Goal: Task Accomplishment & Management: Complete application form

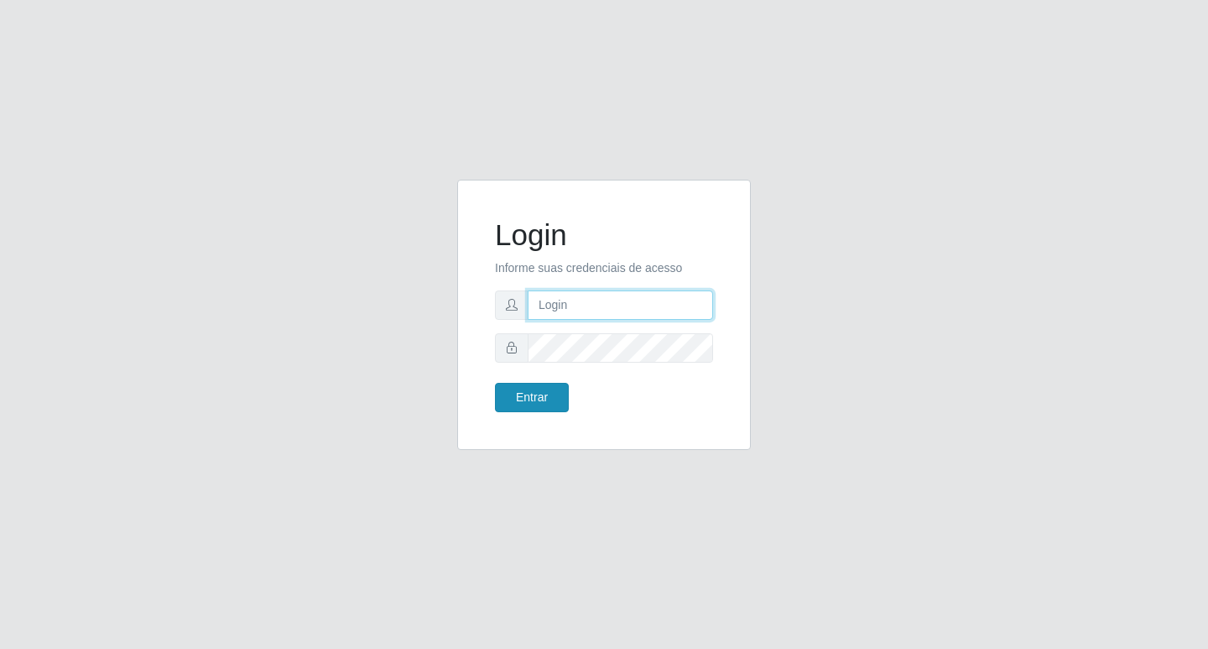
type input "rejane@bcruzarmas"
drag, startPoint x: 527, startPoint y: 391, endPoint x: 525, endPoint y: 404, distance: 12.7
click at [527, 392] on button "Entrar" at bounding box center [532, 397] width 74 height 29
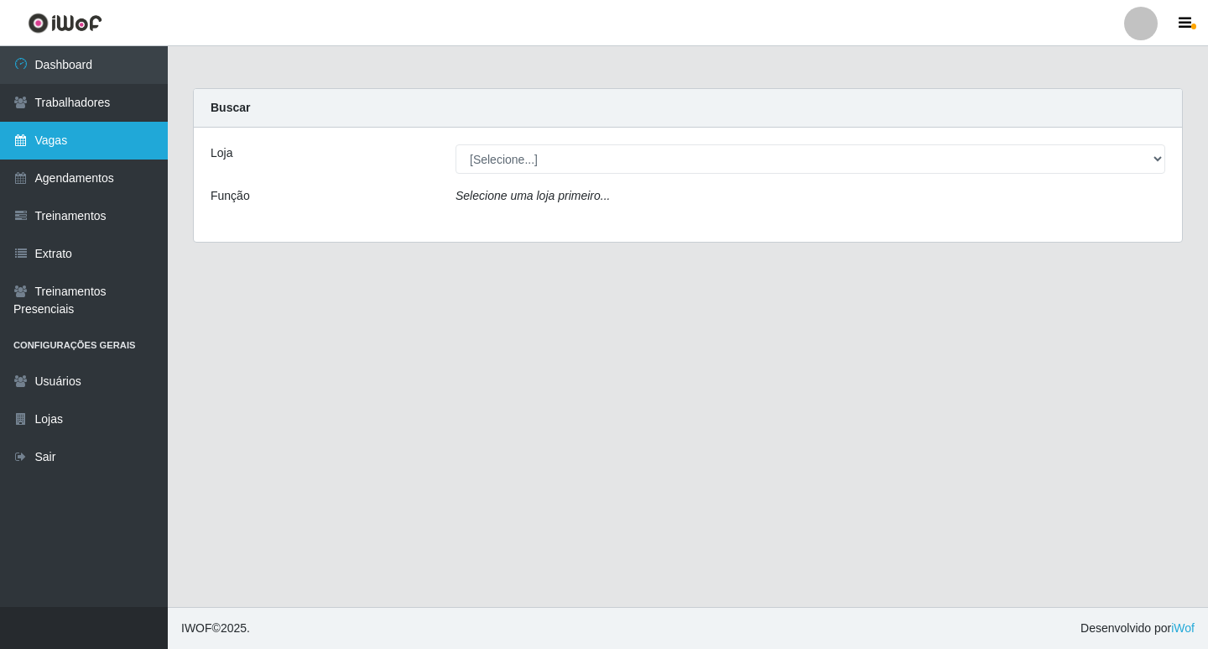
click at [52, 140] on link "Vagas" at bounding box center [84, 141] width 168 height 38
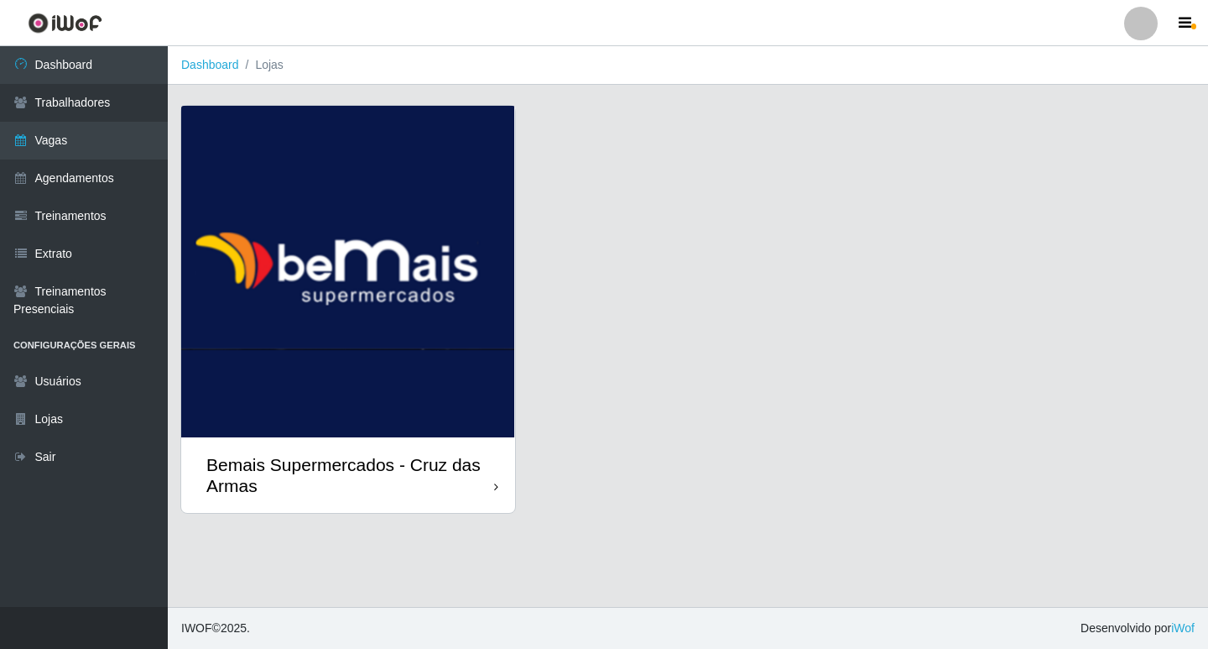
click at [407, 238] on img at bounding box center [348, 271] width 334 height 331
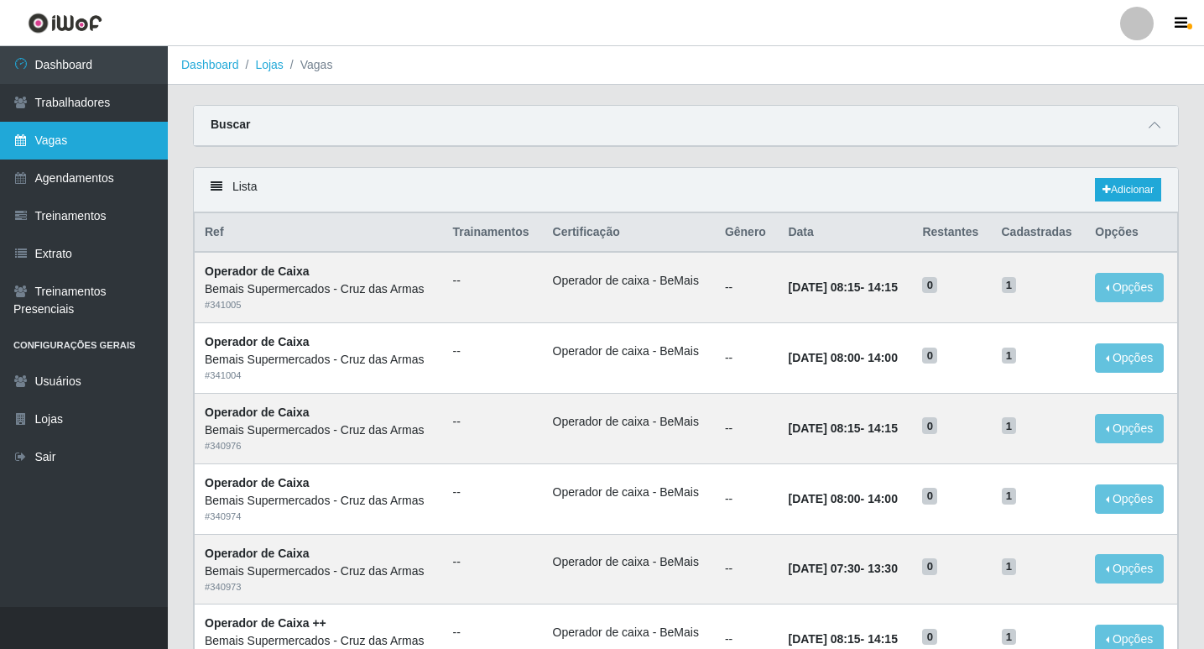
click at [61, 136] on link "Vagas" at bounding box center [84, 141] width 168 height 38
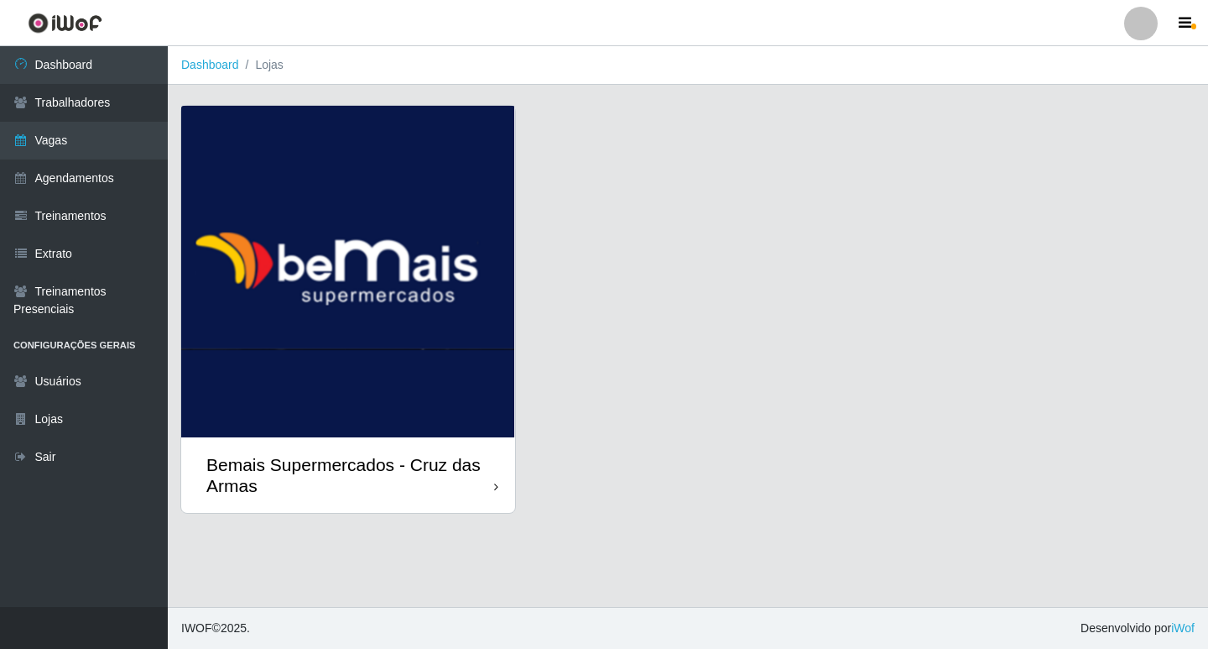
drag, startPoint x: 393, startPoint y: 255, endPoint x: 446, endPoint y: 390, distance: 145.4
click at [393, 258] on img at bounding box center [348, 271] width 334 height 331
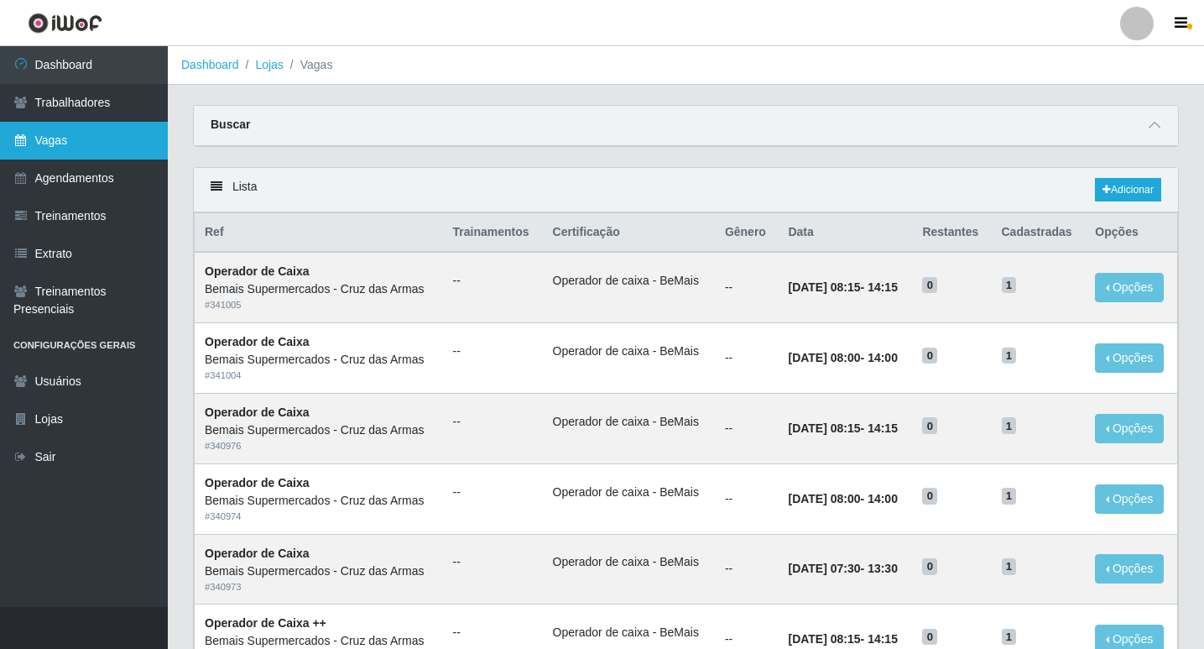
click at [65, 134] on link "Vagas" at bounding box center [84, 141] width 168 height 38
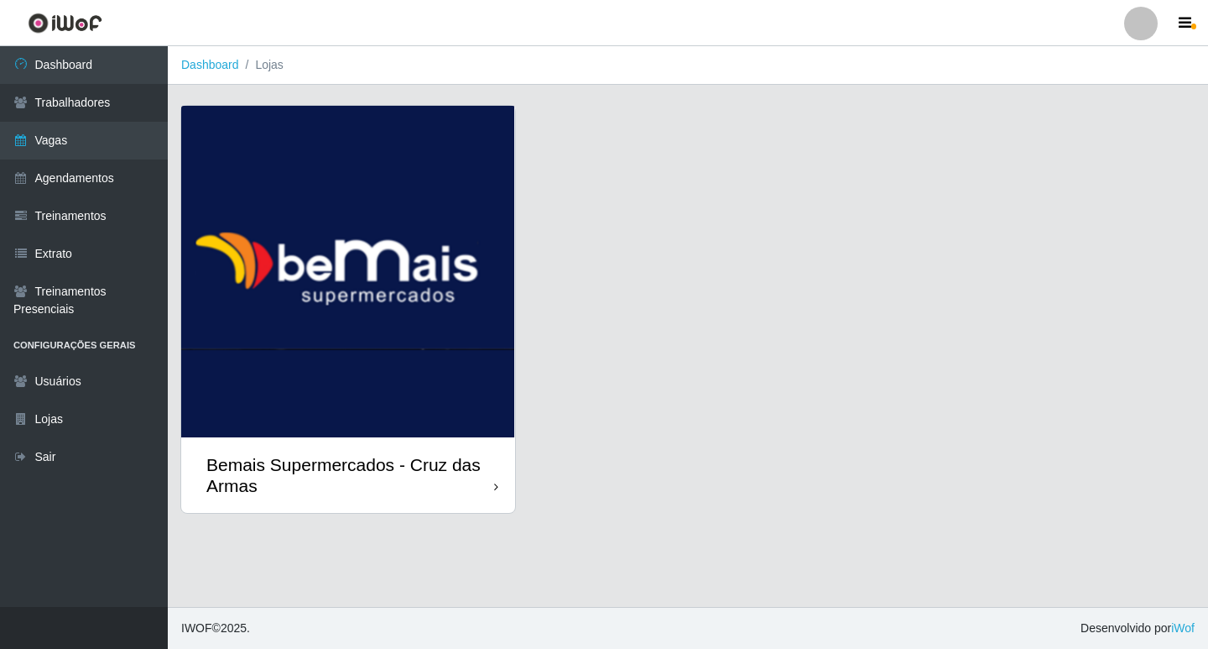
click at [306, 307] on img at bounding box center [348, 271] width 334 height 331
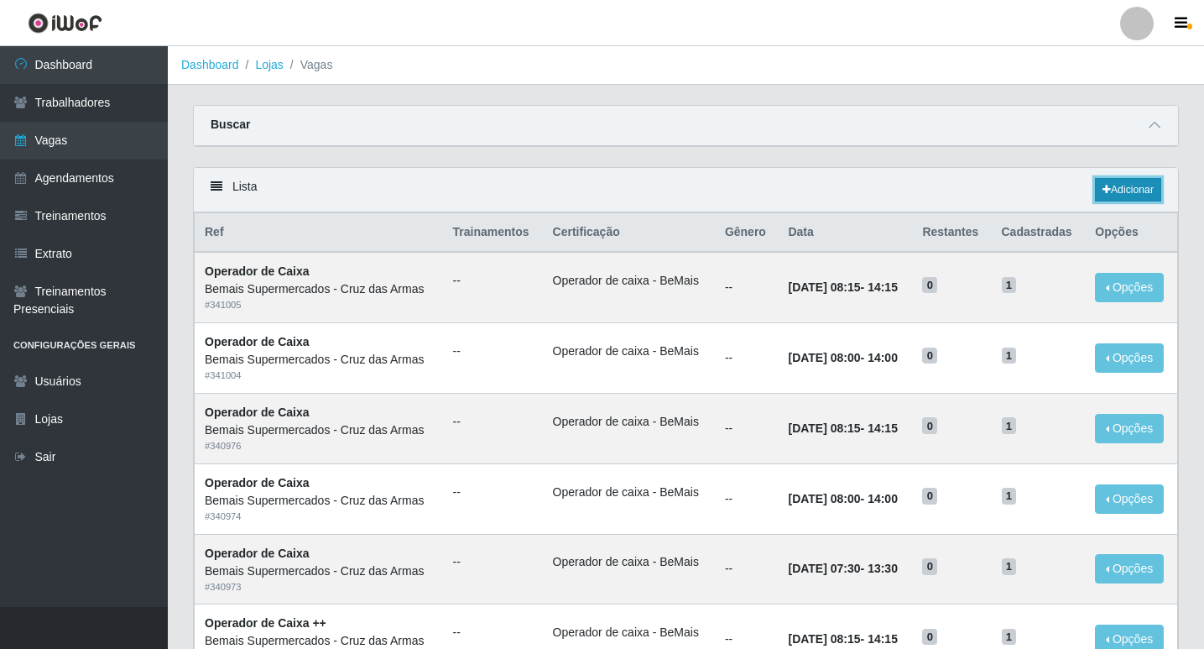
click at [1109, 182] on link "Adicionar" at bounding box center [1128, 189] width 66 height 23
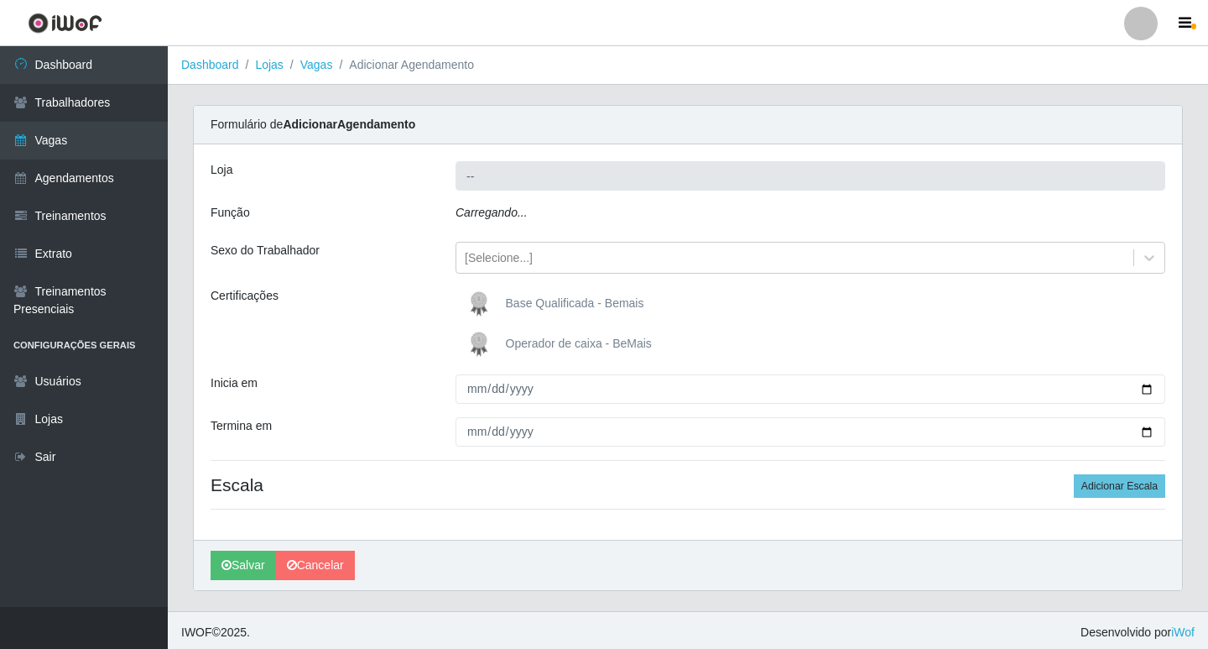
type input "Bemais Supermercados - Cruz das Armas"
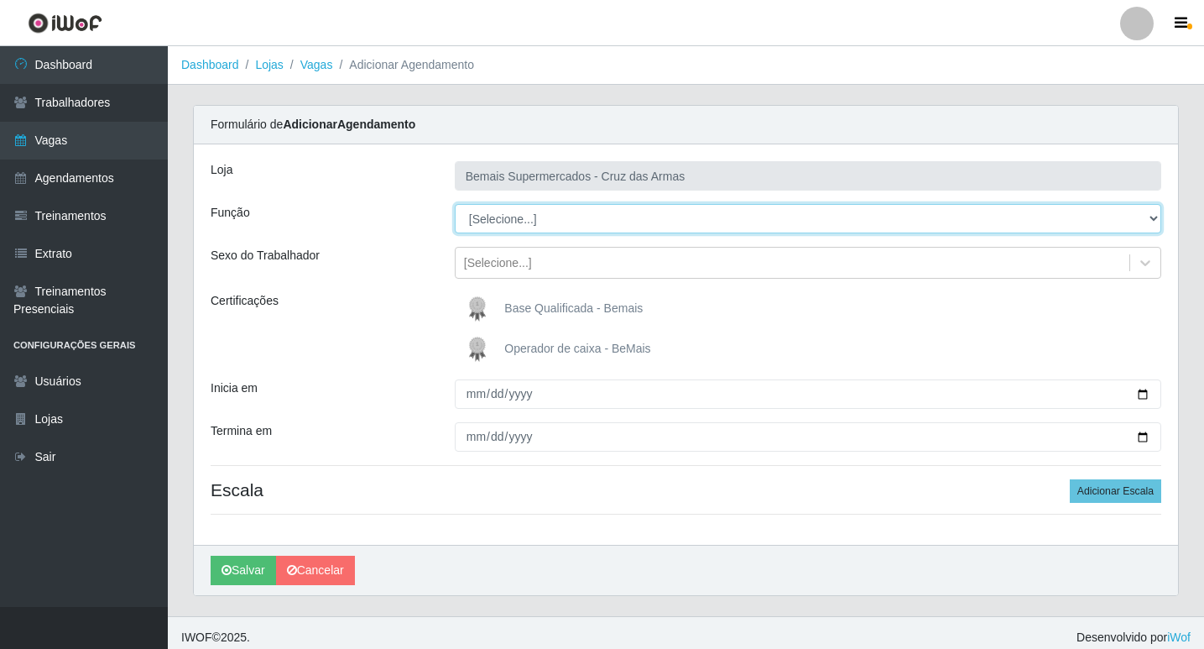
click at [488, 216] on select "[Selecione...] ASG ASG + ASG ++ Auxiliar de Estacionamento Auxiliar de Estacion…" at bounding box center [808, 218] width 706 height 29
select select "1"
click at [455, 204] on select "[Selecione...] ASG ASG + ASG ++ Auxiliar de Estacionamento Auxiliar de Estacion…" at bounding box center [808, 218] width 706 height 29
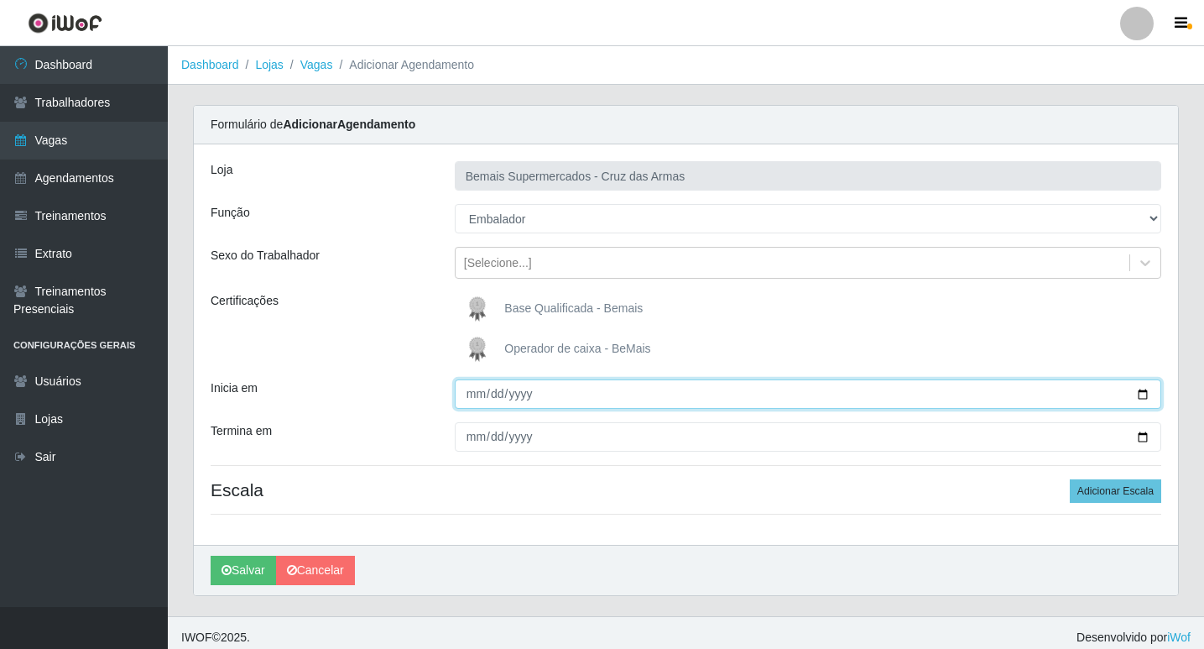
click at [475, 397] on input "Inicia em" at bounding box center [808, 393] width 706 height 29
type input "[DATE]"
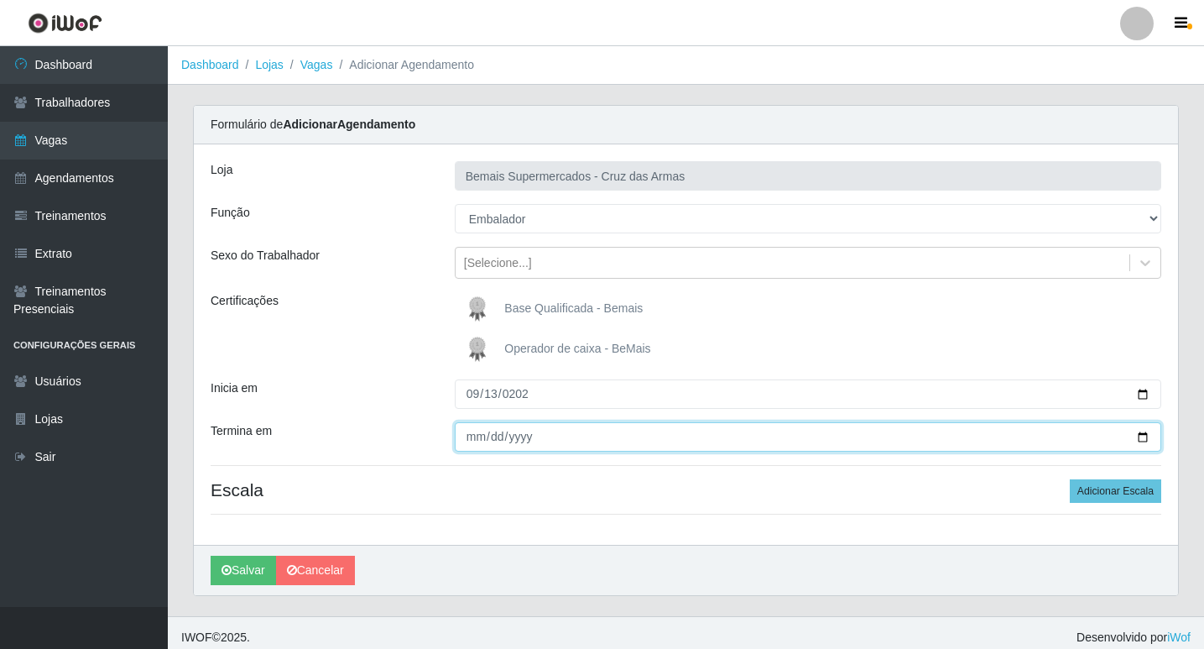
click at [474, 435] on input "Termina em" at bounding box center [808, 436] width 706 height 29
type input "[DATE]"
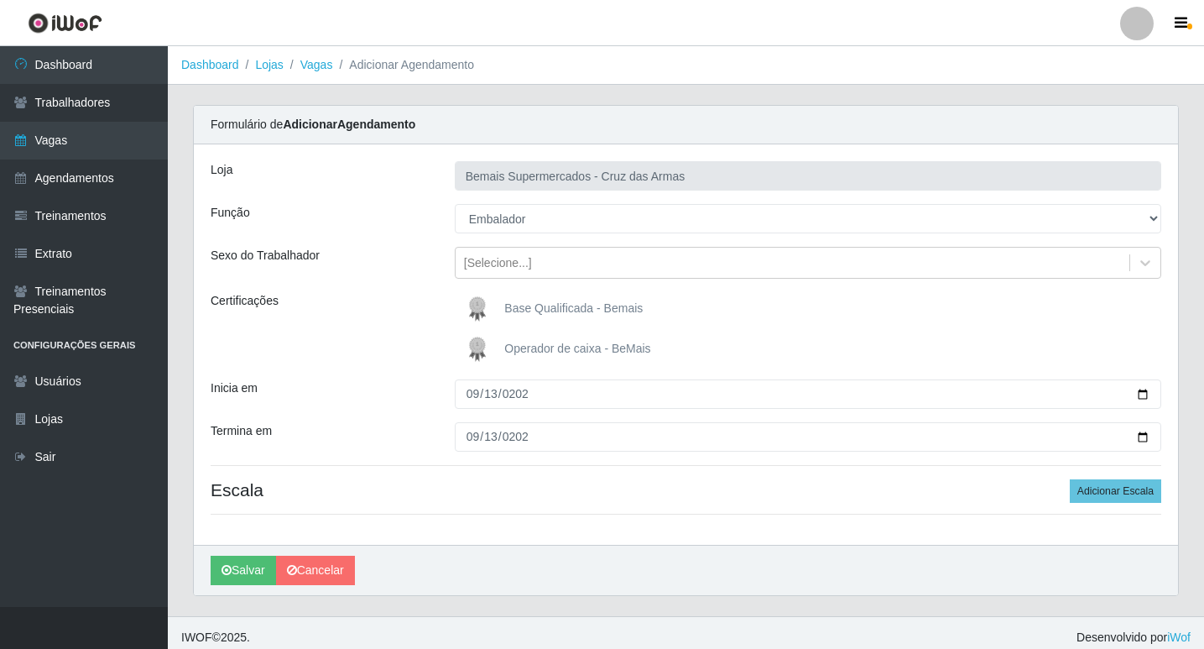
click at [471, 478] on div "Loja Bemais Supermercados - Cruz das Armas Função [Selecione...] ASG ASG + ASG …" at bounding box center [686, 344] width 984 height 400
click at [1097, 496] on button "Adicionar Escala" at bounding box center [1115, 490] width 91 height 23
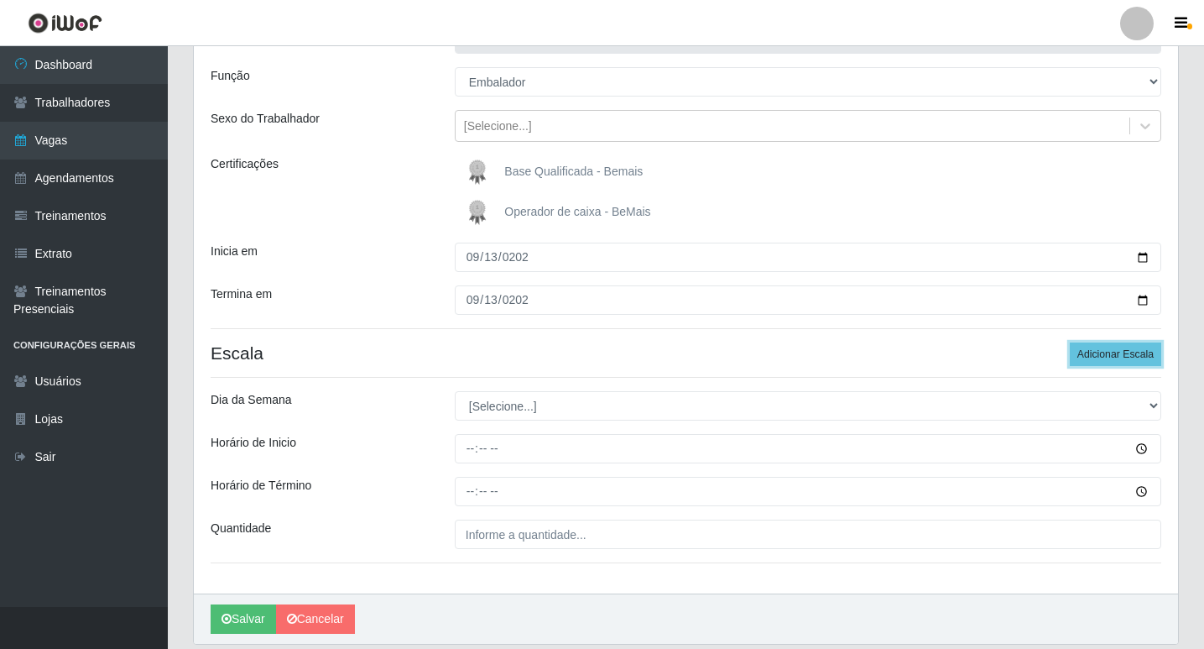
scroll to position [168, 0]
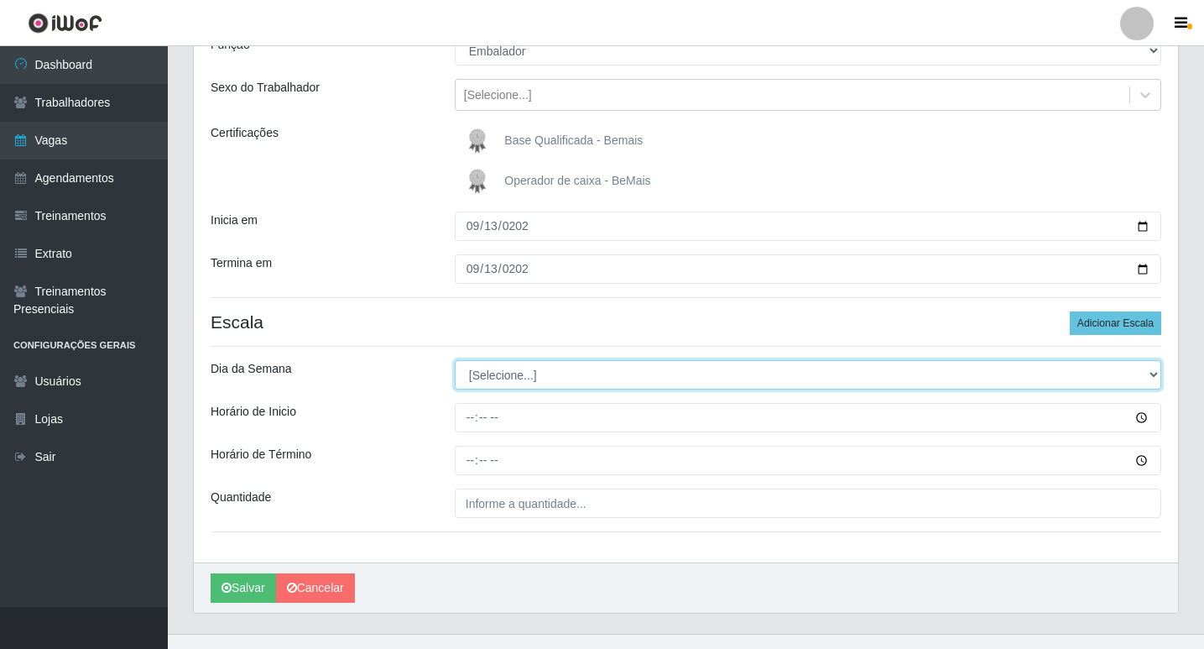
click at [509, 374] on select "[Selecione...] Segunda Terça Quarta Quinta Sexta Sábado Domingo" at bounding box center [808, 374] width 706 height 29
select select "6"
click at [455, 360] on select "[Selecione...] Segunda Terça Quarta Quinta Sexta Sábado Domingo" at bounding box center [808, 374] width 706 height 29
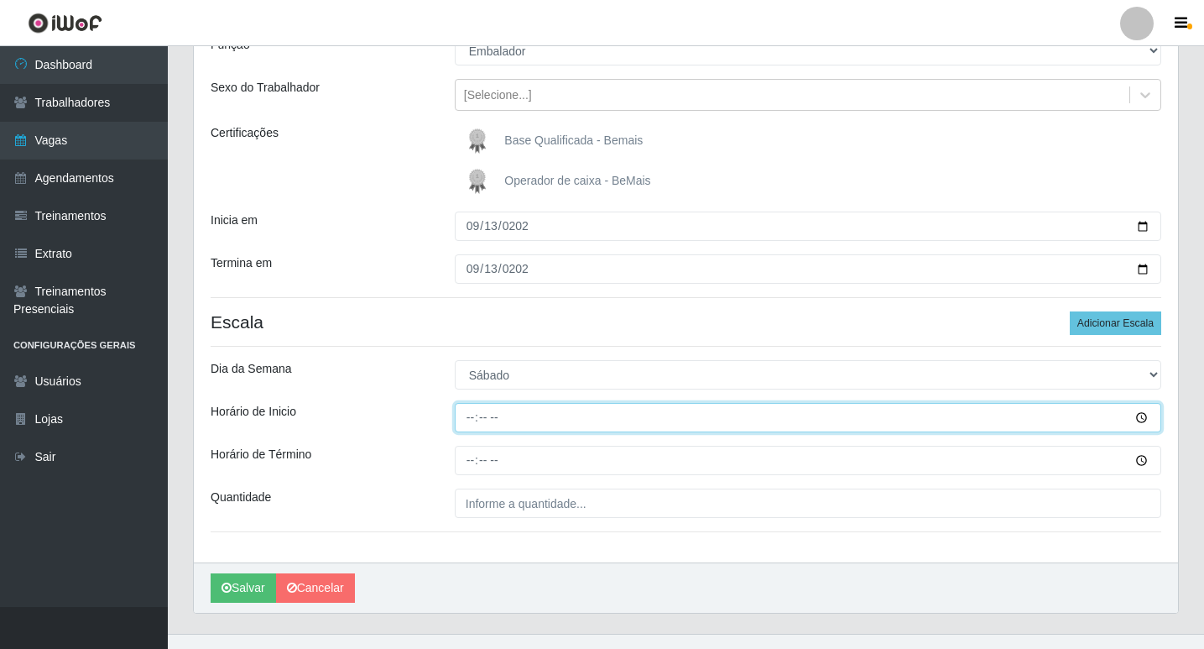
click at [472, 425] on input "Horário de Inicio" at bounding box center [808, 417] width 706 height 29
type input "15:00"
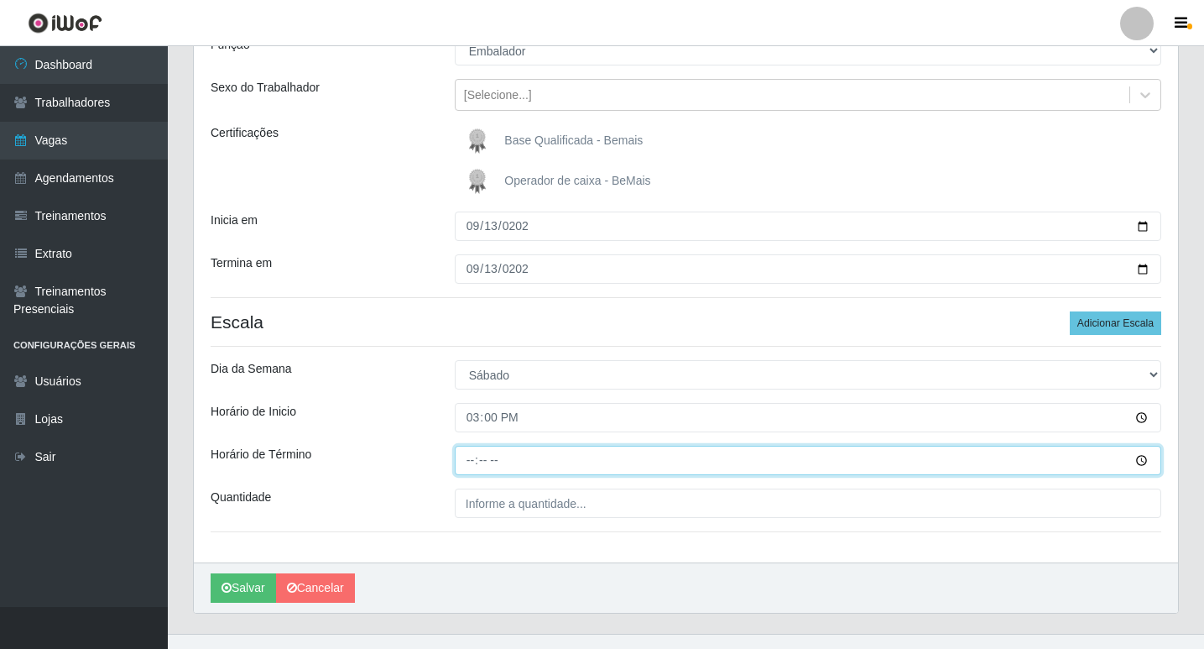
click at [463, 451] on input "Horário de Término" at bounding box center [808, 459] width 706 height 29
type input "21:00"
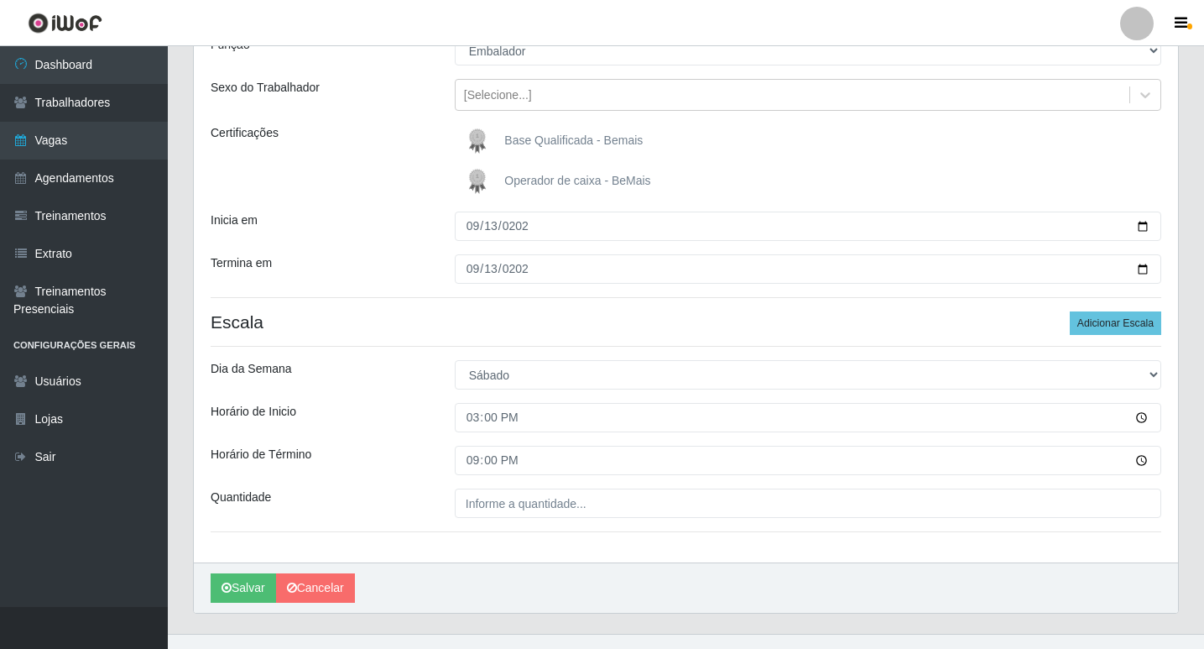
click at [479, 536] on div "Loja Bemais Supermercados - Cruz das Armas Função [Selecione...] ASG ASG + ASG …" at bounding box center [686, 270] width 984 height 586
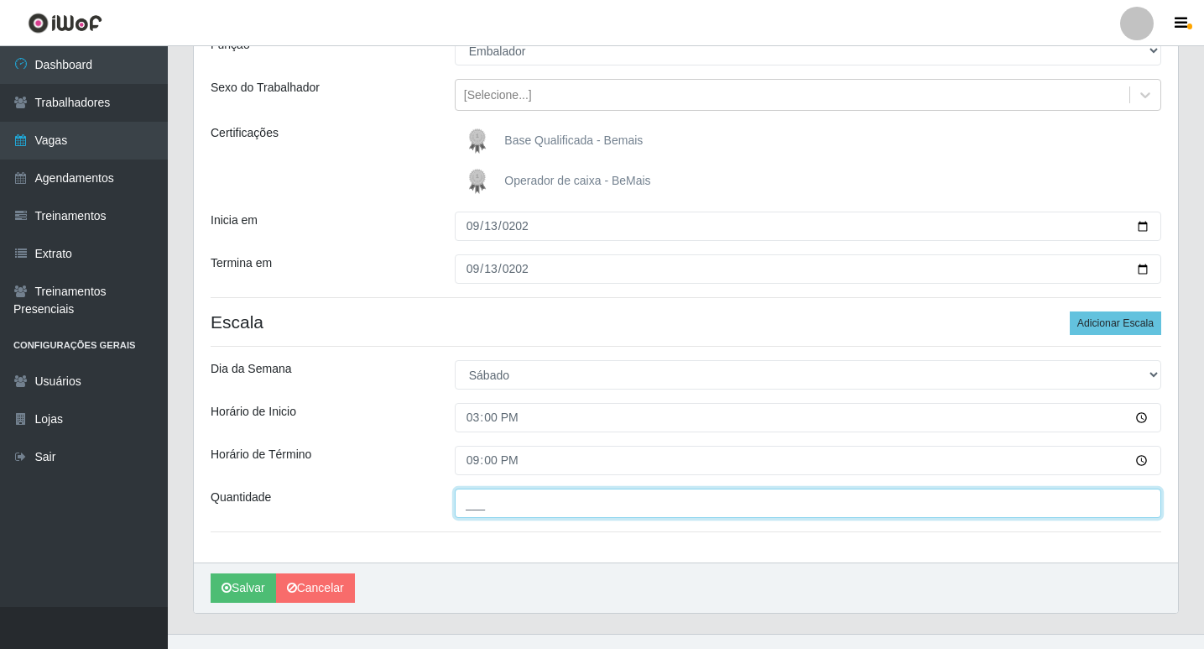
click at [487, 506] on input "___" at bounding box center [808, 502] width 706 height 29
type input "01_"
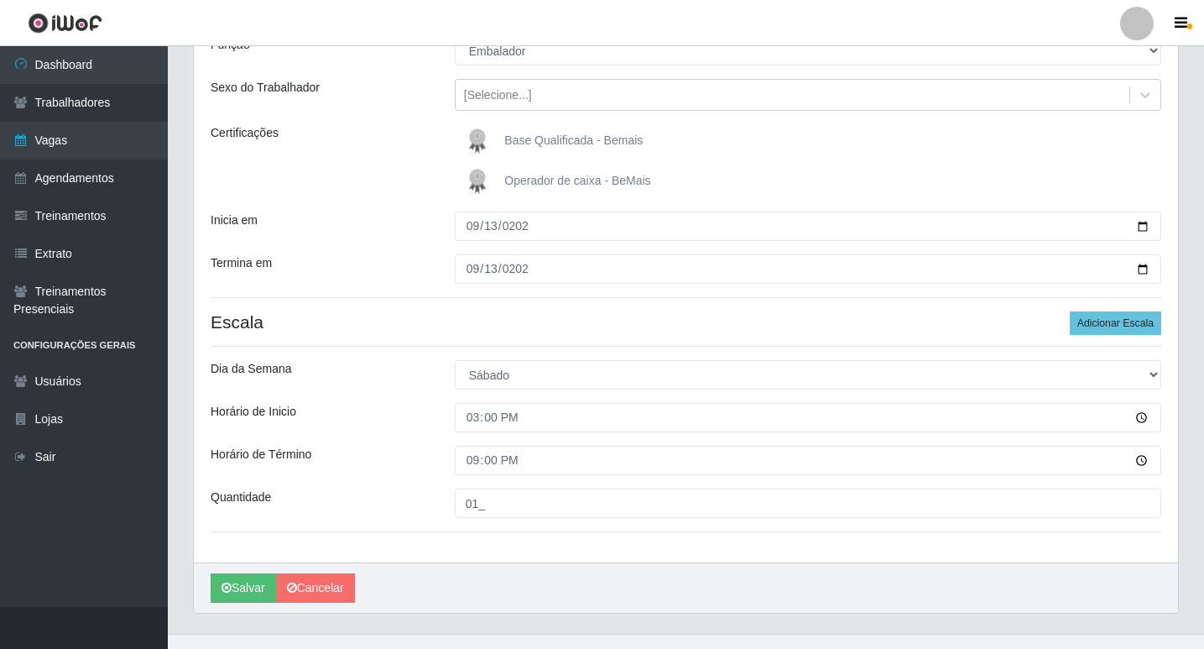
click at [481, 540] on div "Loja Bemais Supermercados - Cruz das Armas Função [Selecione...] ASG ASG + ASG …" at bounding box center [686, 270] width 984 height 586
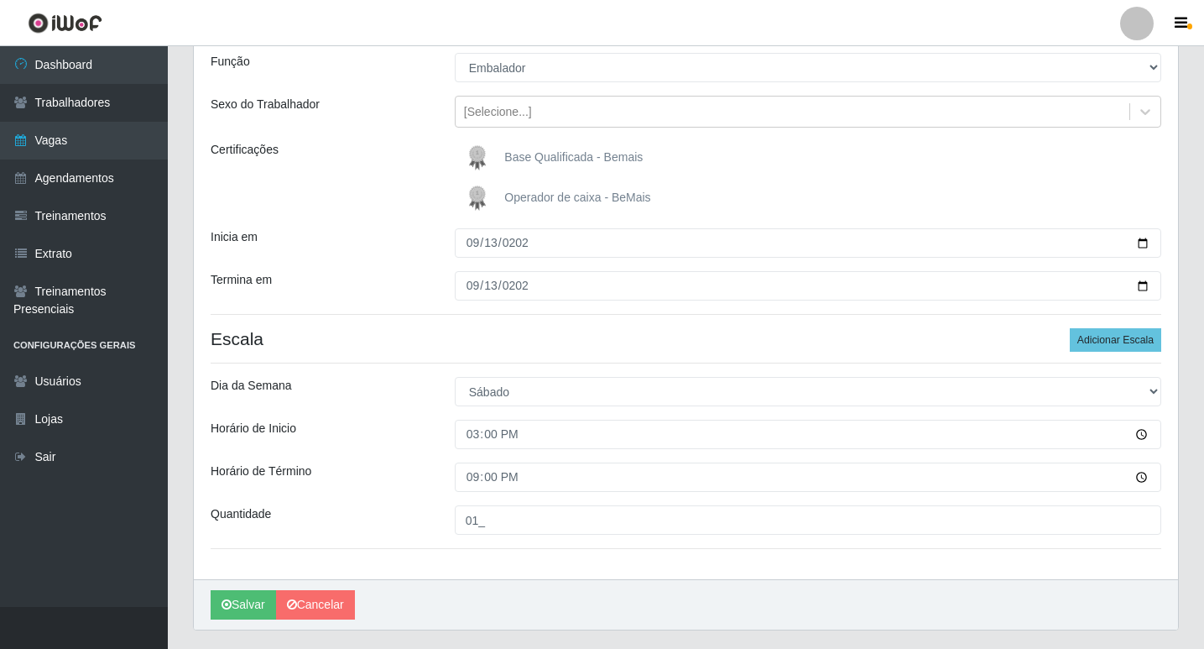
scroll to position [27, 0]
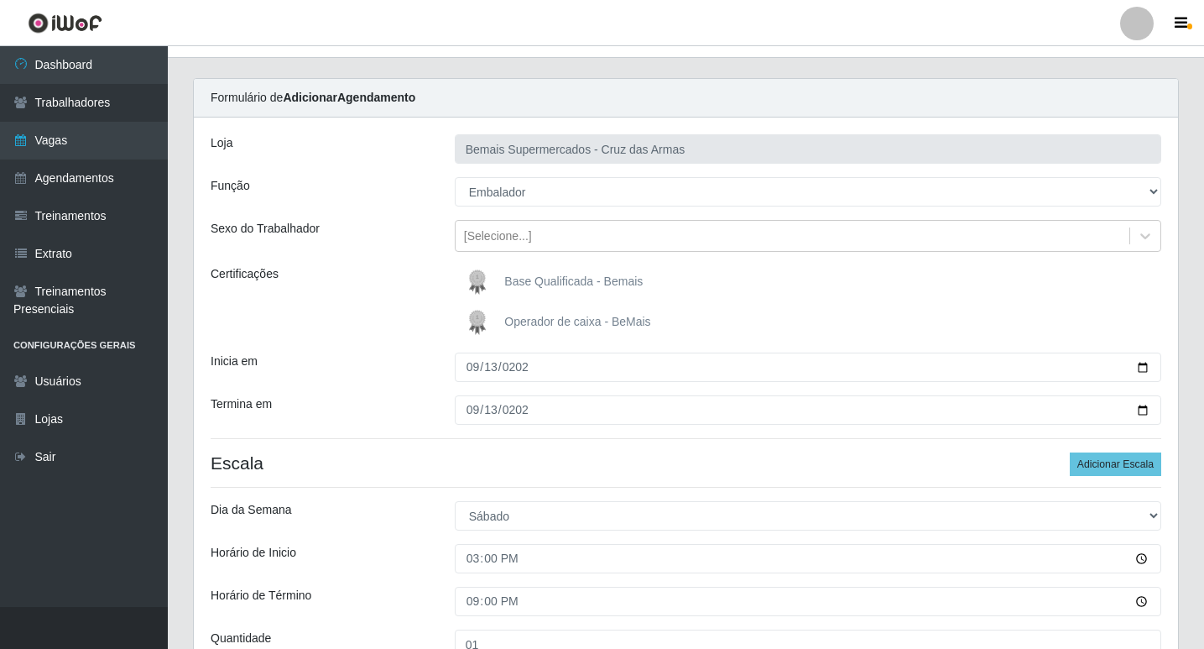
click at [418, 313] on div "Certificações" at bounding box center [320, 302] width 244 height 74
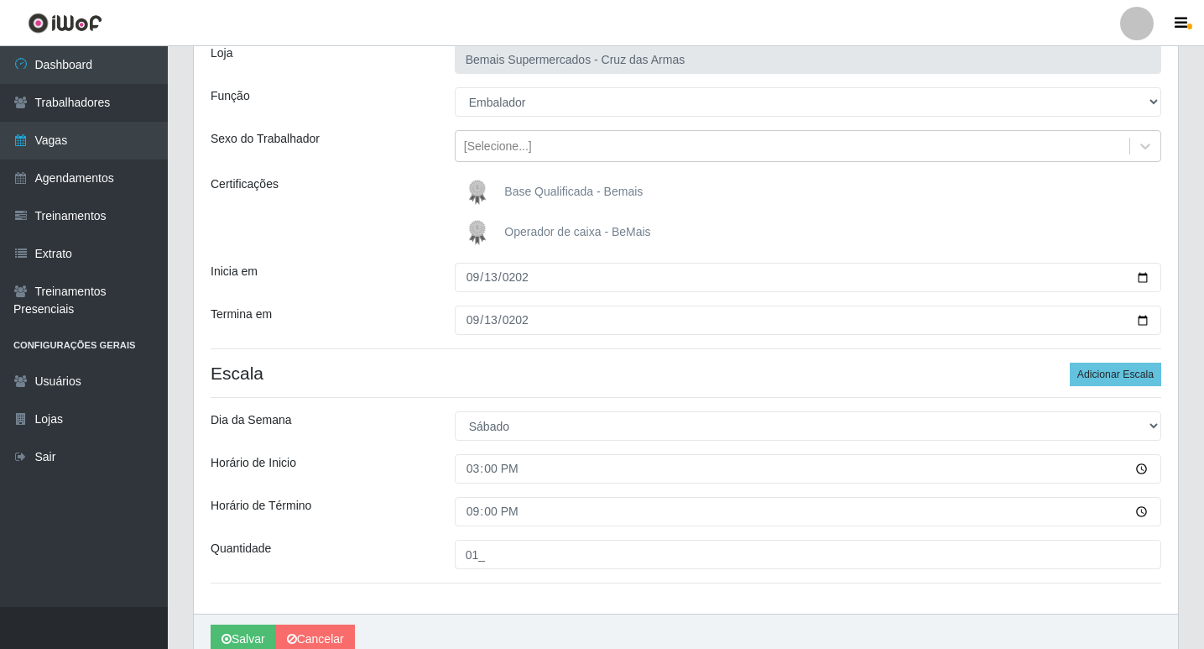
scroll to position [195, 0]
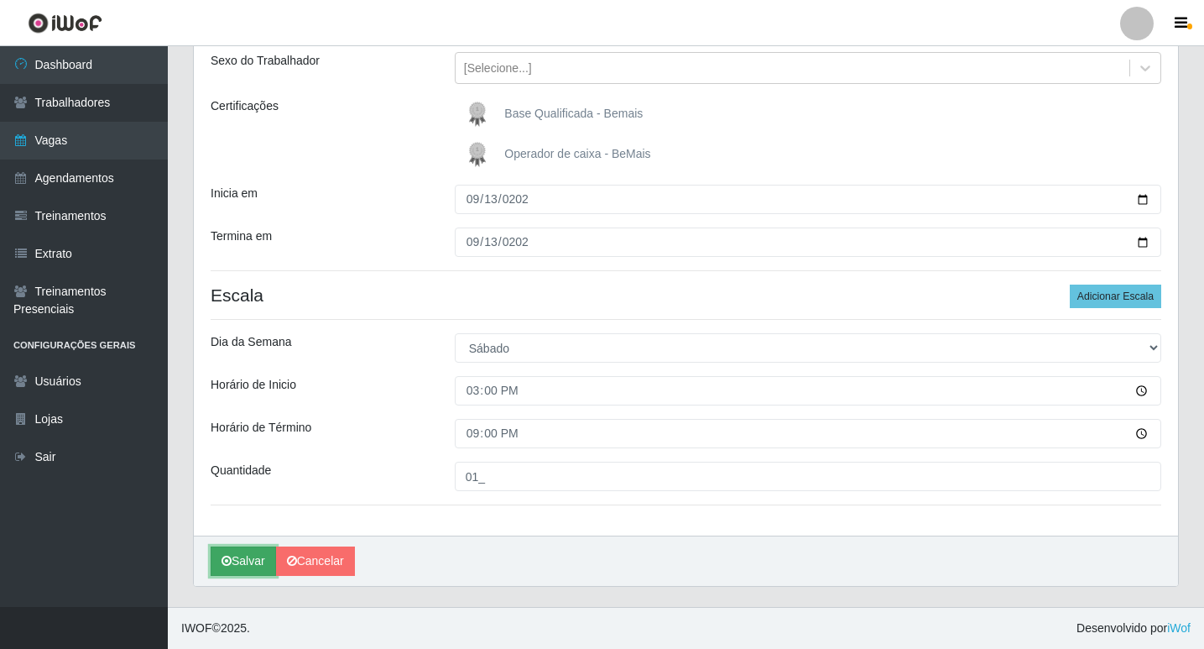
drag, startPoint x: 254, startPoint y: 546, endPoint x: 249, endPoint y: 555, distance: 9.8
click at [249, 554] on button "Salvar" at bounding box center [243, 560] width 65 height 29
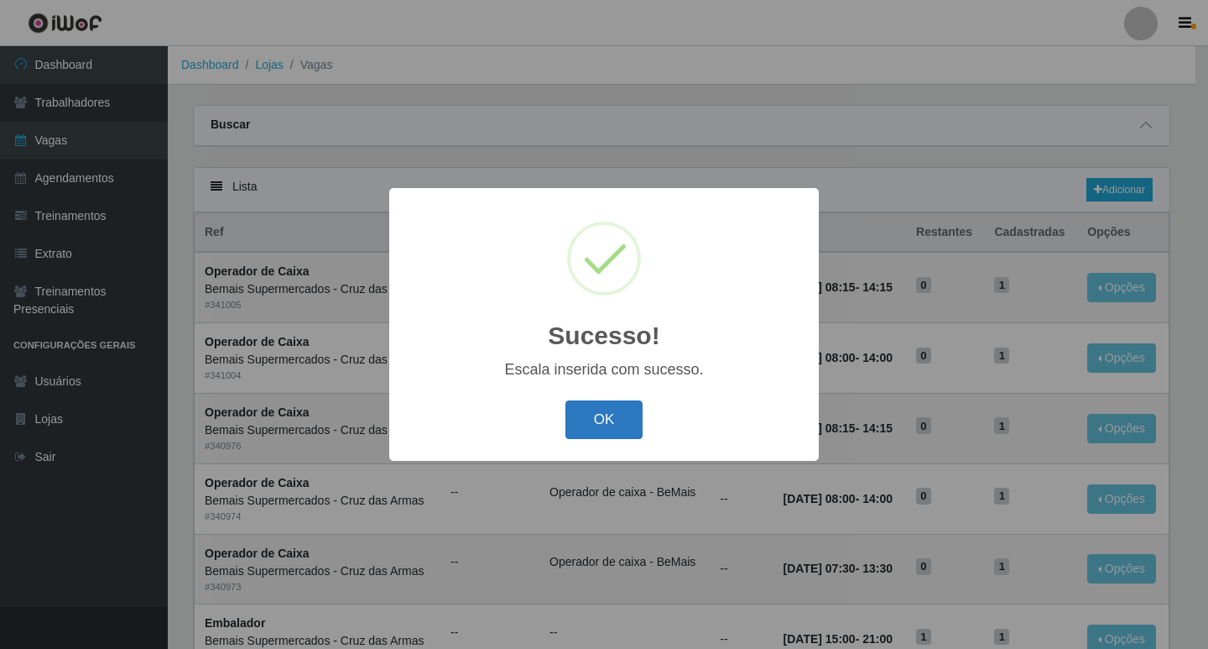
click at [593, 414] on button "OK" at bounding box center [604, 419] width 78 height 39
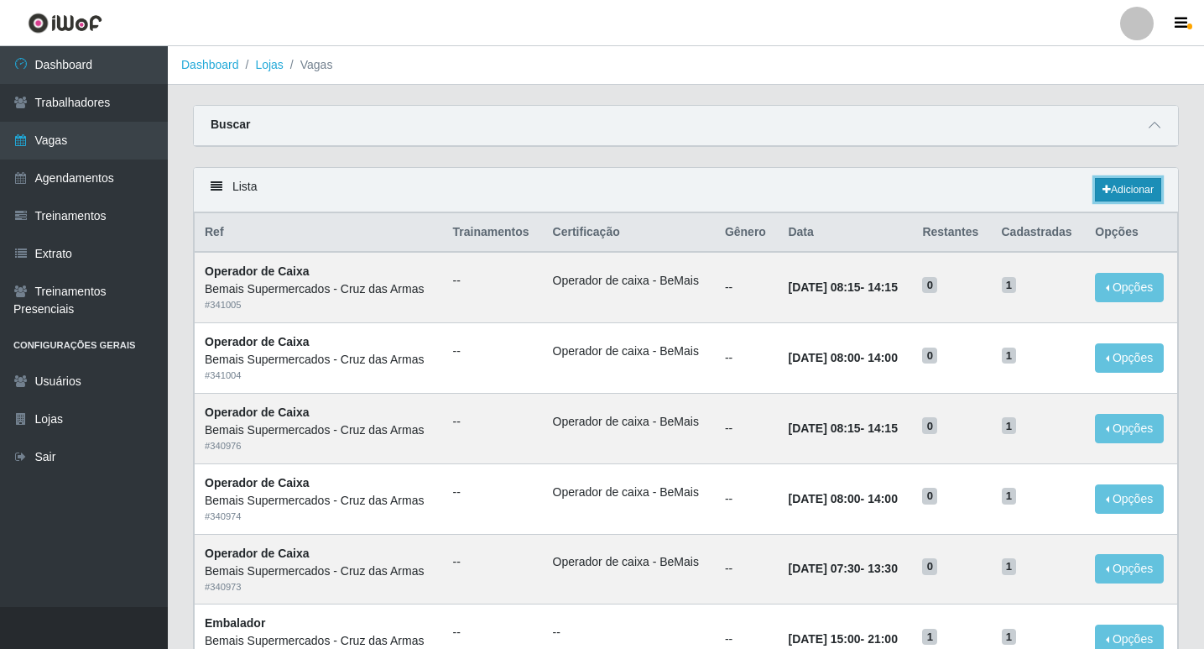
click at [1134, 193] on link "Adicionar" at bounding box center [1128, 189] width 66 height 23
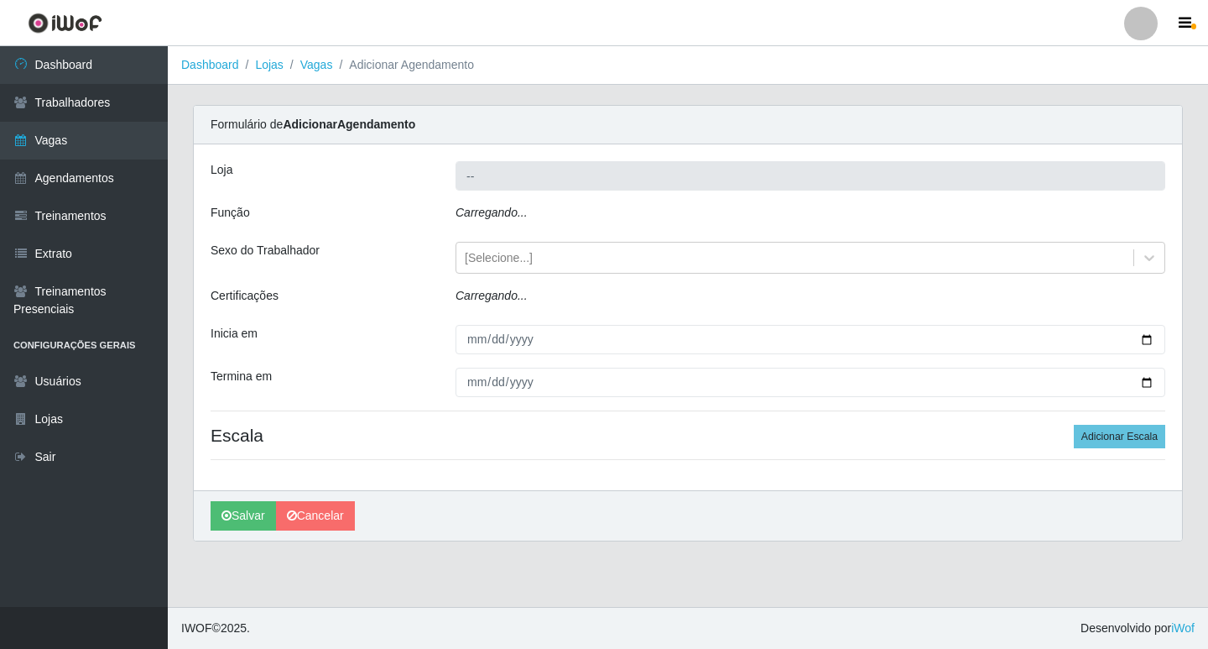
type input "Bemais Supermercados - Cruz das Armas"
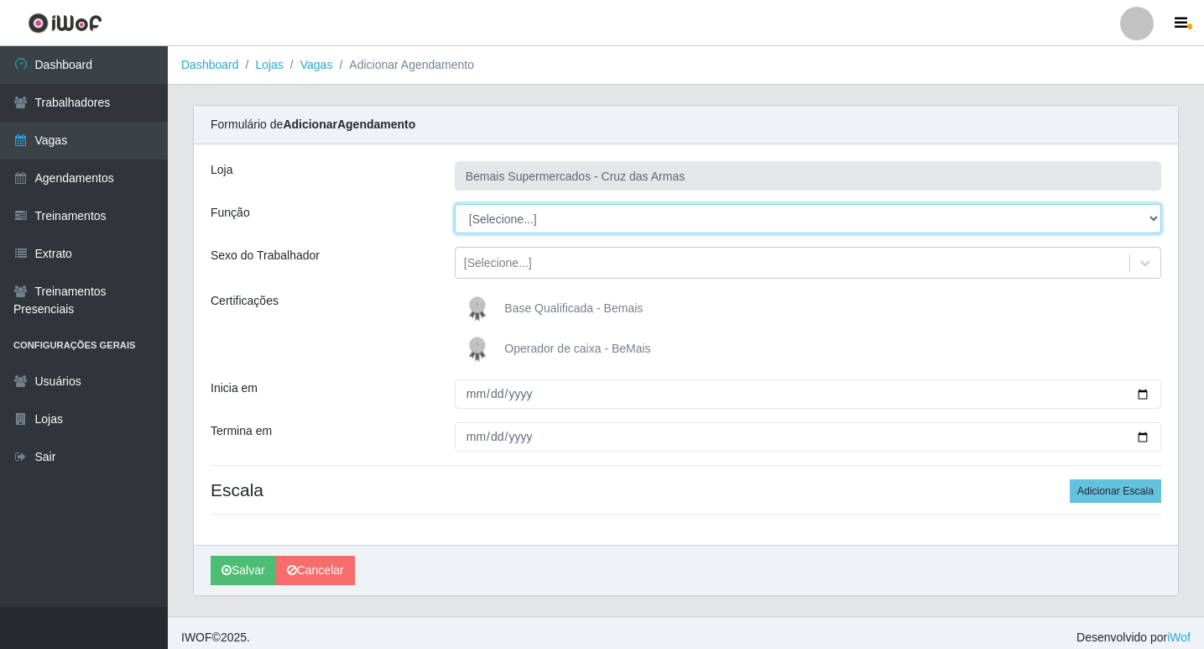
click at [482, 219] on select "[Selecione...] ASG ASG + ASG ++ Auxiliar de Estacionamento Auxiliar de Estacion…" at bounding box center [808, 218] width 706 height 29
click at [455, 204] on select "[Selecione...] ASG ASG + ASG ++ Auxiliar de Estacionamento Auxiliar de Estacion…" at bounding box center [808, 218] width 706 height 29
click at [503, 220] on select "[Selecione...] ASG ASG + ASG ++ Auxiliar de Estacionamento Auxiliar de Estacion…" at bounding box center [808, 218] width 706 height 29
select select "22"
click at [455, 204] on select "[Selecione...] ASG ASG + ASG ++ Auxiliar de Estacionamento Auxiliar de Estacion…" at bounding box center [808, 218] width 706 height 29
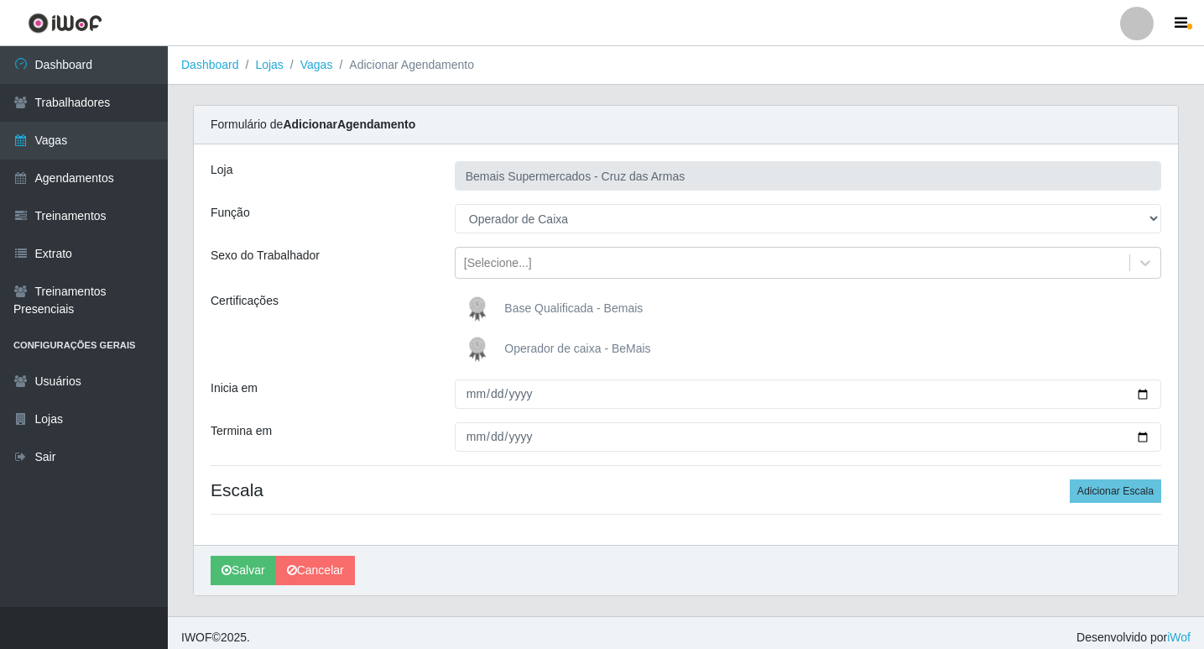
click at [472, 353] on img at bounding box center [481, 349] width 40 height 34
click at [0, 0] on input "Operador de caixa - BeMais" at bounding box center [0, 0] width 0 height 0
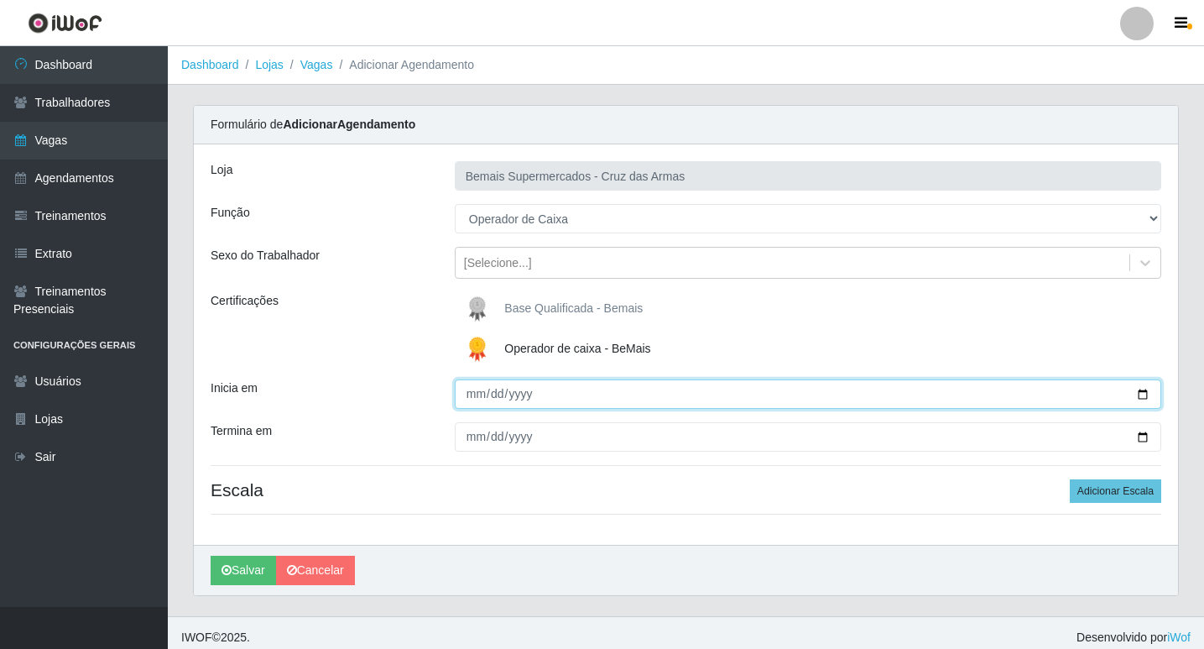
click at [477, 398] on input "Inicia em" at bounding box center [808, 393] width 706 height 29
type input "[DATE]"
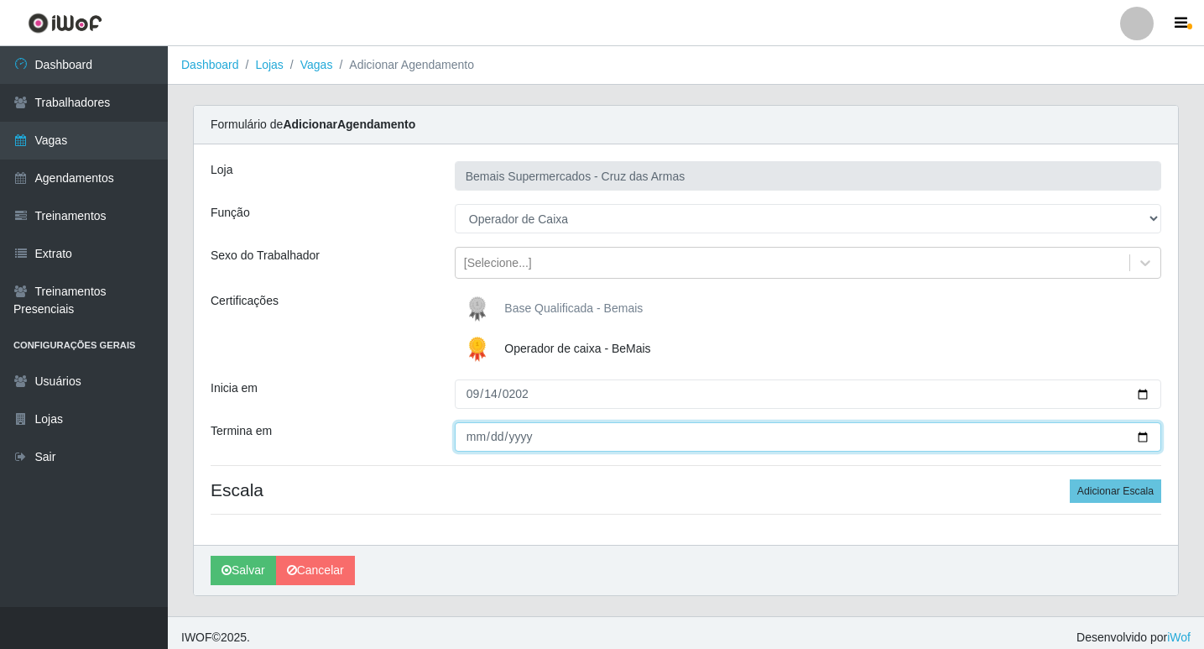
click at [475, 444] on input "Termina em" at bounding box center [808, 436] width 706 height 29
type input "[DATE]"
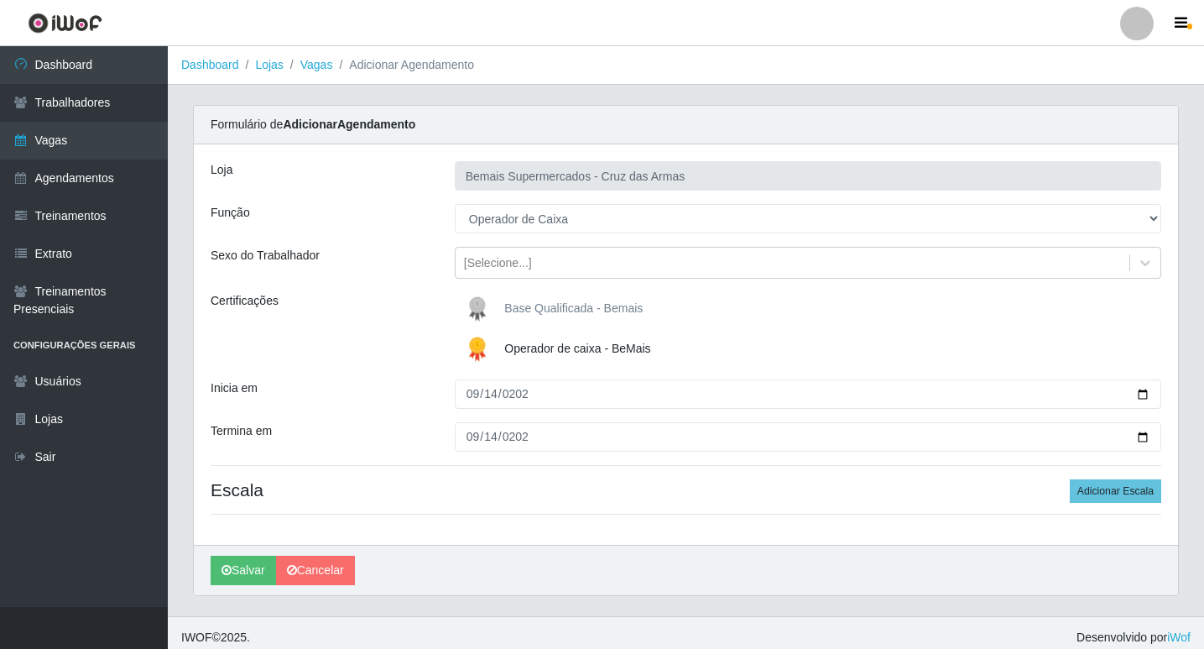
click at [494, 487] on h4 "Escala Adicionar Escala" at bounding box center [686, 489] width 951 height 21
drag, startPoint x: 1130, startPoint y: 484, endPoint x: 957, endPoint y: 518, distance: 176.1
click at [1129, 484] on button "Adicionar Escala" at bounding box center [1115, 490] width 91 height 23
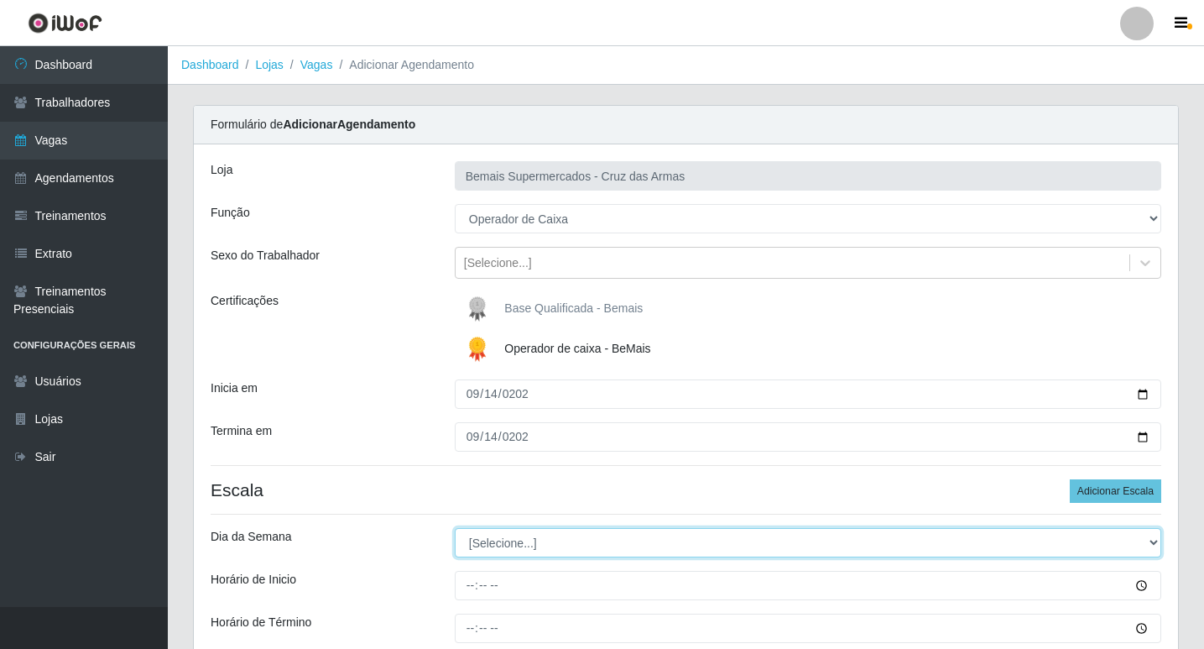
drag, startPoint x: 508, startPoint y: 541, endPoint x: 505, endPoint y: 550, distance: 9.6
click at [508, 541] on select "[Selecione...] Segunda Terça Quarta Quinta Sexta Sábado Domingo" at bounding box center [808, 542] width 706 height 29
select select "0"
click at [455, 528] on select "[Selecione...] Segunda Terça Quarta Quinta Sexta Sábado Domingo" at bounding box center [808, 542] width 706 height 29
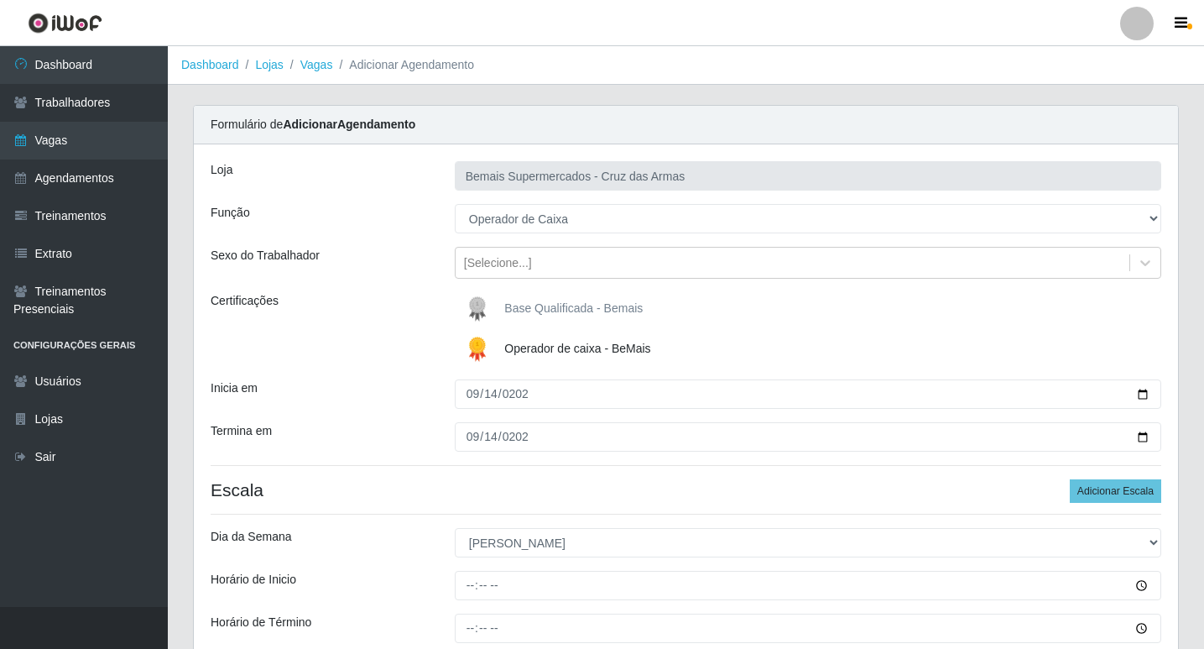
click at [379, 487] on h4 "Escala Adicionar Escala" at bounding box center [686, 489] width 951 height 21
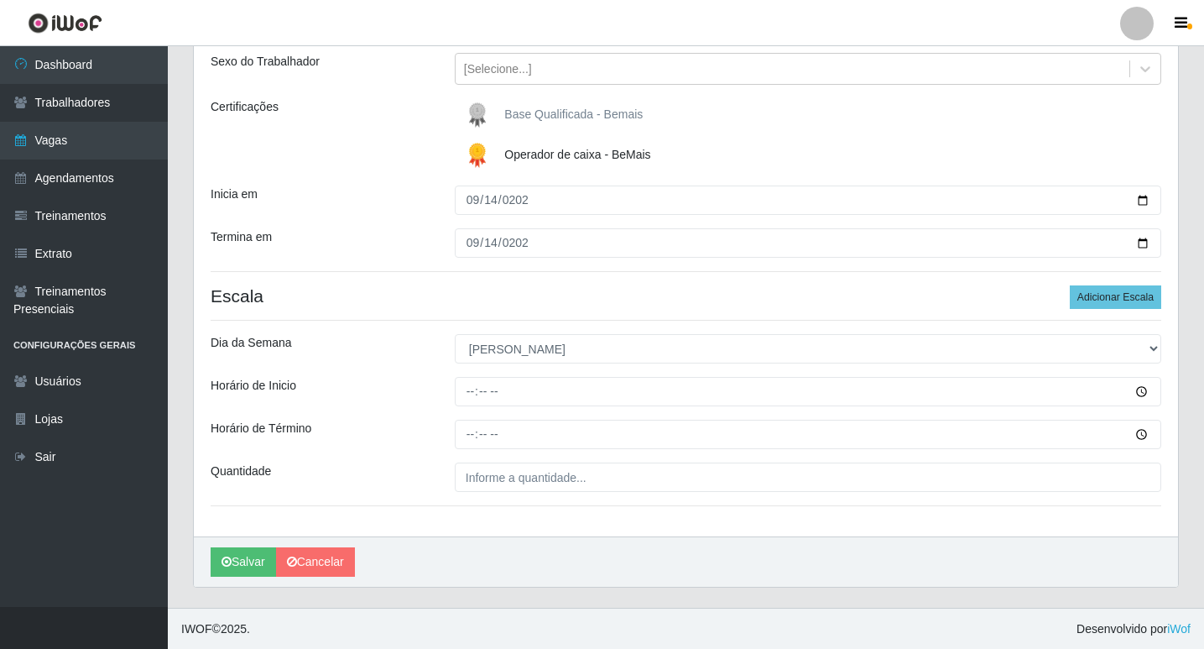
scroll to position [195, 0]
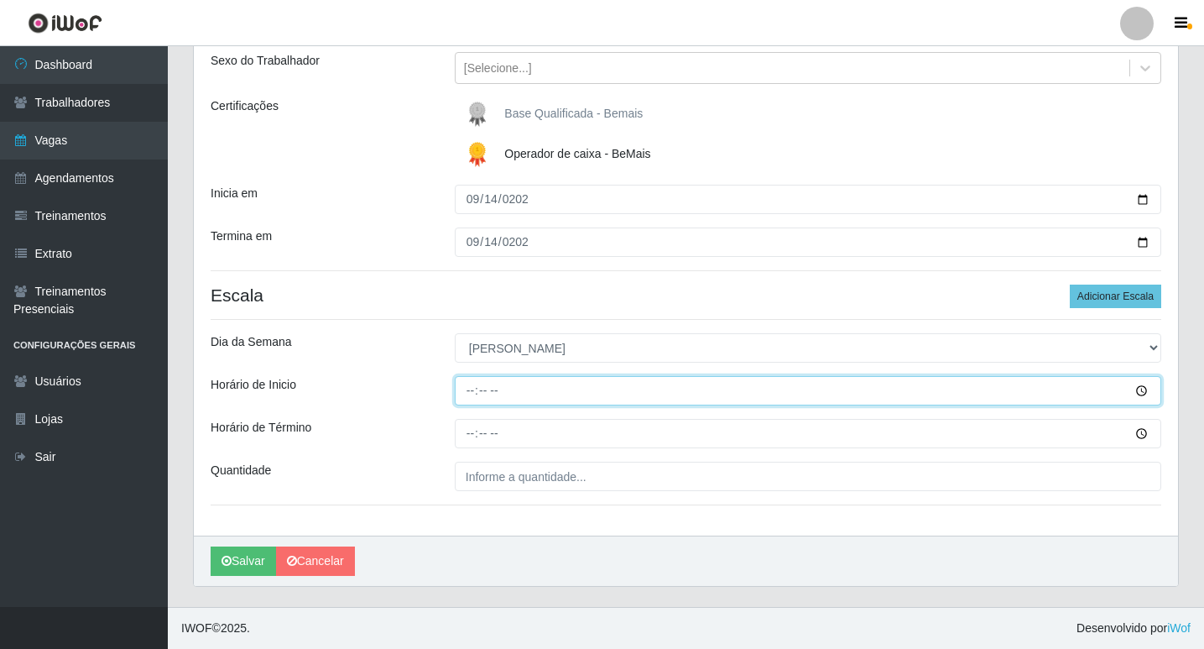
click at [472, 399] on input "Horário de Inicio" at bounding box center [808, 390] width 706 height 29
type input "08:15"
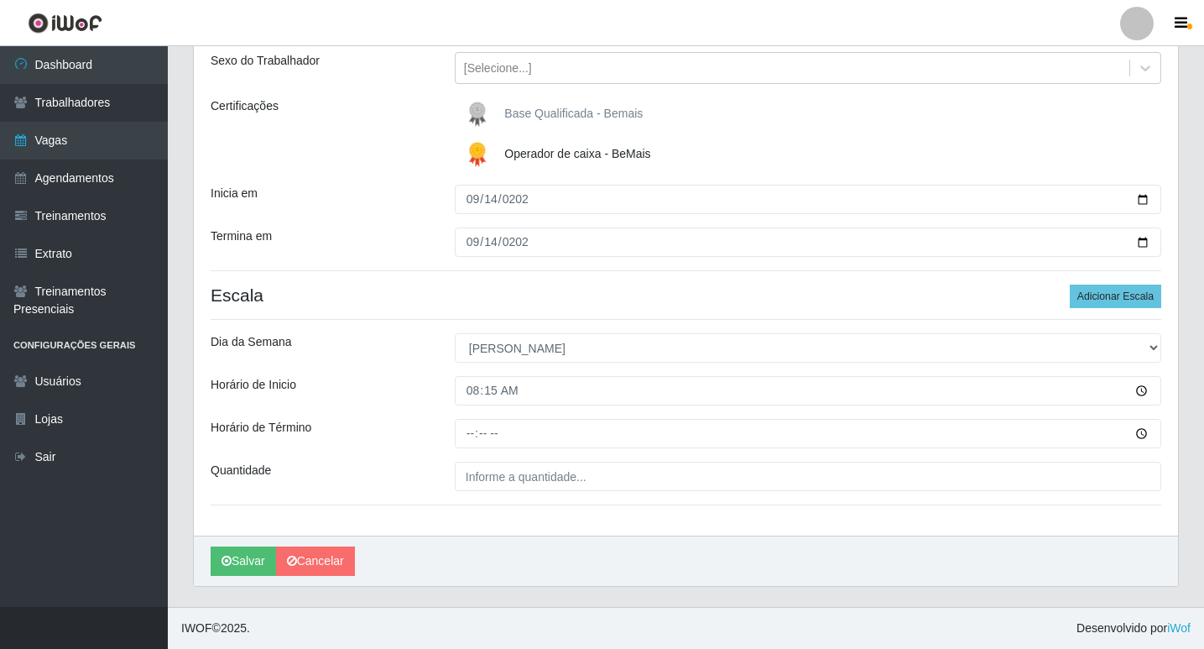
click at [461, 449] on div "Loja Bemais Supermercados - Cruz das Armas Função [Selecione...] ASG ASG + ASG …" at bounding box center [686, 243] width 984 height 586
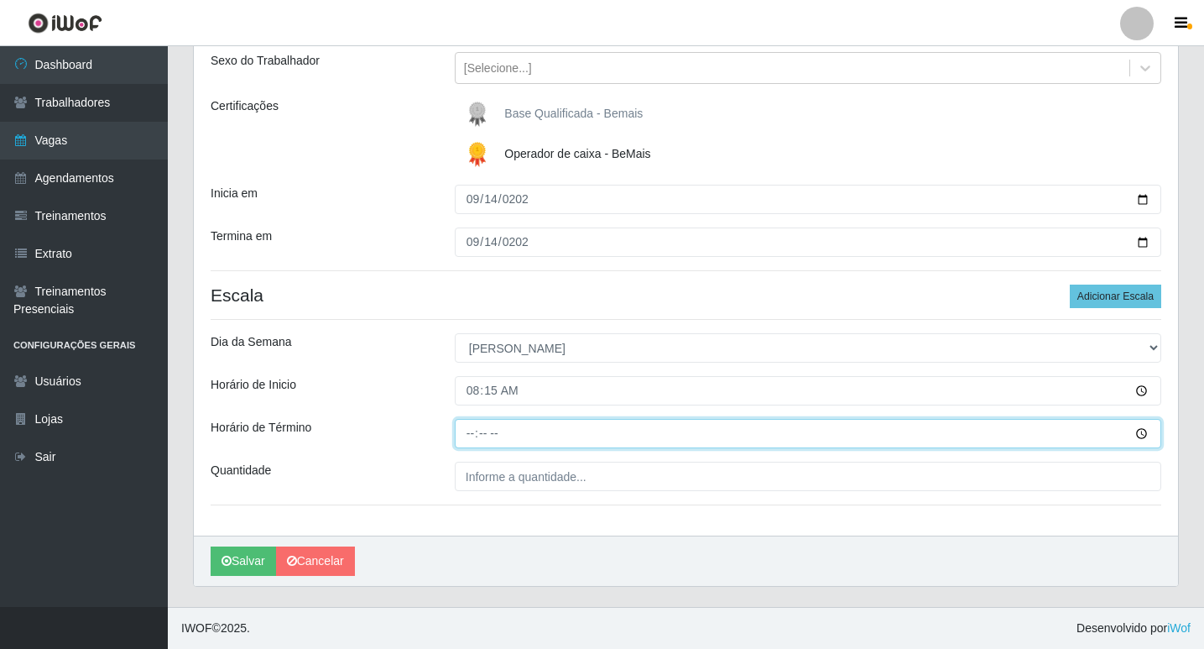
click at [466, 437] on input "Horário de Término" at bounding box center [808, 433] width 706 height 29
type input "14:15"
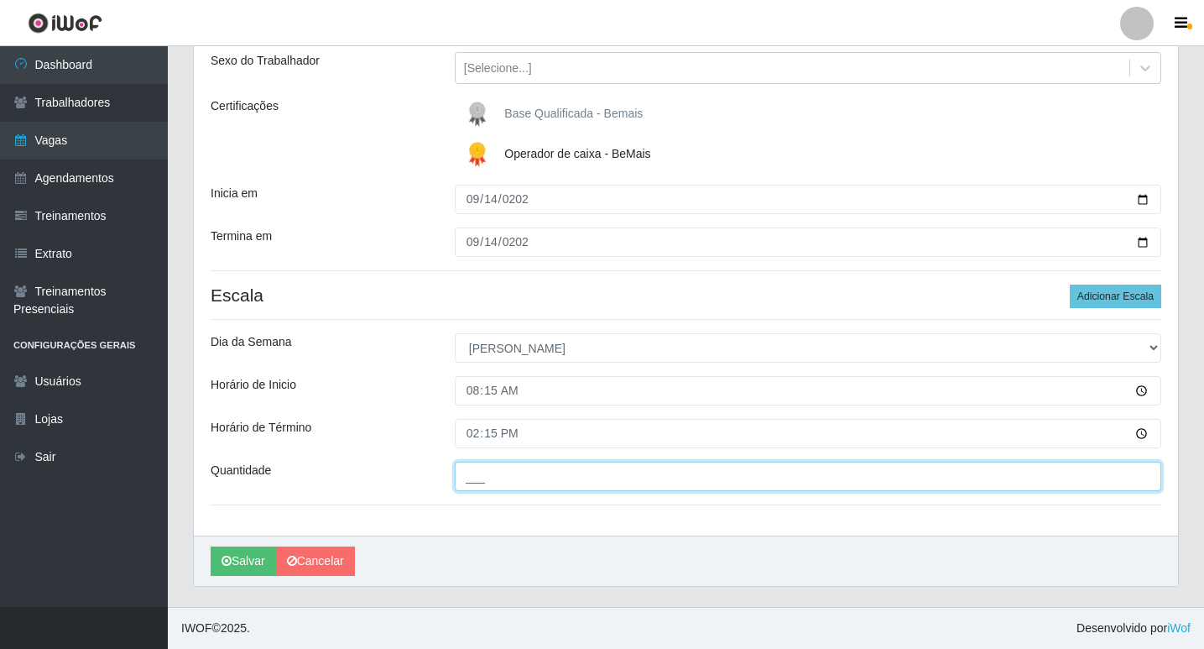
click at [481, 479] on input "___" at bounding box center [808, 475] width 706 height 29
type input "01_"
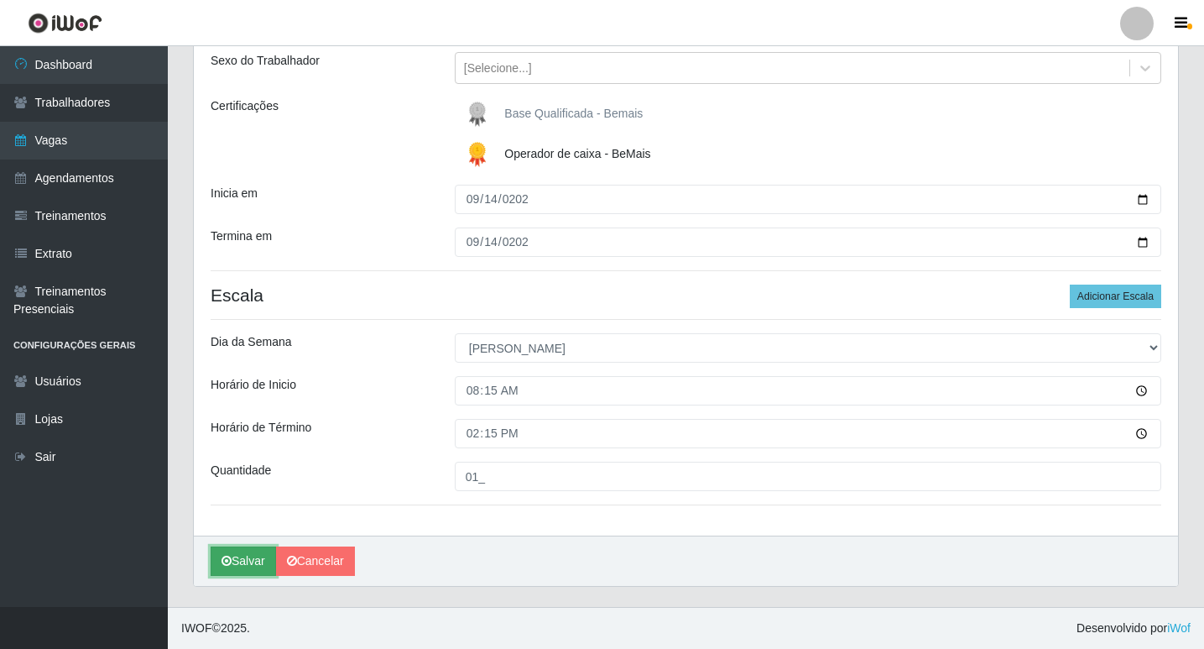
click at [235, 565] on button "Salvar" at bounding box center [243, 560] width 65 height 29
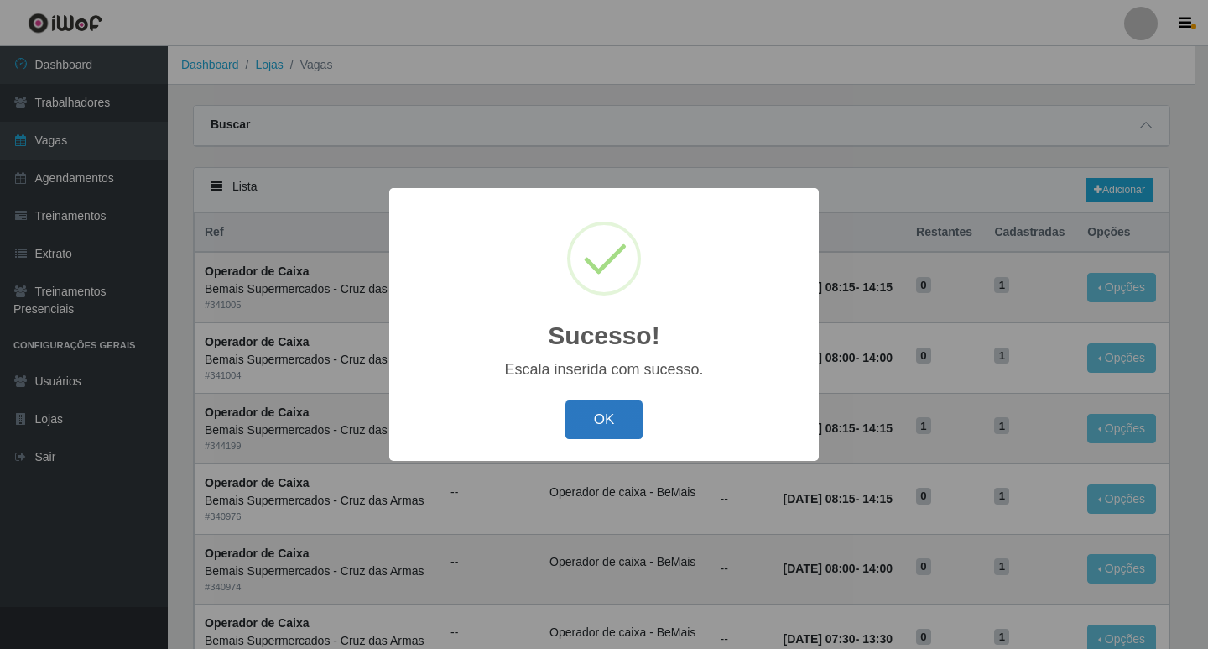
click at [602, 419] on button "OK" at bounding box center [604, 419] width 78 height 39
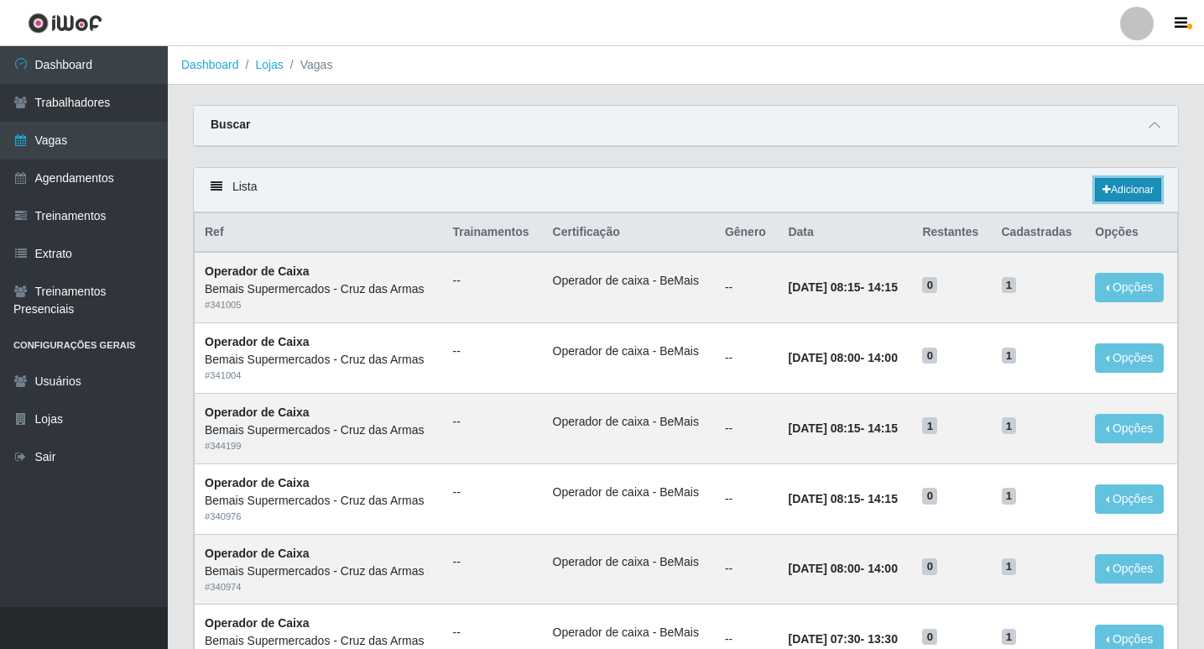
click at [1118, 190] on link "Adicionar" at bounding box center [1128, 189] width 66 height 23
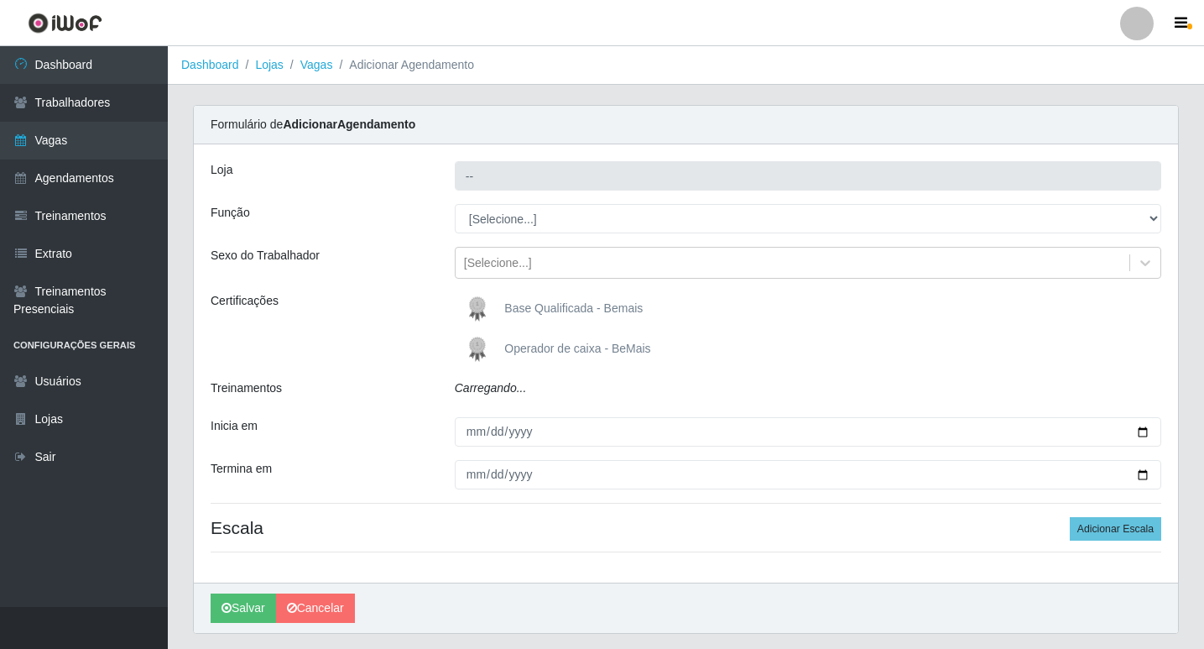
type input "Bemais Supermercados - Cruz das Armas"
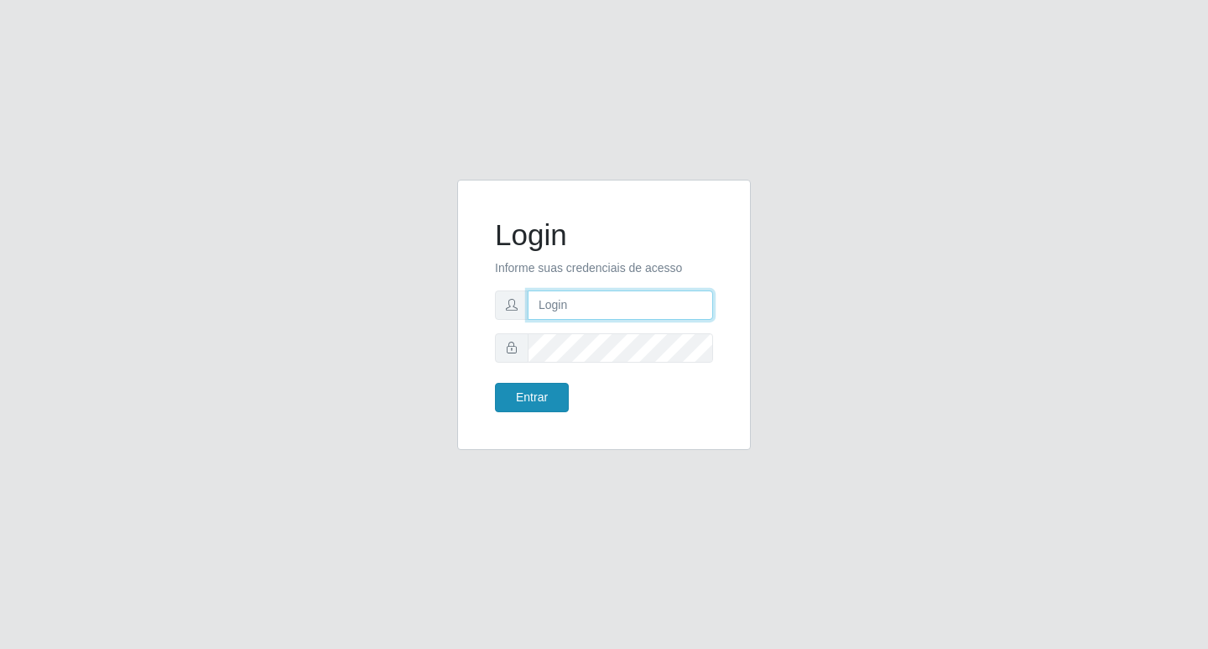
type input "rejane@bcruzarmas"
click at [536, 411] on button "Entrar" at bounding box center [532, 397] width 74 height 29
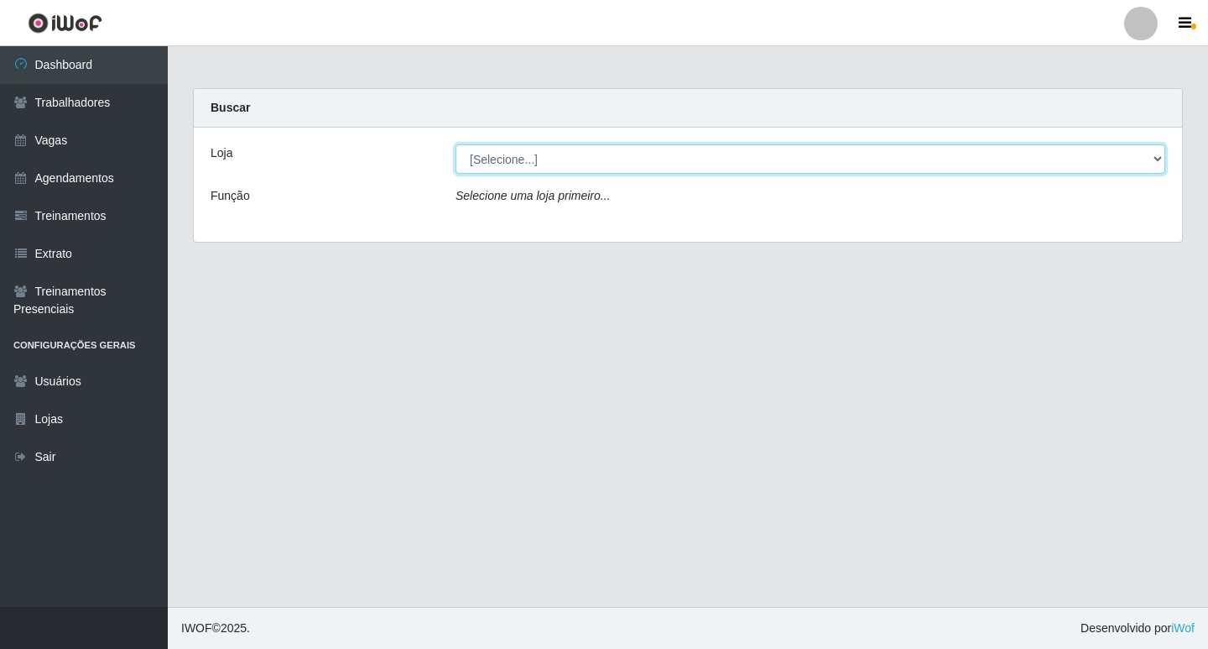
click at [521, 154] on select "[Selecione...] Bemais Supermercados - Cruz das Armas" at bounding box center [811, 158] width 710 height 29
select select "412"
click at [456, 144] on select "[Selecione...] Bemais Supermercados - Cruz das Armas" at bounding box center [811, 158] width 710 height 29
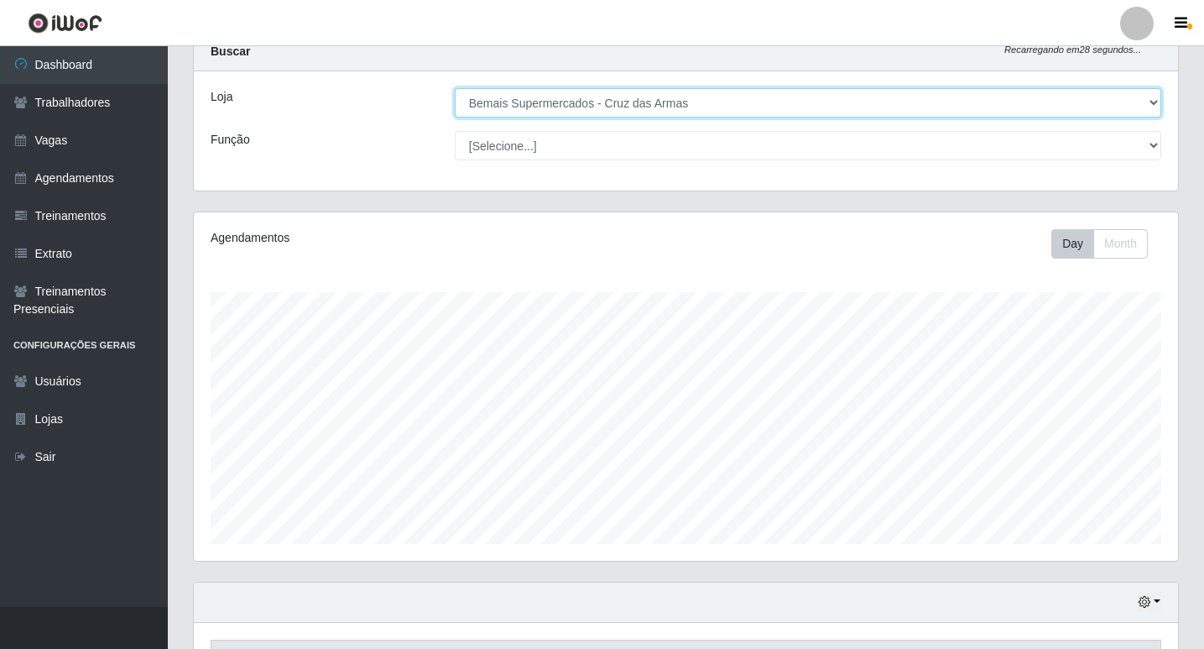
scroll to position [167, 0]
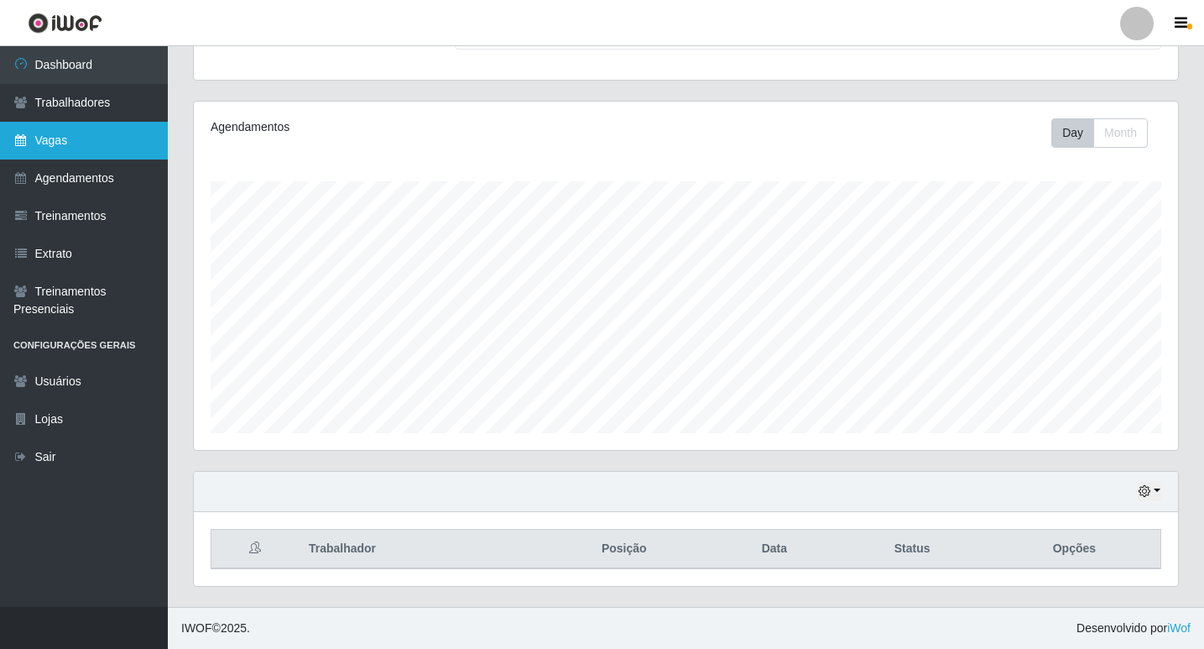
click at [49, 138] on link "Vagas" at bounding box center [84, 141] width 168 height 38
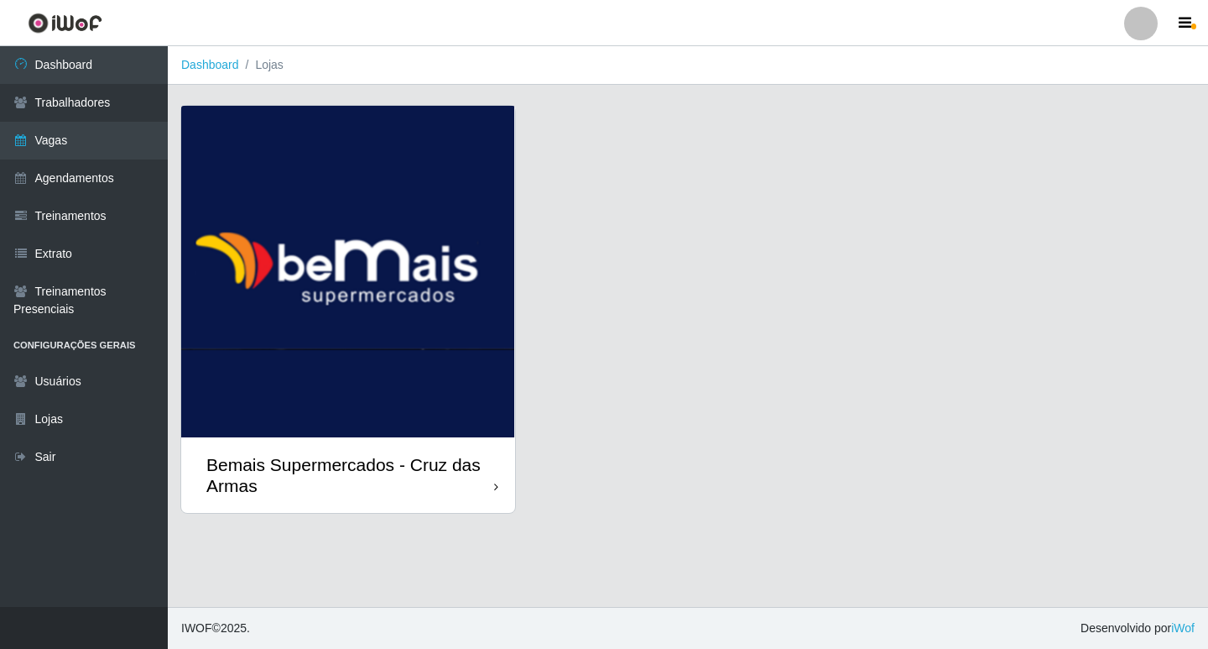
click at [331, 297] on img at bounding box center [348, 271] width 334 height 331
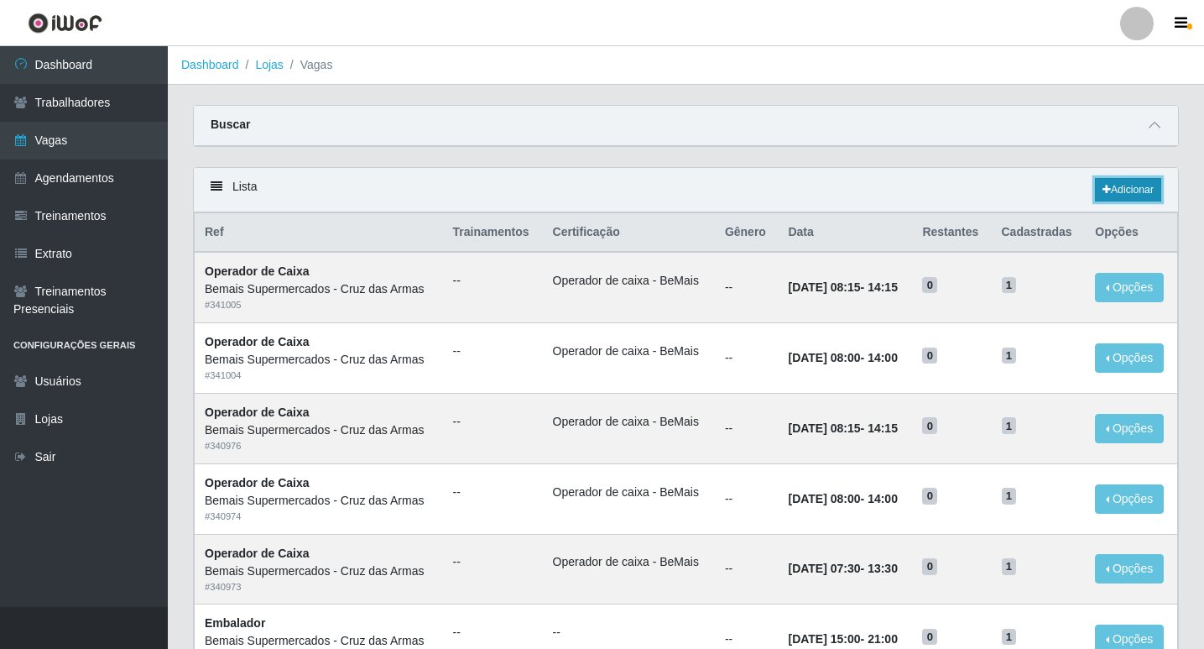
click at [1126, 194] on link "Adicionar" at bounding box center [1128, 189] width 66 height 23
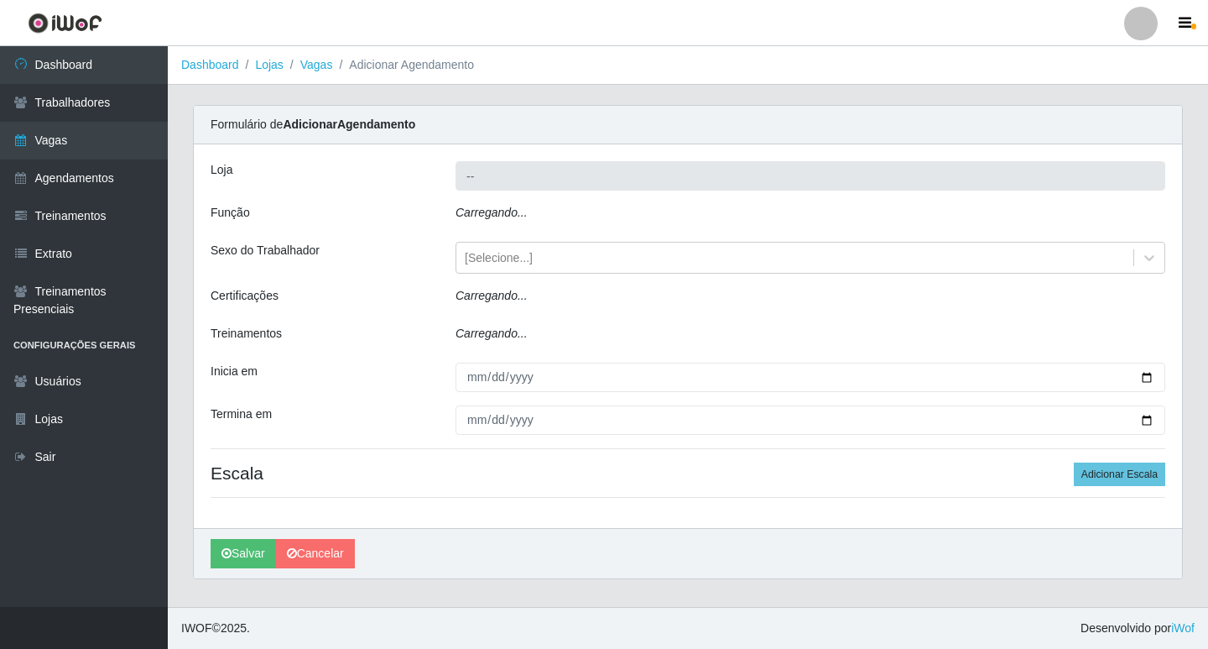
type input "Bemais Supermercados - Cruz das Armas"
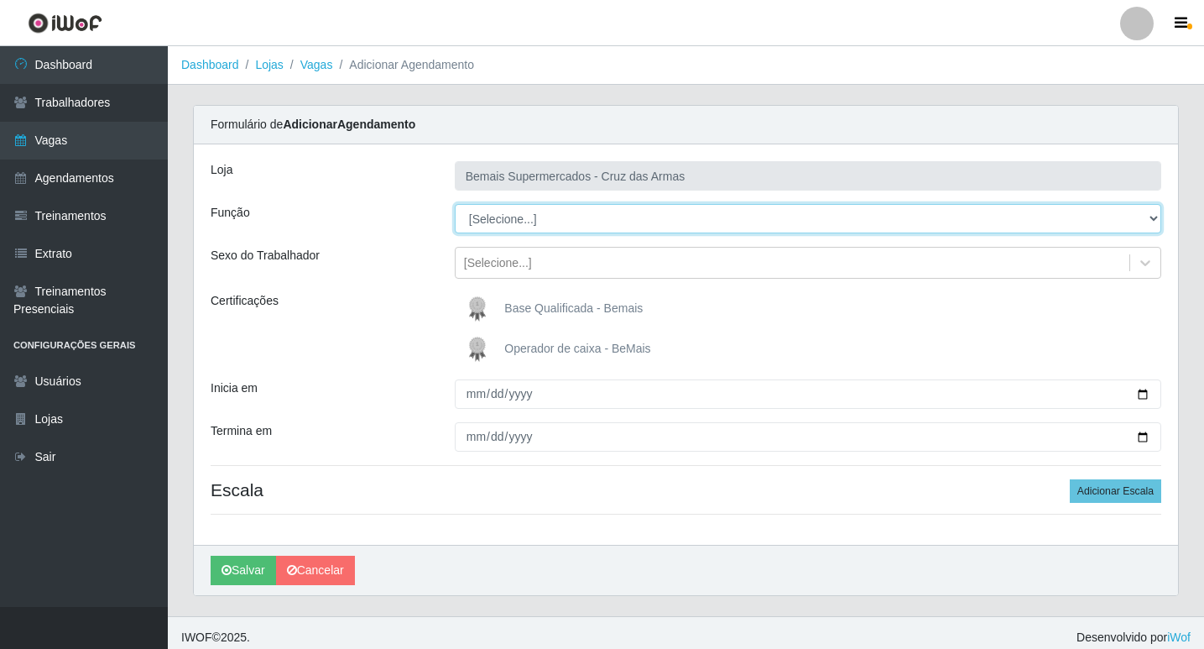
click at [493, 215] on select "[Selecione...] ASG ASG + ASG ++ Auxiliar de Estacionamento Auxiliar de Estacion…" at bounding box center [808, 218] width 706 height 29
select select "22"
click at [455, 204] on select "[Selecione...] ASG ASG + ASG ++ Auxiliar de Estacionamento Auxiliar de Estacion…" at bounding box center [808, 218] width 706 height 29
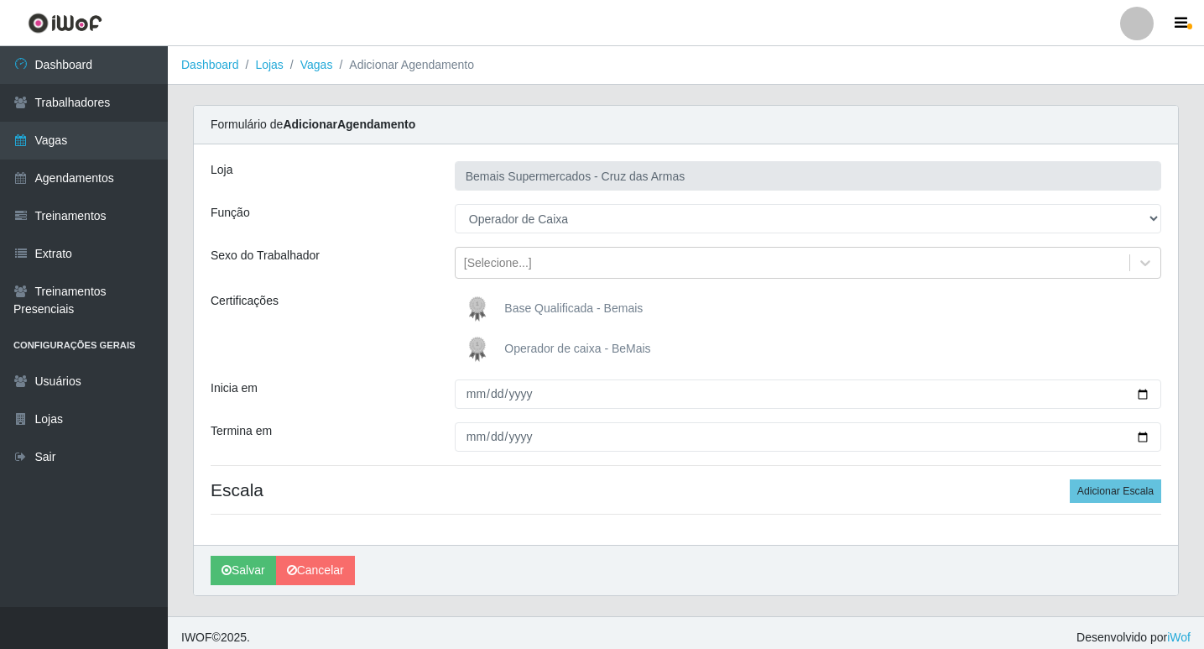
click at [473, 351] on img at bounding box center [481, 349] width 40 height 34
click at [0, 0] on input "Operador de caixa - BeMais" at bounding box center [0, 0] width 0 height 0
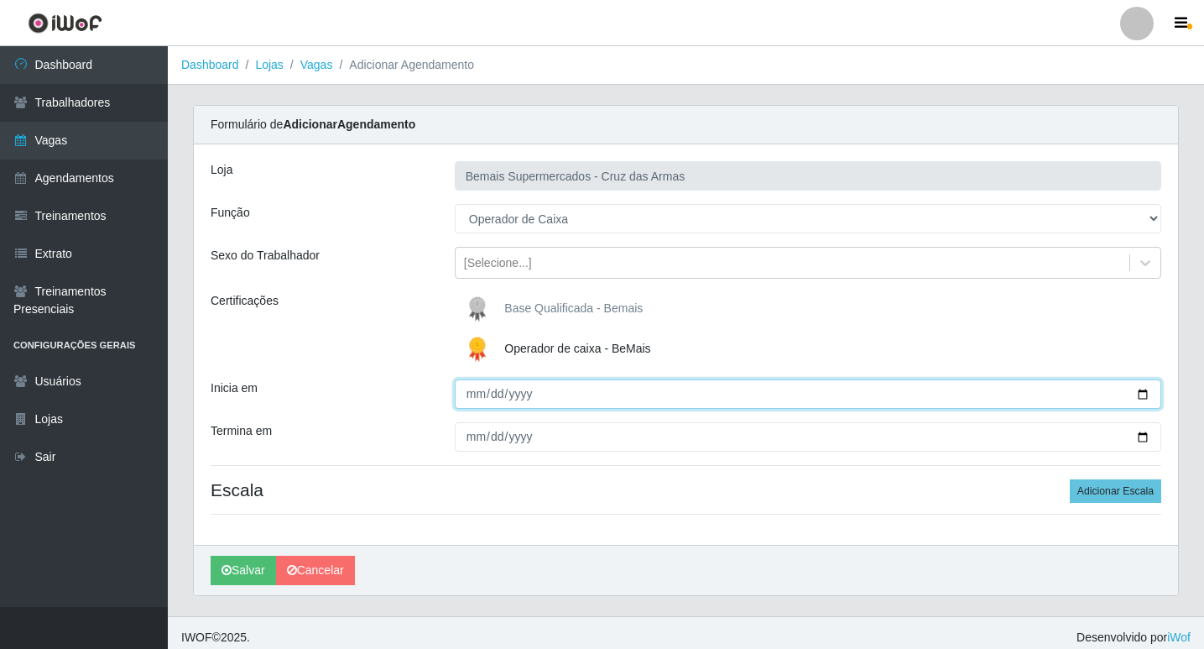
click at [476, 398] on input "Inicia em" at bounding box center [808, 393] width 706 height 29
type input "2025-09-21"
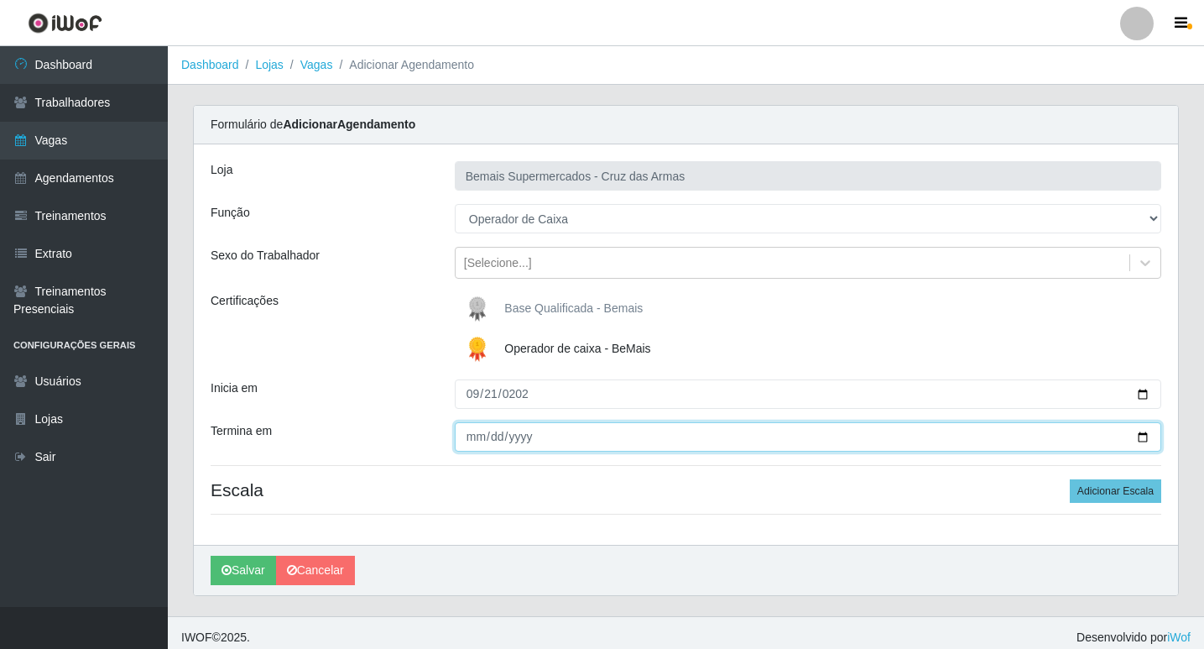
click at [465, 429] on input "Termina em" at bounding box center [808, 436] width 706 height 29
type input "2025-09-21"
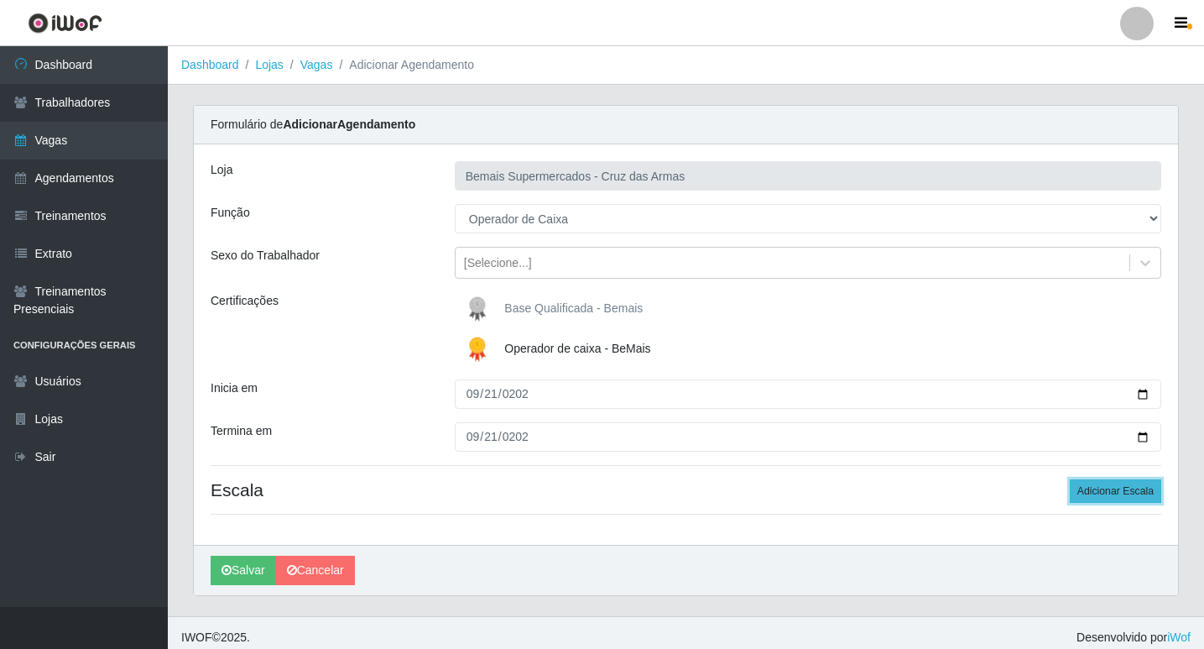
click at [1119, 483] on button "Adicionar Escala" at bounding box center [1115, 490] width 91 height 23
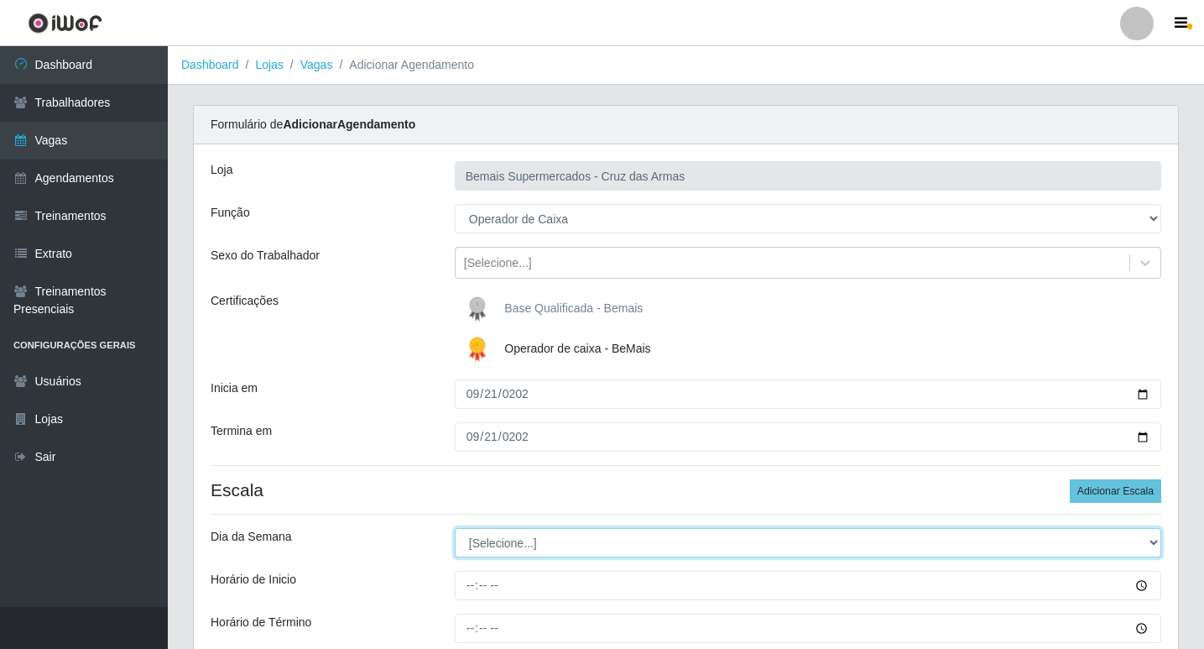
click at [508, 538] on select "[Selecione...] Segunda Terça Quarta Quinta Sexta Sábado Domingo" at bounding box center [808, 542] width 706 height 29
select select "0"
click at [455, 528] on select "[Selecione...] Segunda Terça Quarta Quinta Sexta Sábado Domingo" at bounding box center [808, 542] width 706 height 29
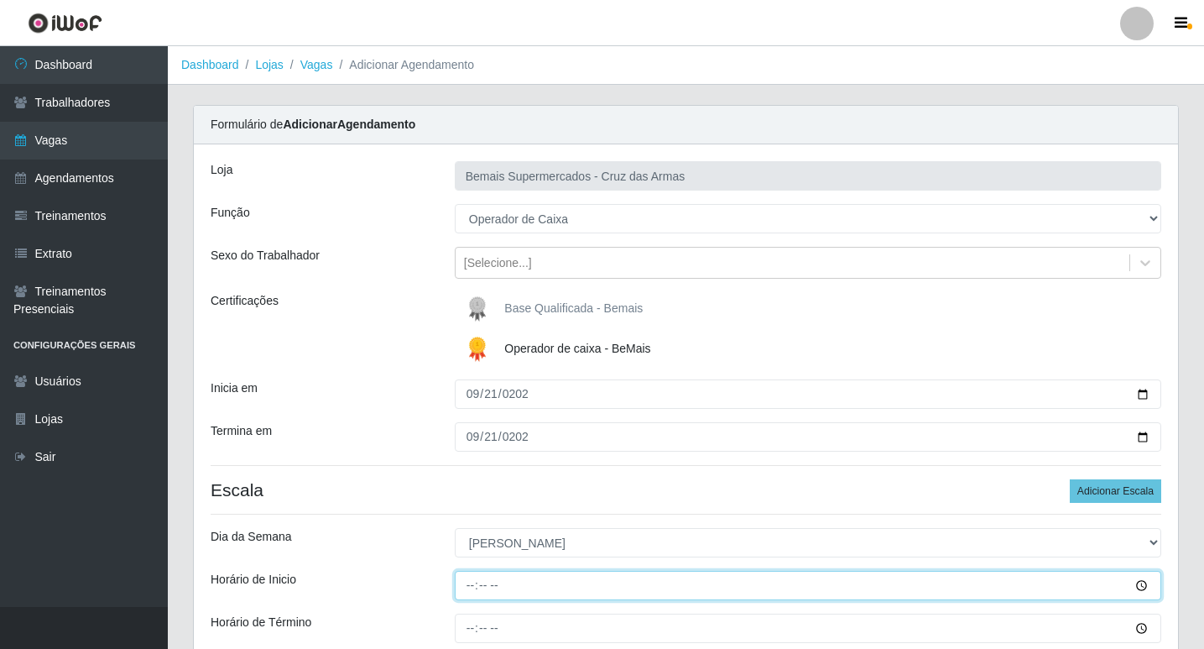
click at [472, 586] on input "Horário de Inicio" at bounding box center [808, 585] width 706 height 29
type input "07:30"
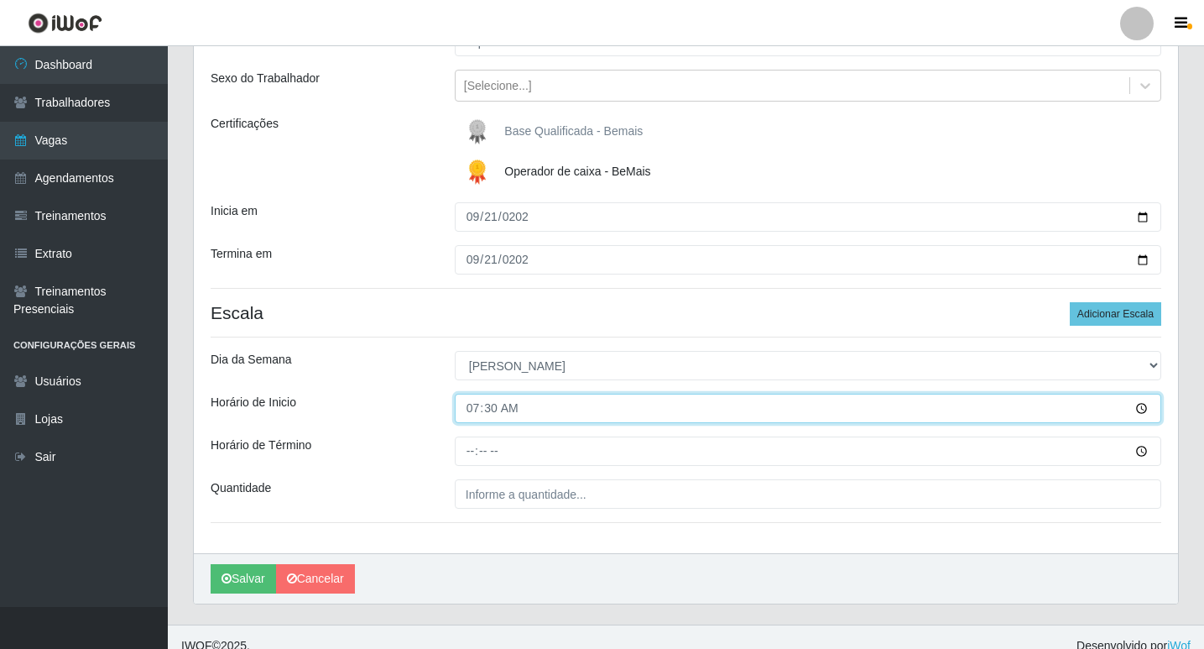
scroll to position [195, 0]
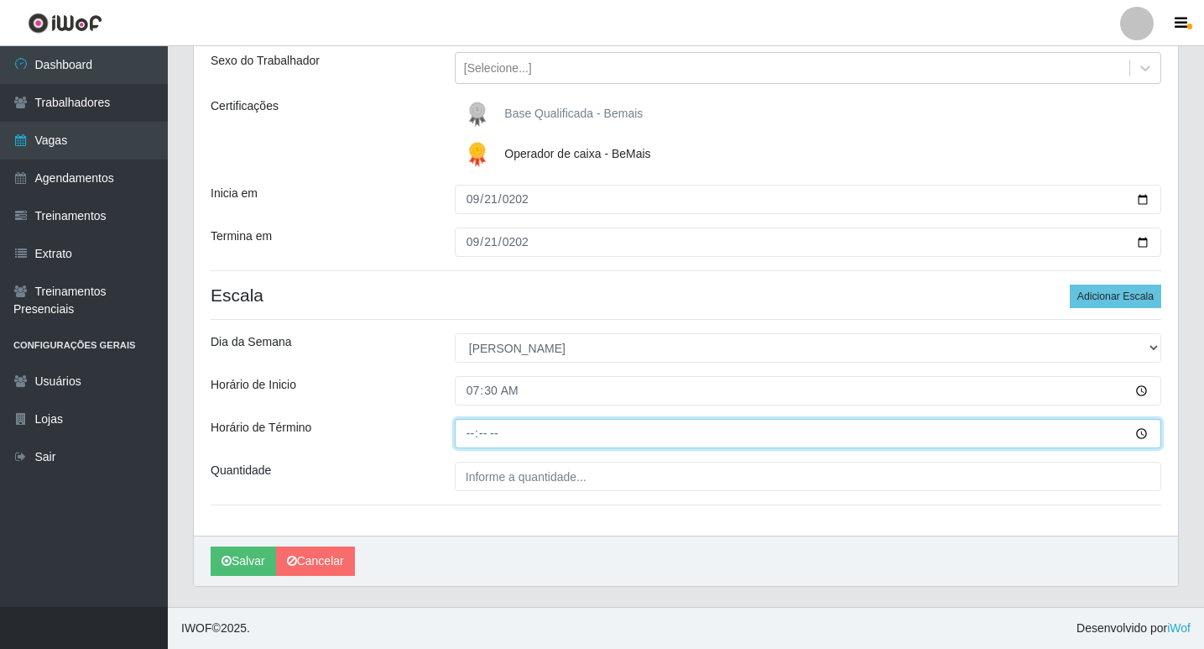
click at [461, 432] on input "Horário de Término" at bounding box center [808, 433] width 706 height 29
type input "13:30"
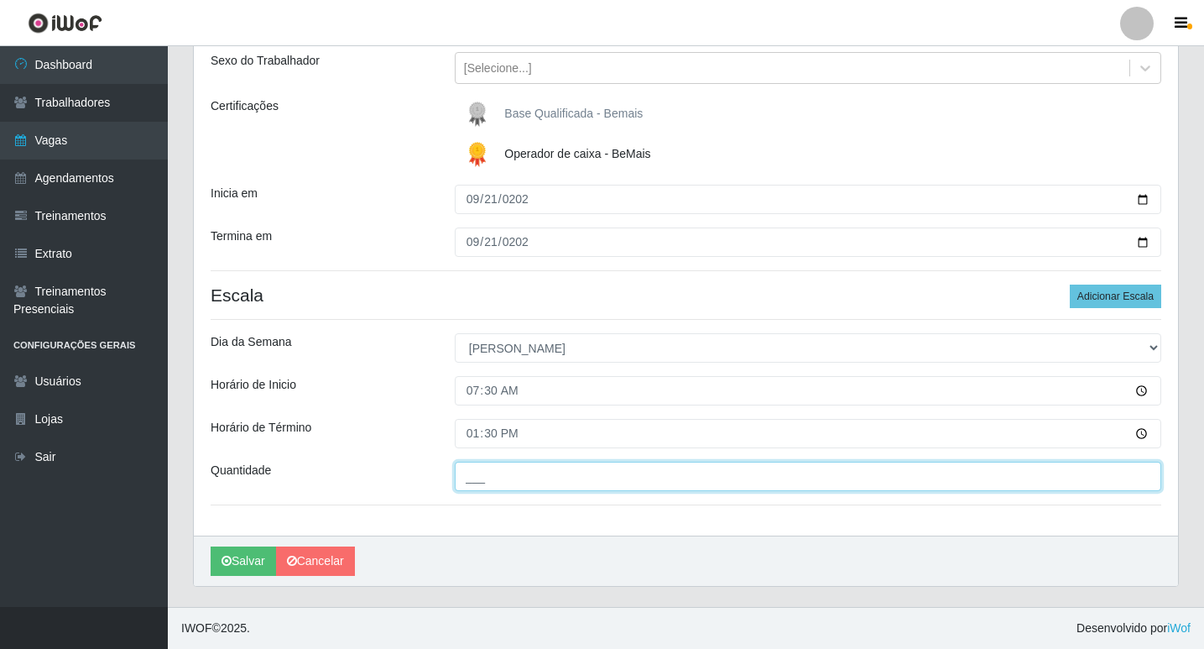
click at [552, 475] on input "___" at bounding box center [808, 475] width 706 height 29
type input "01_"
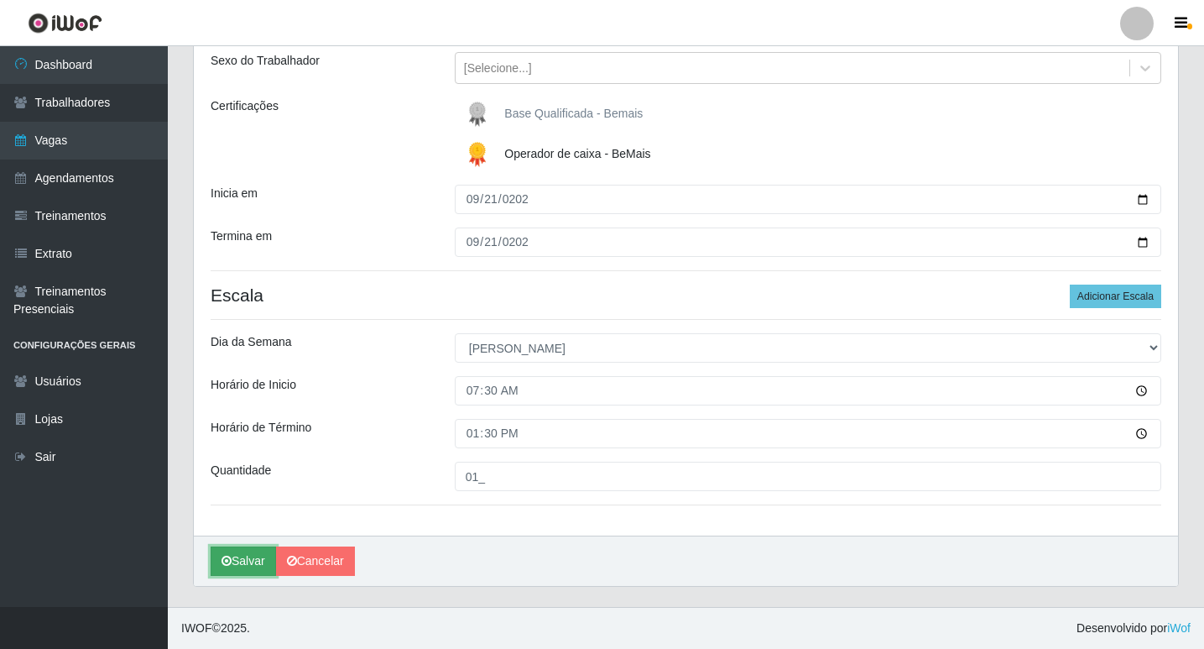
click at [232, 561] on button "Salvar" at bounding box center [243, 560] width 65 height 29
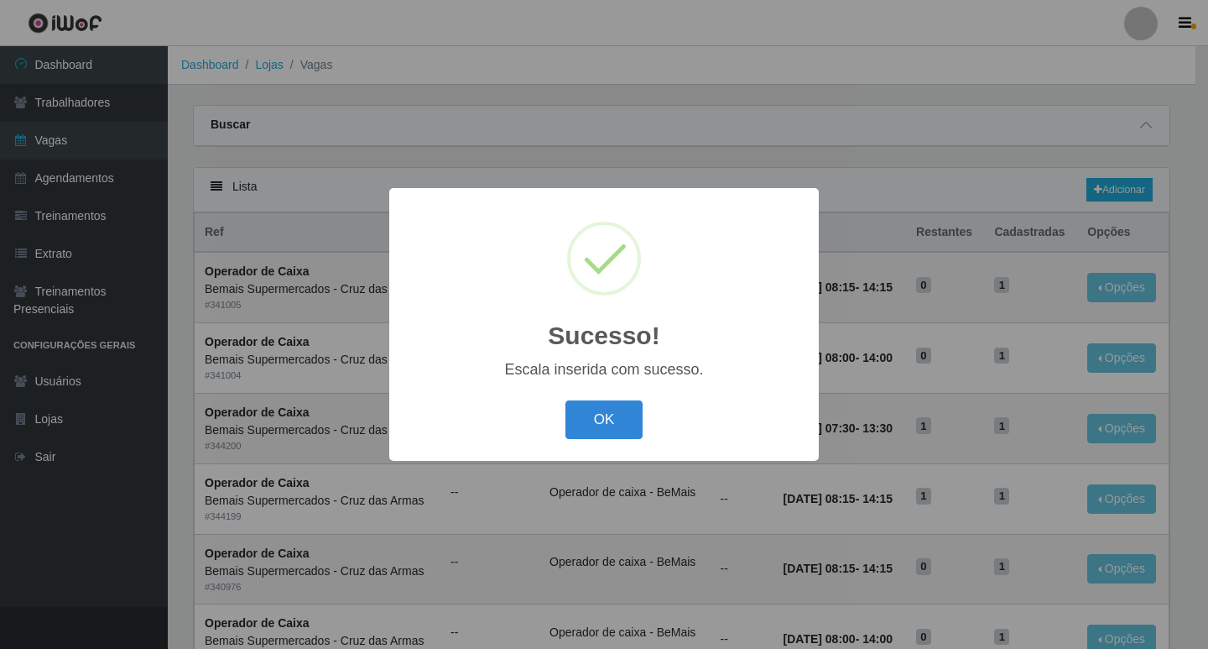
click at [612, 423] on button "OK" at bounding box center [604, 419] width 78 height 39
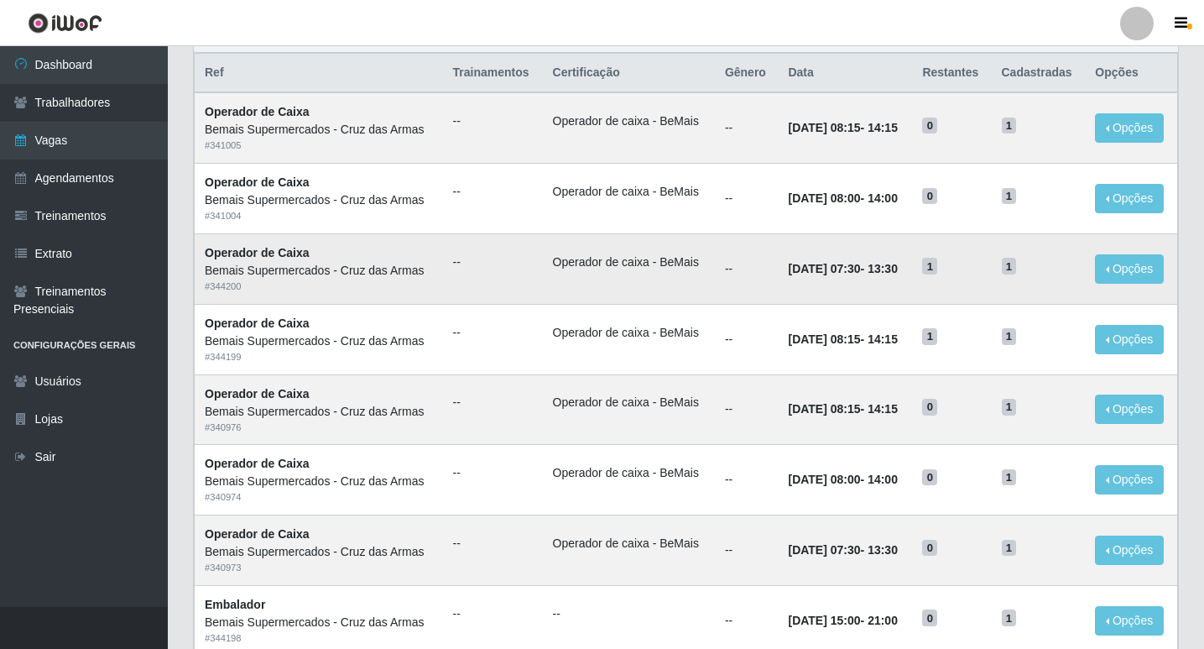
scroll to position [84, 0]
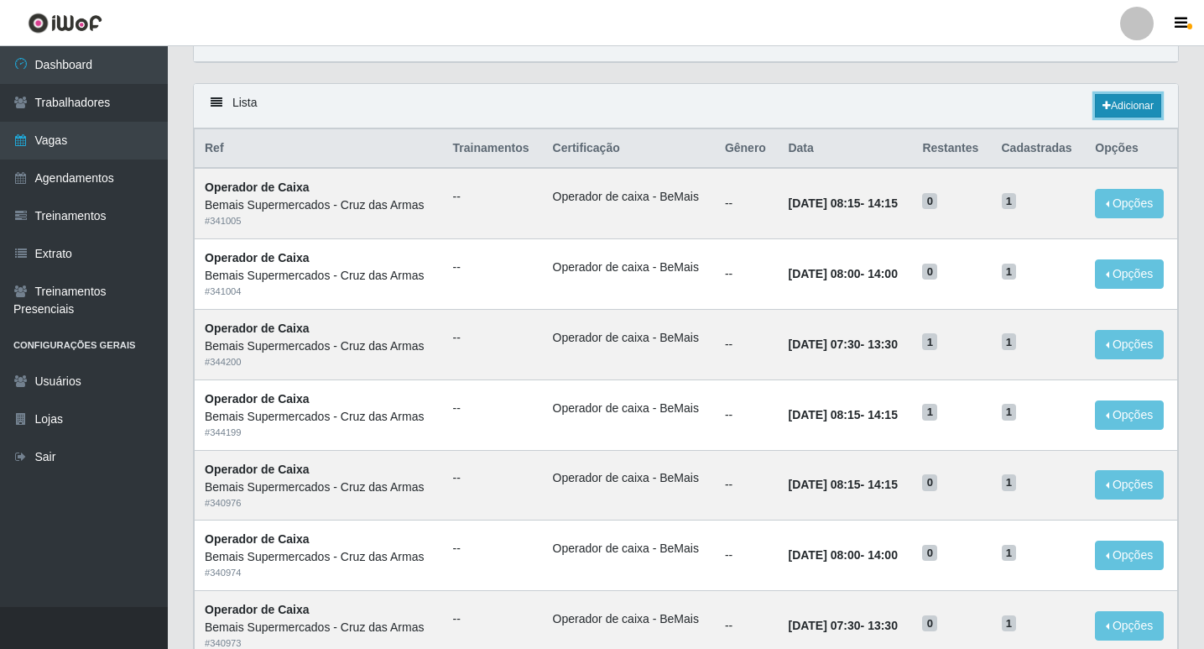
click at [1097, 102] on link "Adicionar" at bounding box center [1128, 105] width 66 height 23
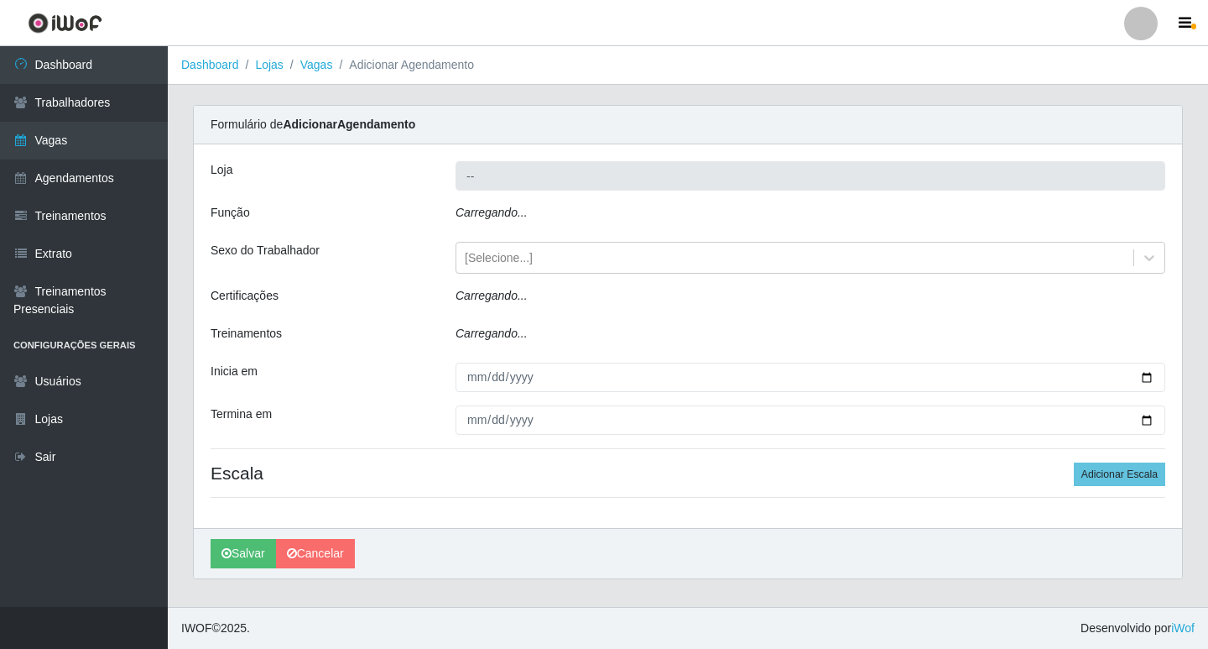
type input "Bemais Supermercados - Cruz das Armas"
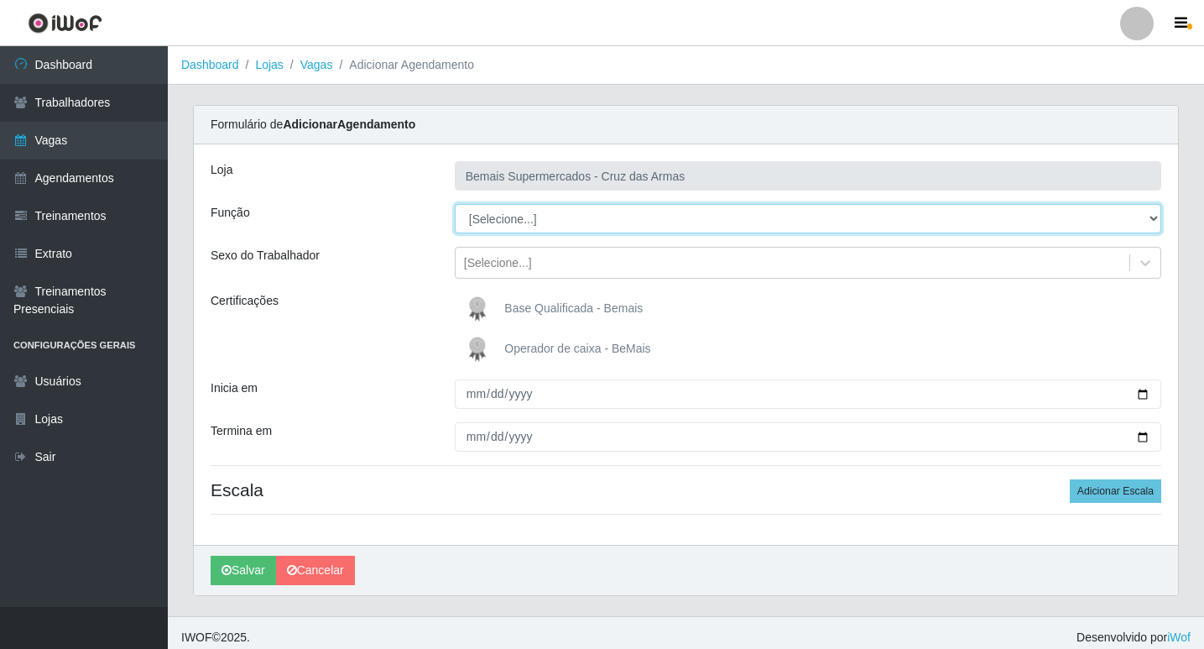
click at [493, 221] on select "[Selecione...] ASG ASG + ASG ++ Auxiliar de Estacionamento Auxiliar de Estacion…" at bounding box center [808, 218] width 706 height 29
select select "22"
click at [455, 204] on select "[Selecione...] ASG ASG + ASG ++ Auxiliar de Estacionamento Auxiliar de Estacion…" at bounding box center [808, 218] width 706 height 29
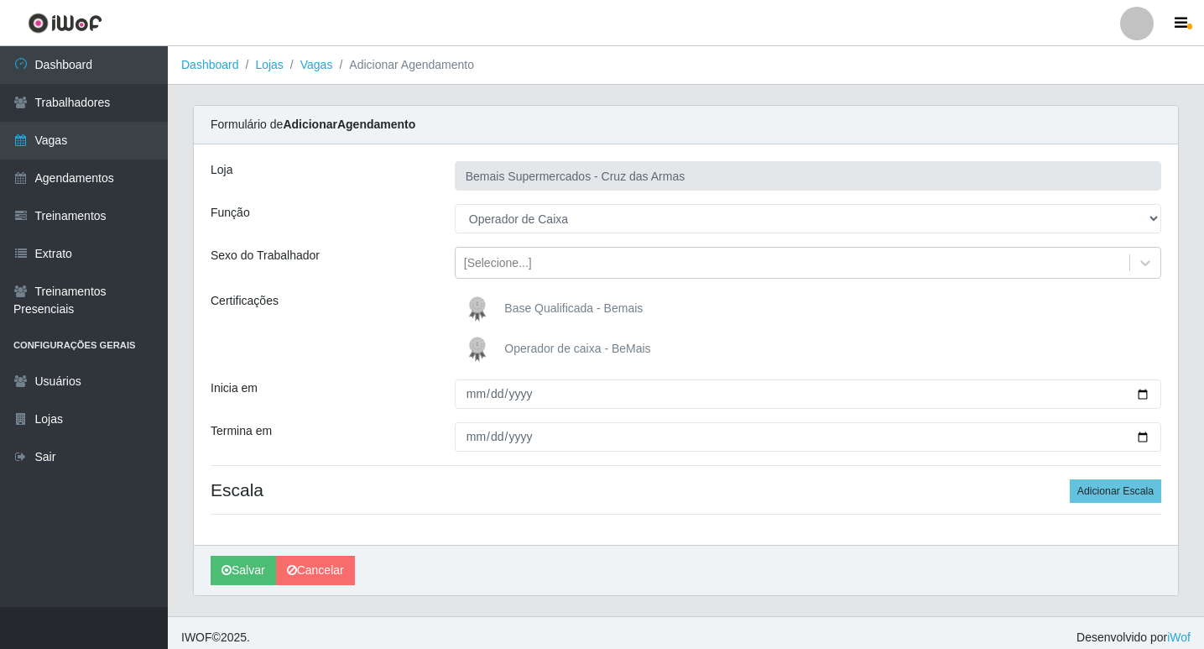
click at [472, 357] on img at bounding box center [481, 349] width 40 height 34
click at [0, 0] on input "Operador de caixa - BeMais" at bounding box center [0, 0] width 0 height 0
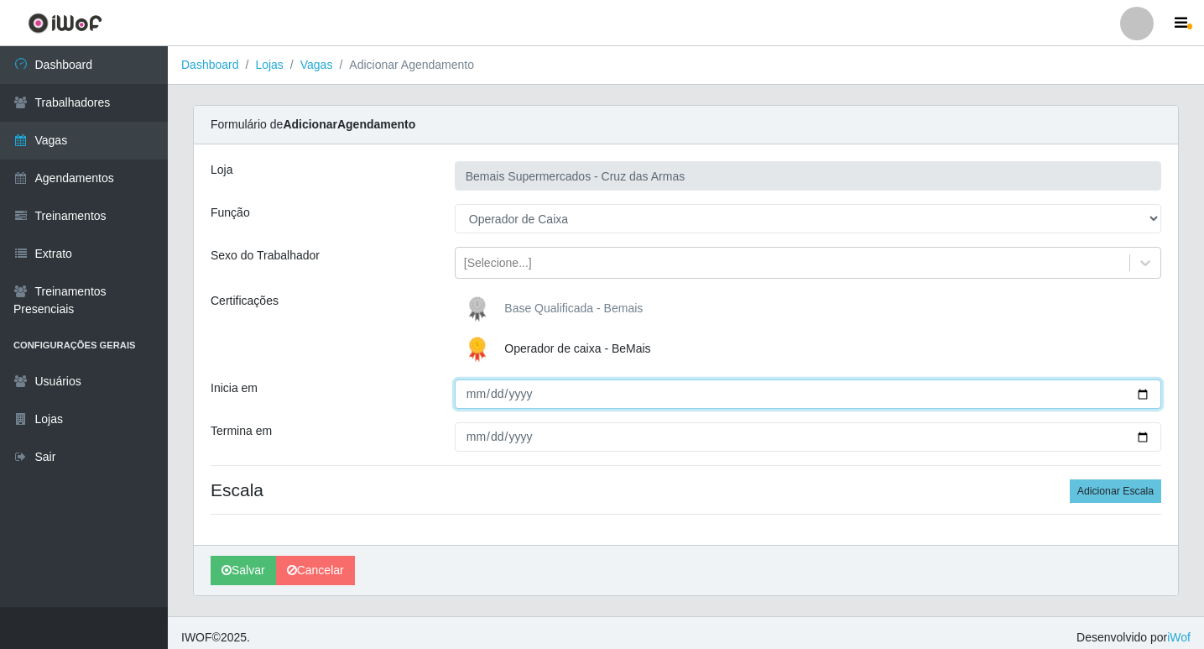
click at [466, 398] on input "Inicia em" at bounding box center [808, 393] width 706 height 29
type input "2025-09-21"
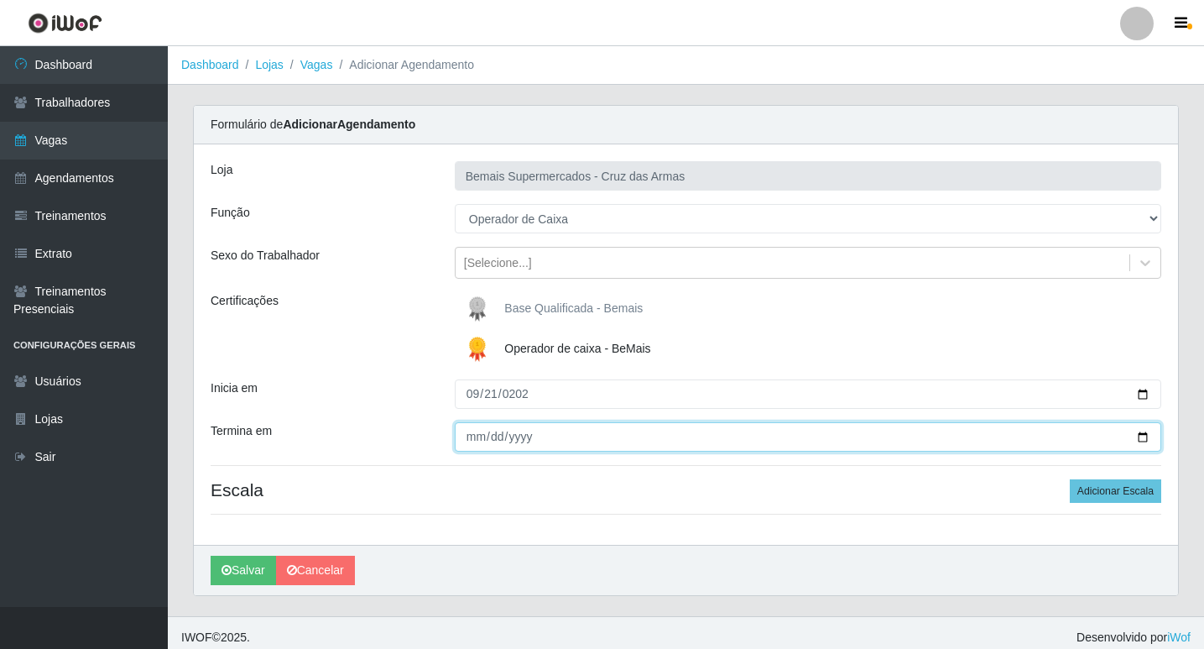
click at [475, 430] on input "Termina em" at bounding box center [808, 436] width 706 height 29
type input "2025-09-21"
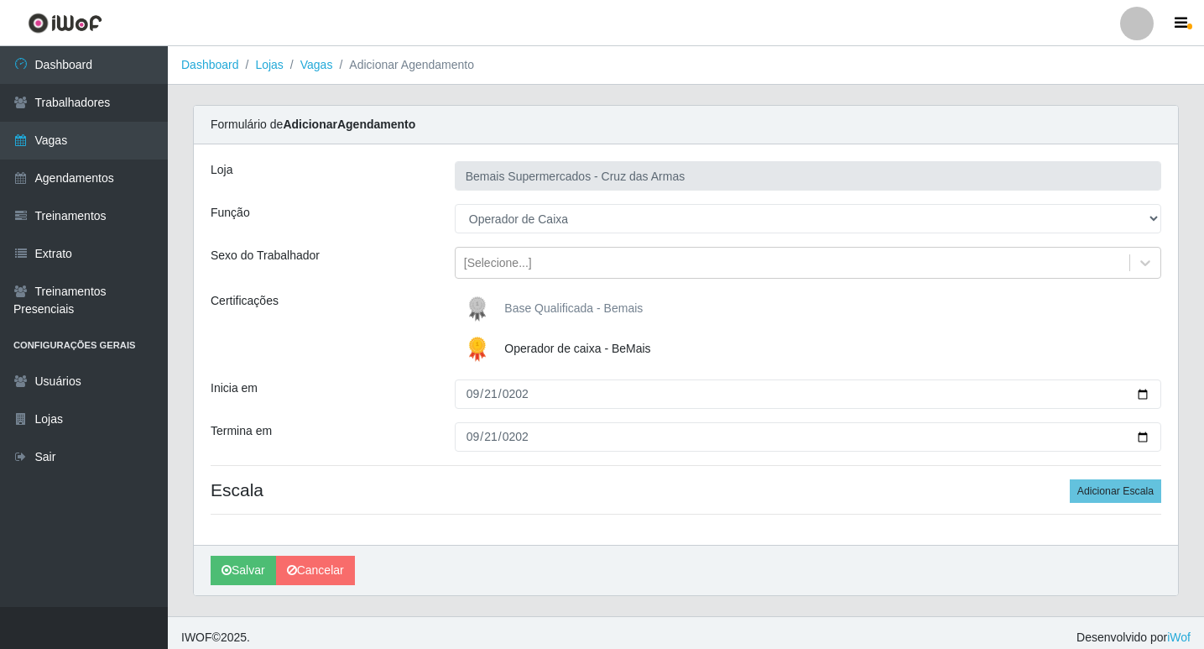
click at [487, 507] on div "Loja Bemais Supermercados - Cruz das Armas Função [Selecione...] ASG ASG + ASG …" at bounding box center [686, 344] width 984 height 400
click at [1128, 486] on button "Adicionar Escala" at bounding box center [1115, 490] width 91 height 23
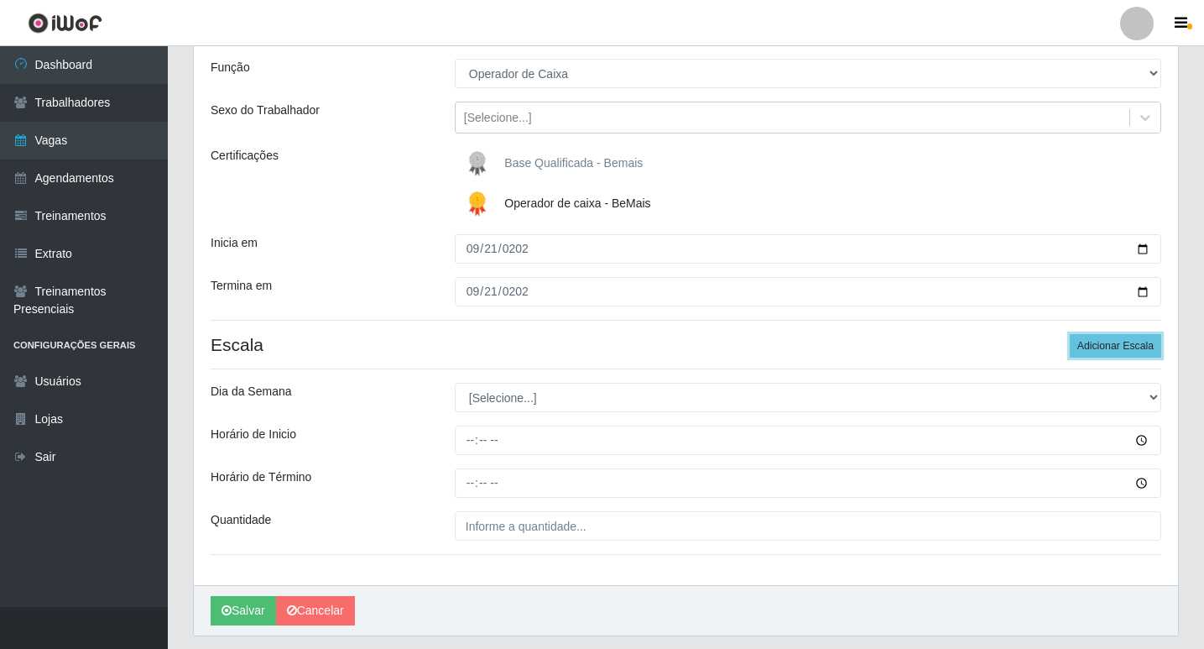
scroll to position [195, 0]
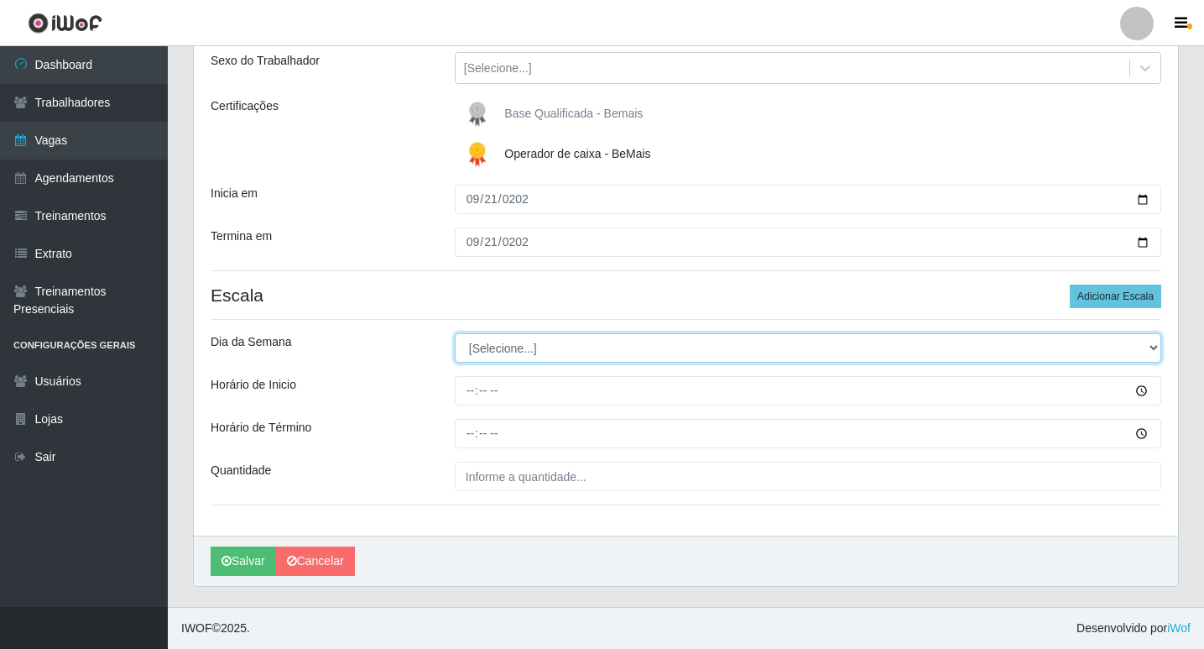
click at [494, 353] on select "[Selecione...] Segunda Terça Quarta Quinta Sexta Sábado Domingo" at bounding box center [808, 347] width 706 height 29
select select "0"
click at [455, 333] on select "[Selecione...] Segunda Terça Quarta Quinta Sexta Sábado Domingo" at bounding box center [808, 347] width 706 height 29
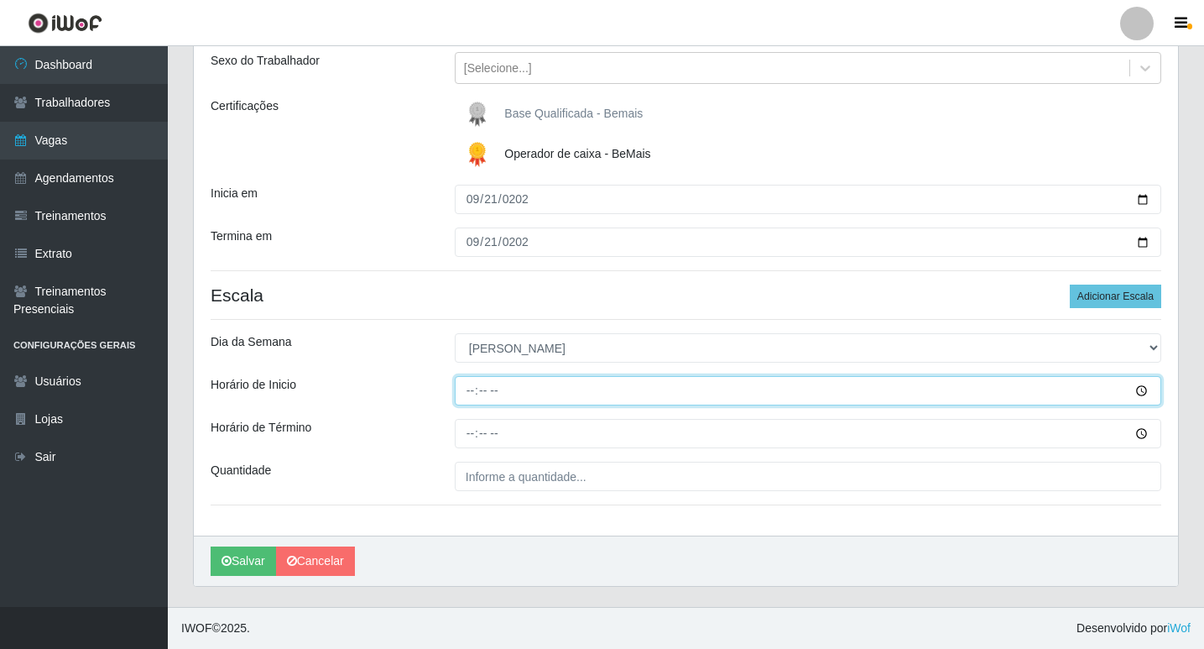
click at [470, 391] on input "Horário de Inicio" at bounding box center [808, 390] width 706 height 29
type input "08:01"
type input "08:00"
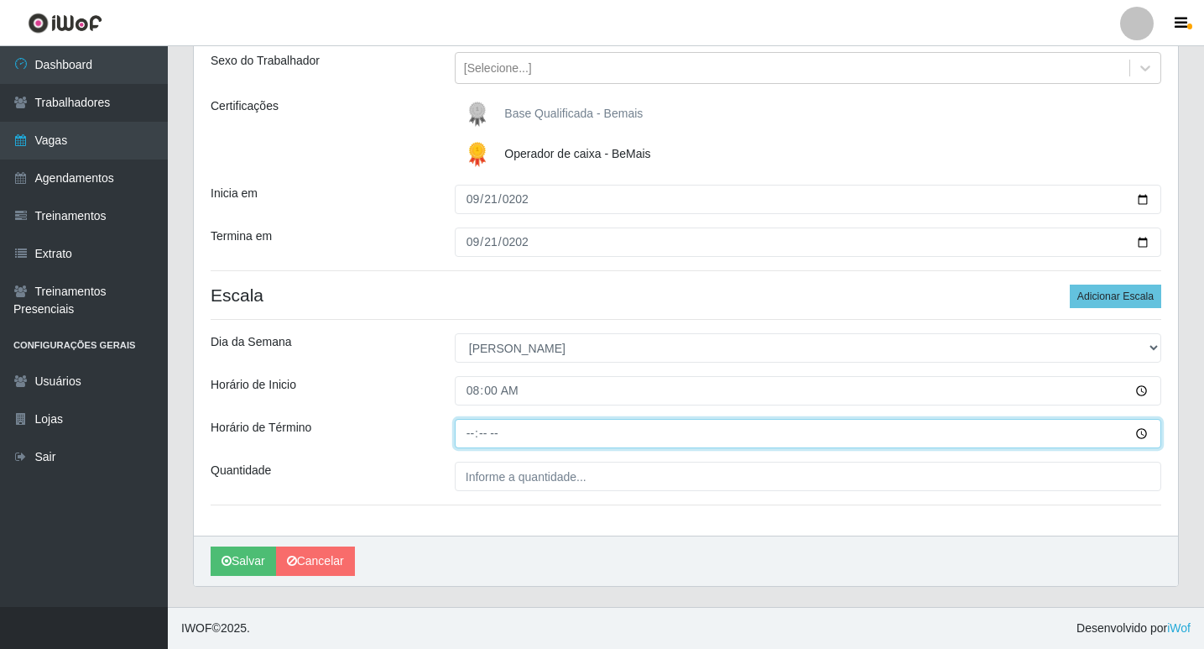
click at [469, 439] on input "Horário de Término" at bounding box center [808, 433] width 706 height 29
type input "14:00"
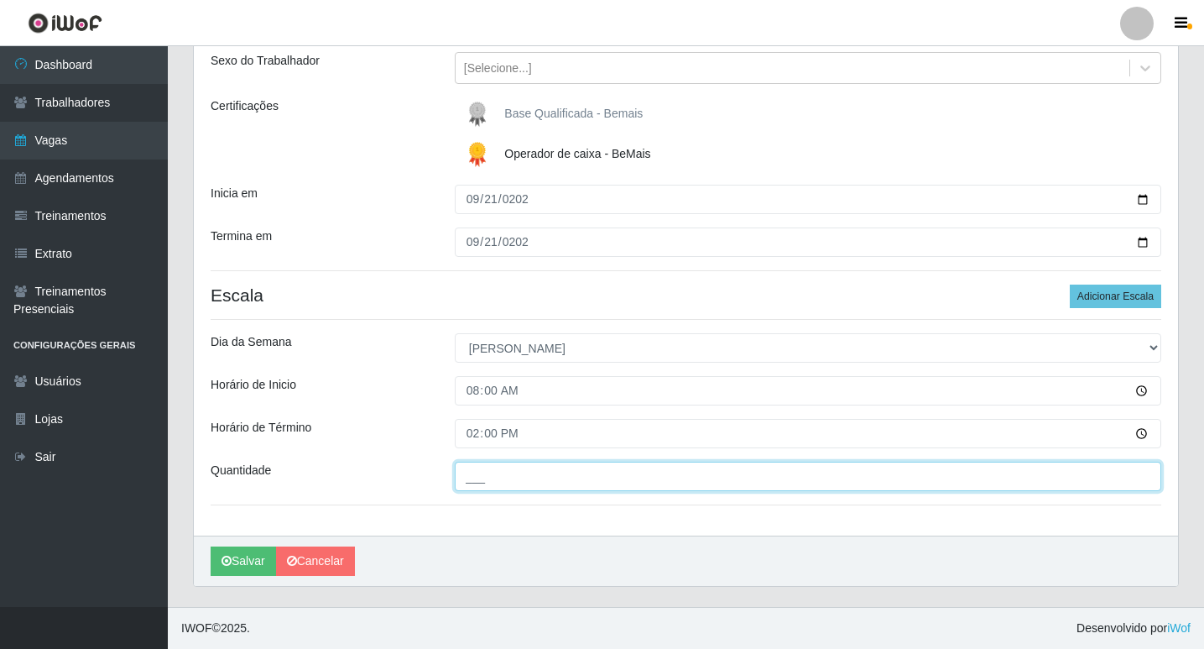
click at [494, 476] on input "___" at bounding box center [808, 475] width 706 height 29
type input "01_"
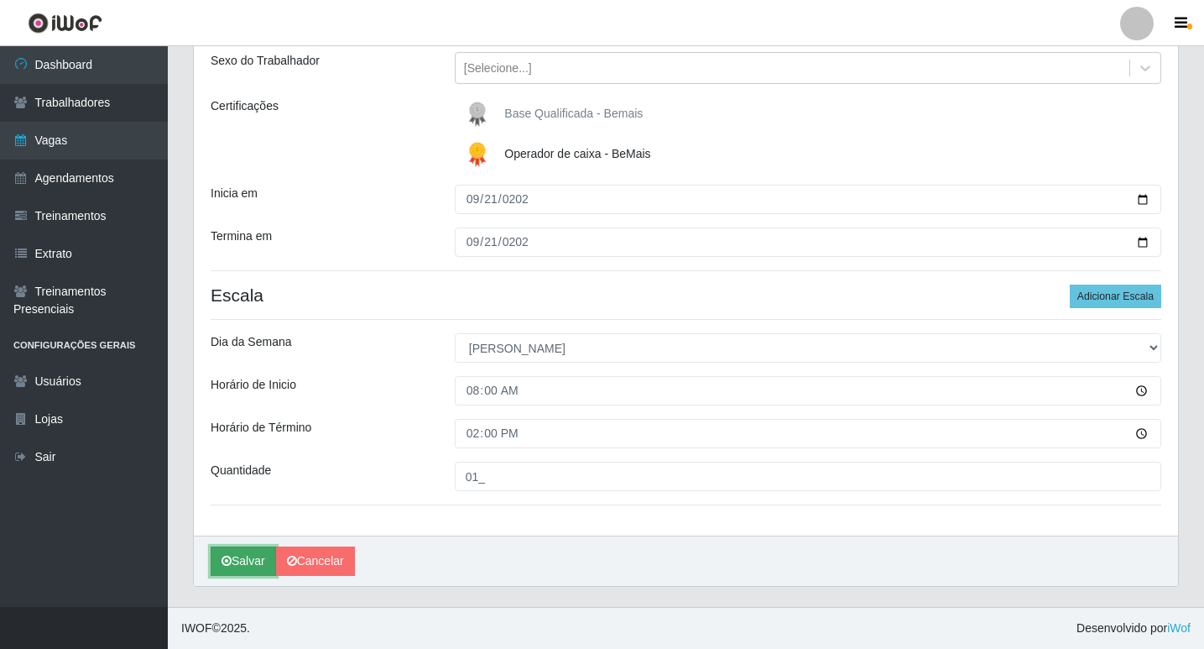
click at [247, 551] on button "Salvar" at bounding box center [243, 560] width 65 height 29
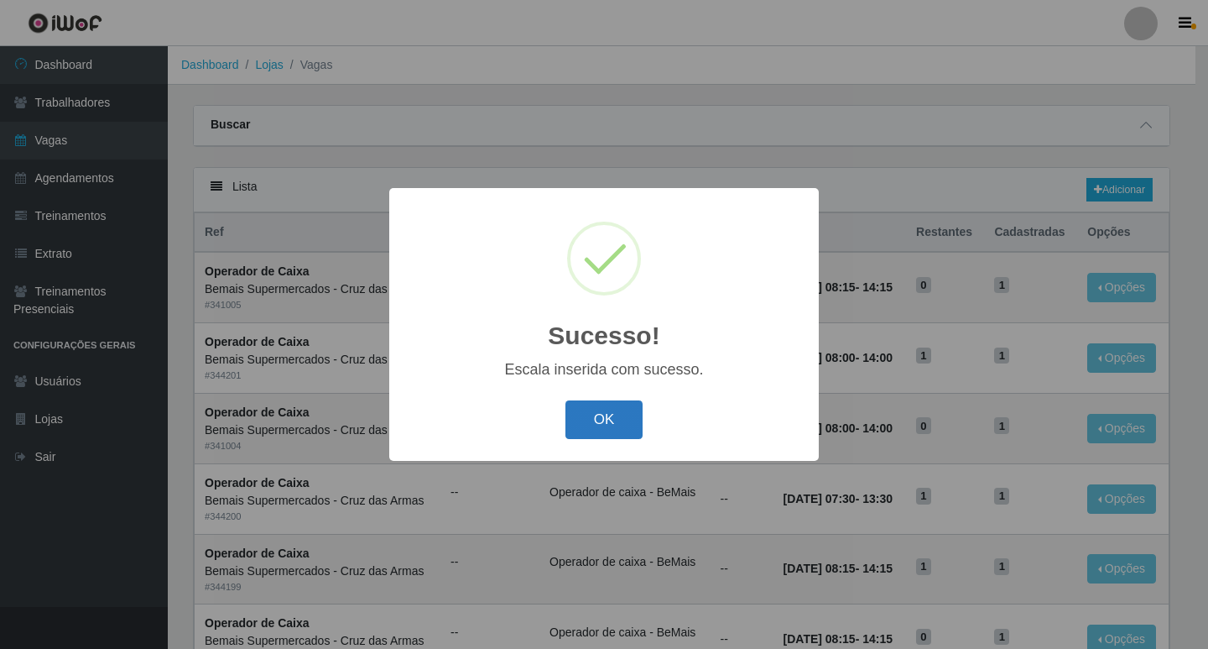
drag, startPoint x: 609, startPoint y: 428, endPoint x: 620, endPoint y: 432, distance: 11.7
click at [610, 429] on button "OK" at bounding box center [604, 419] width 78 height 39
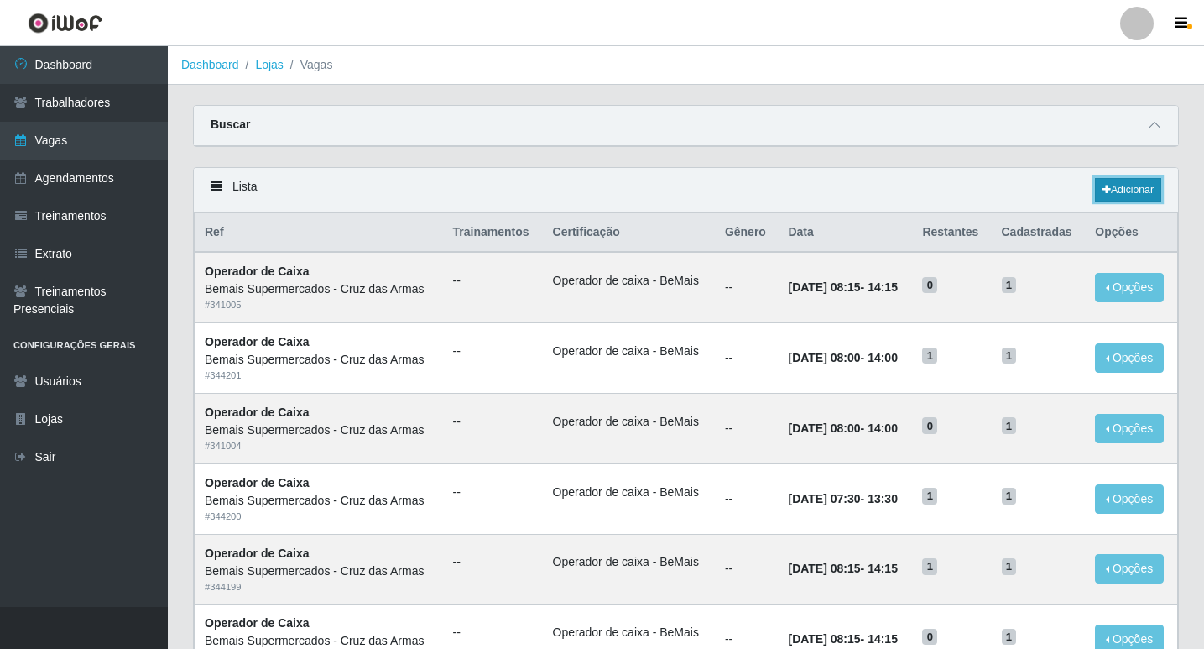
click at [1125, 185] on link "Adicionar" at bounding box center [1128, 189] width 66 height 23
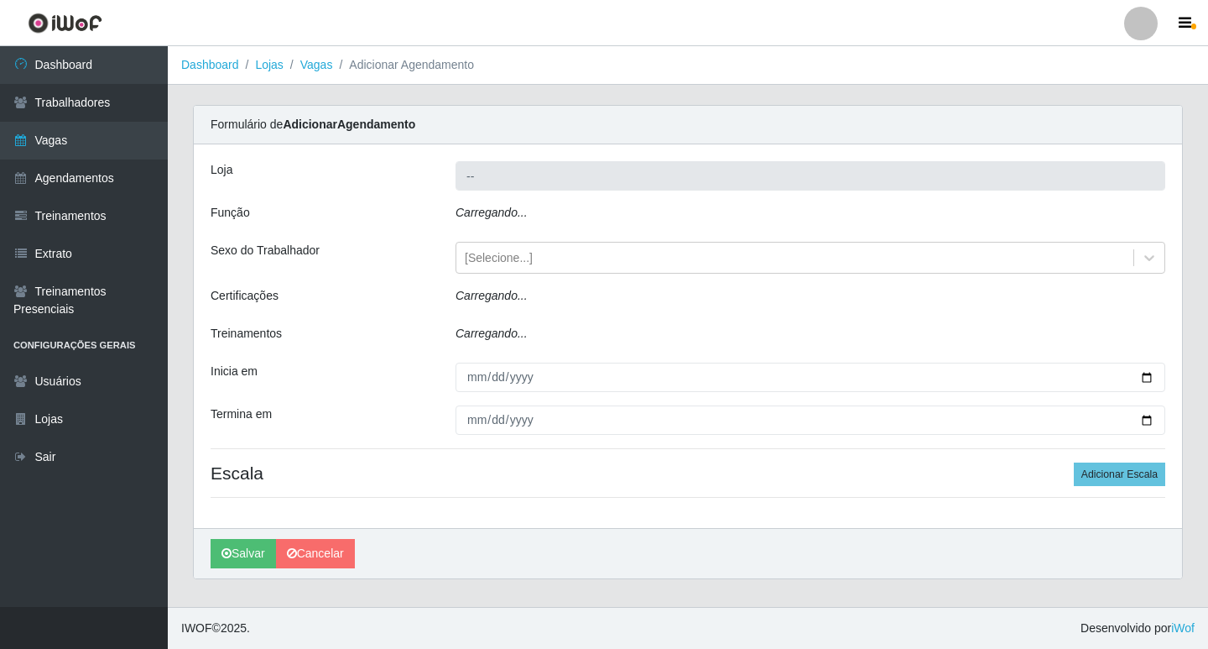
type input "Bemais Supermercados - Cruz das Armas"
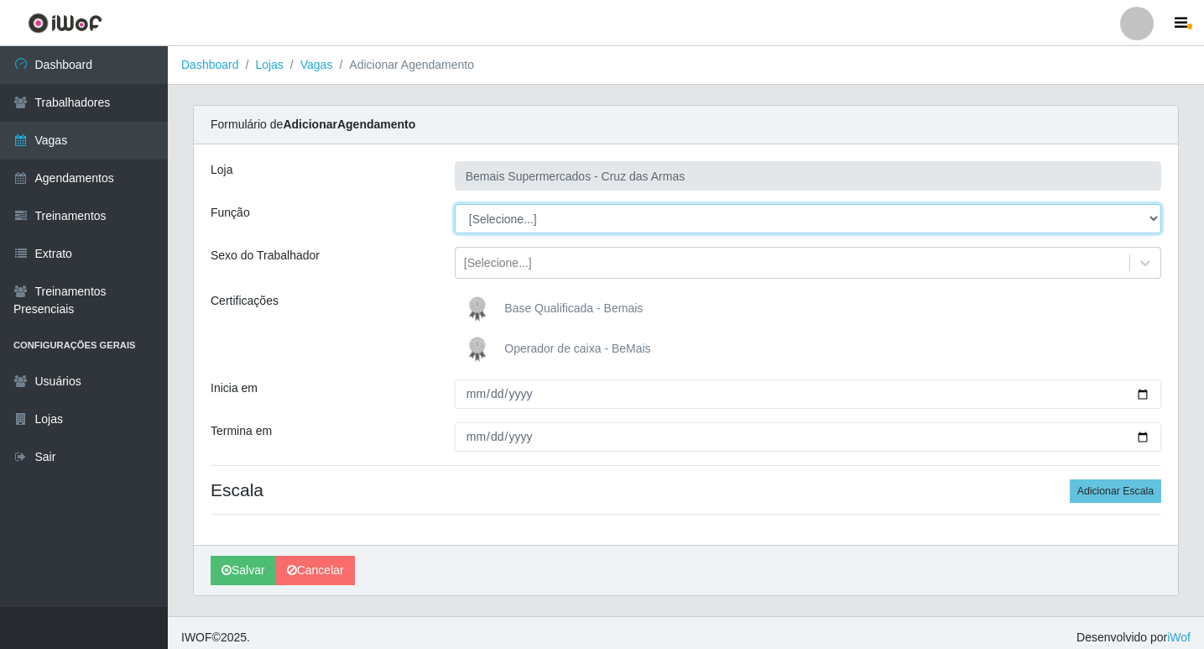
click at [500, 219] on select "[Selecione...] ASG ASG + ASG ++ Auxiliar de Estacionamento Auxiliar de Estacion…" at bounding box center [808, 218] width 706 height 29
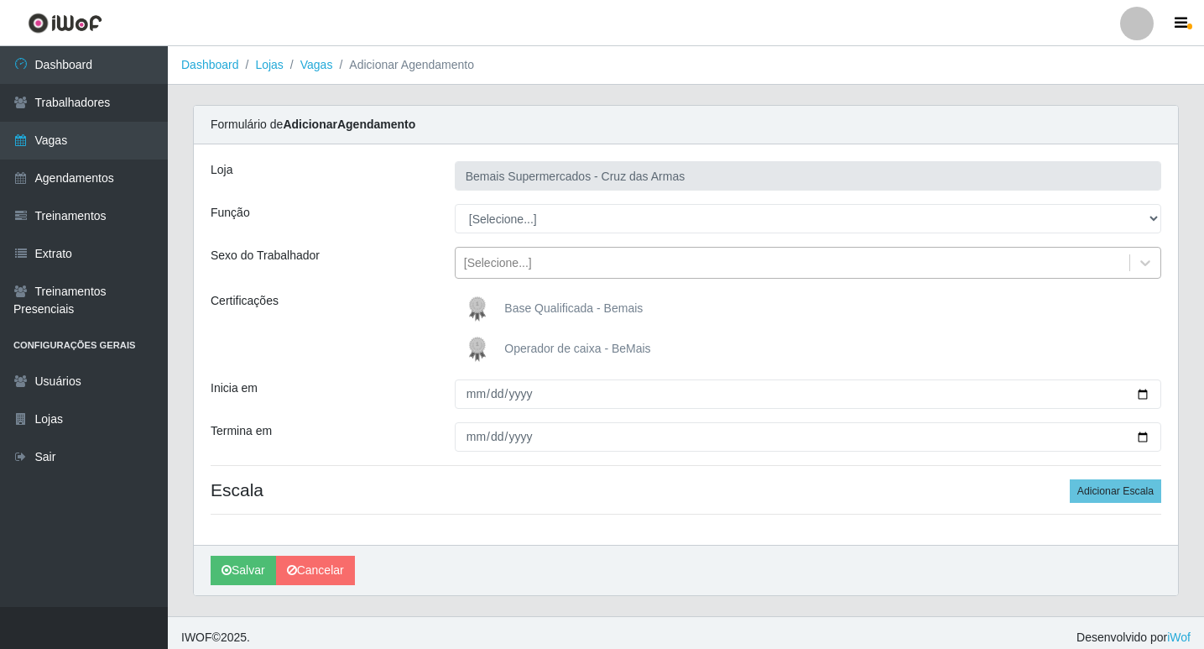
click at [497, 275] on div "[Selecione...]" at bounding box center [793, 263] width 674 height 28
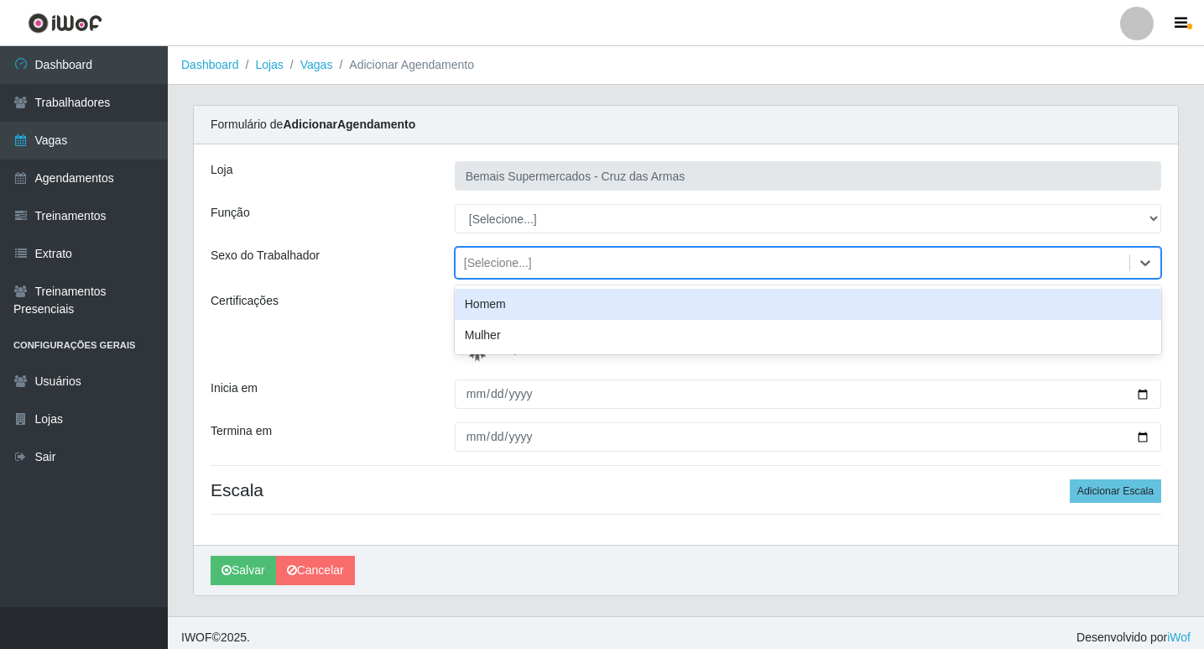
click at [495, 247] on div "[Selecione...]" at bounding box center [808, 263] width 706 height 32
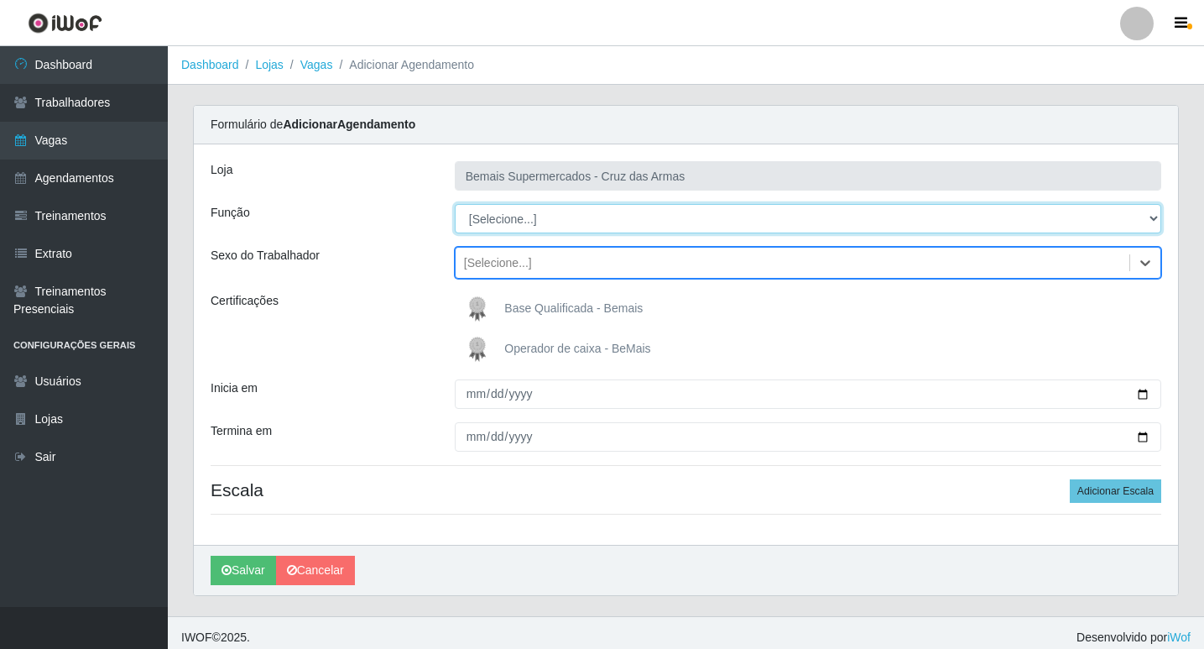
click at [494, 211] on select "[Selecione...] ASG ASG + ASG ++ Auxiliar de Estacionamento Auxiliar de Estacion…" at bounding box center [808, 218] width 706 height 29
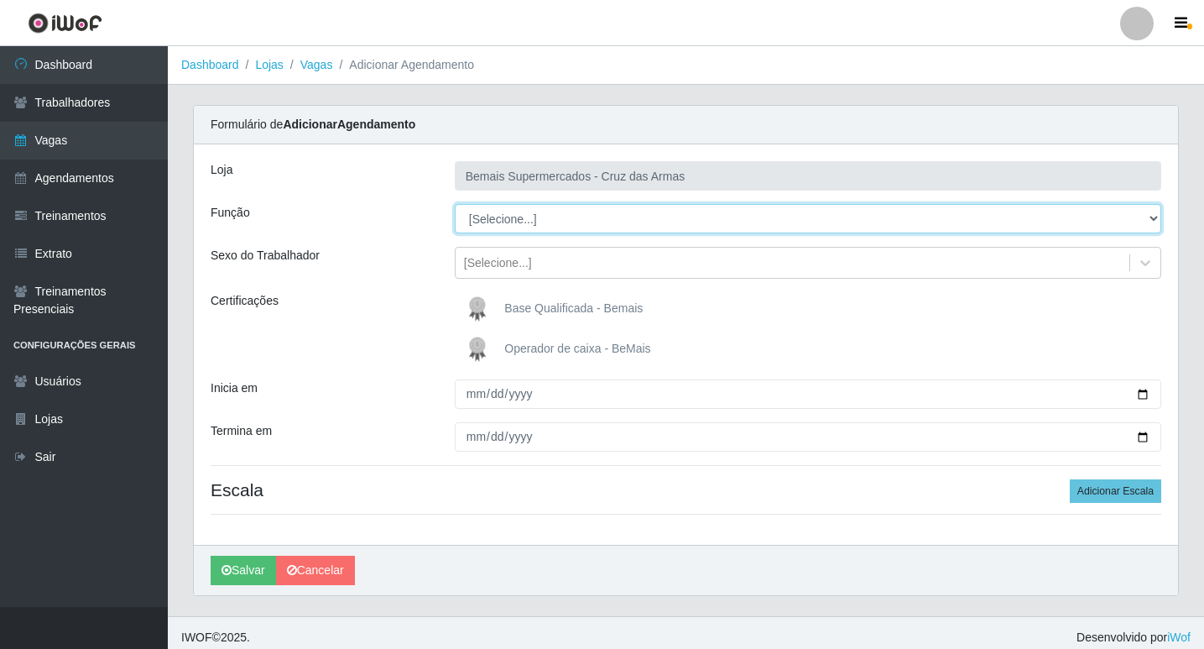
select select "22"
click at [455, 204] on select "[Selecione...] ASG ASG + ASG ++ Auxiliar de Estacionamento Auxiliar de Estacion…" at bounding box center [808, 218] width 706 height 29
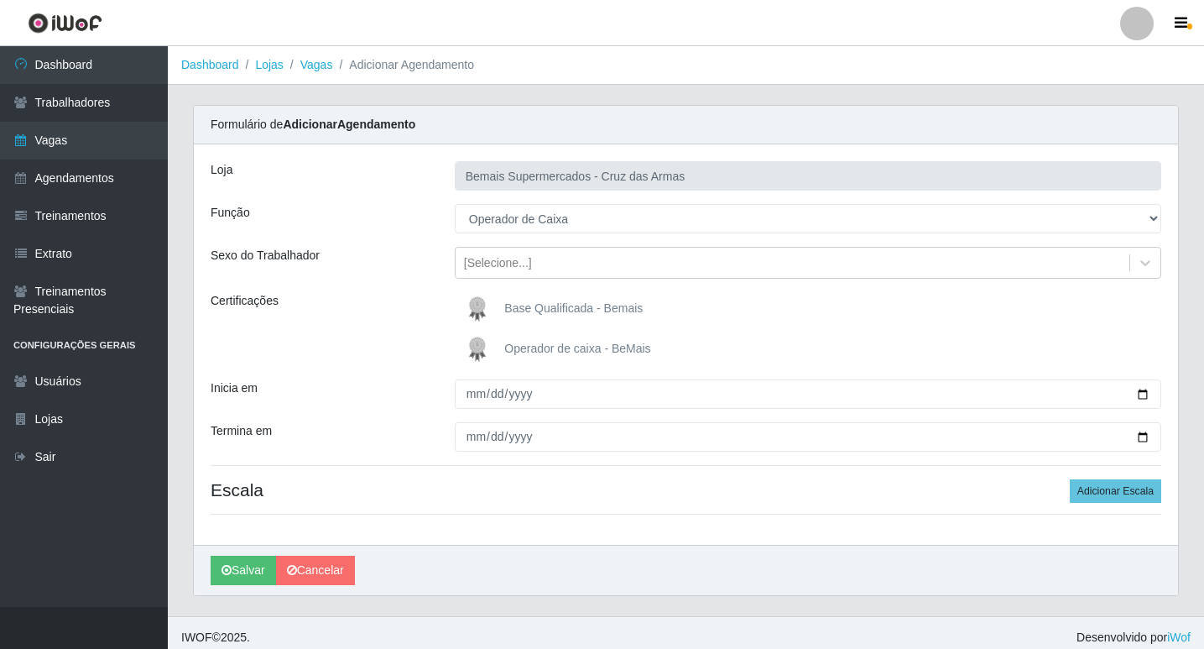
click at [482, 346] on img at bounding box center [481, 349] width 40 height 34
click at [0, 0] on input "Operador de caixa - BeMais" at bounding box center [0, 0] width 0 height 0
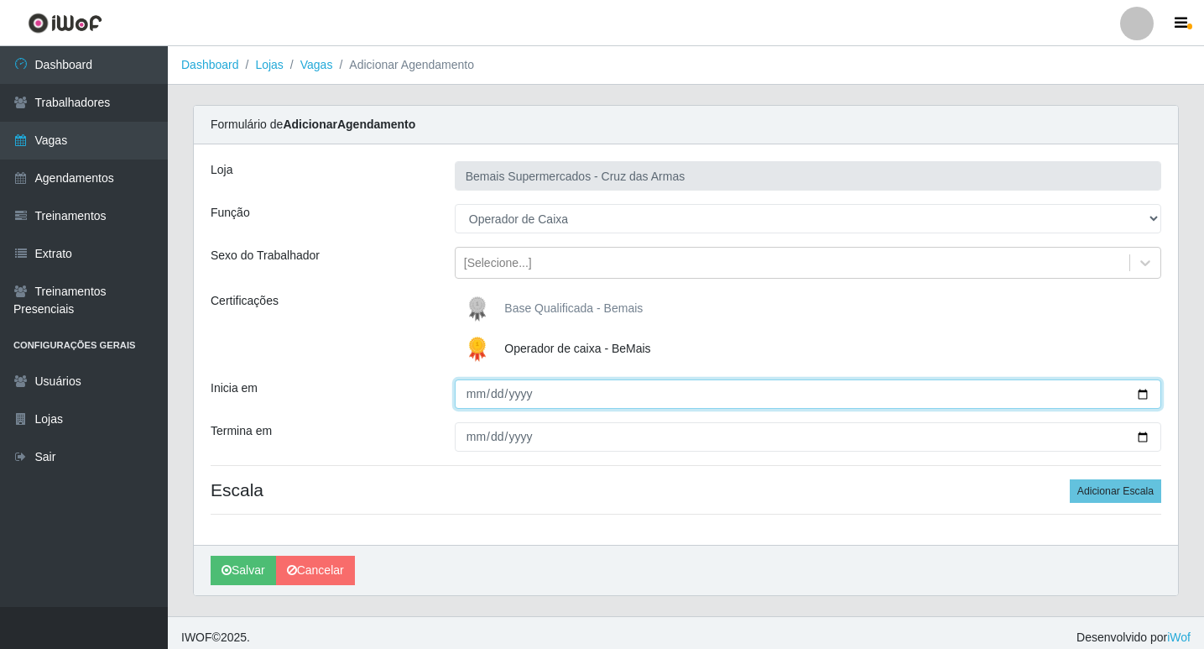
click at [474, 398] on input "Inicia em" at bounding box center [808, 393] width 706 height 29
click at [479, 396] on input "Inicia em" at bounding box center [808, 393] width 706 height 29
click at [473, 396] on input "Inicia em" at bounding box center [808, 393] width 706 height 29
type input "2024-09-21"
type input "2025-09-21"
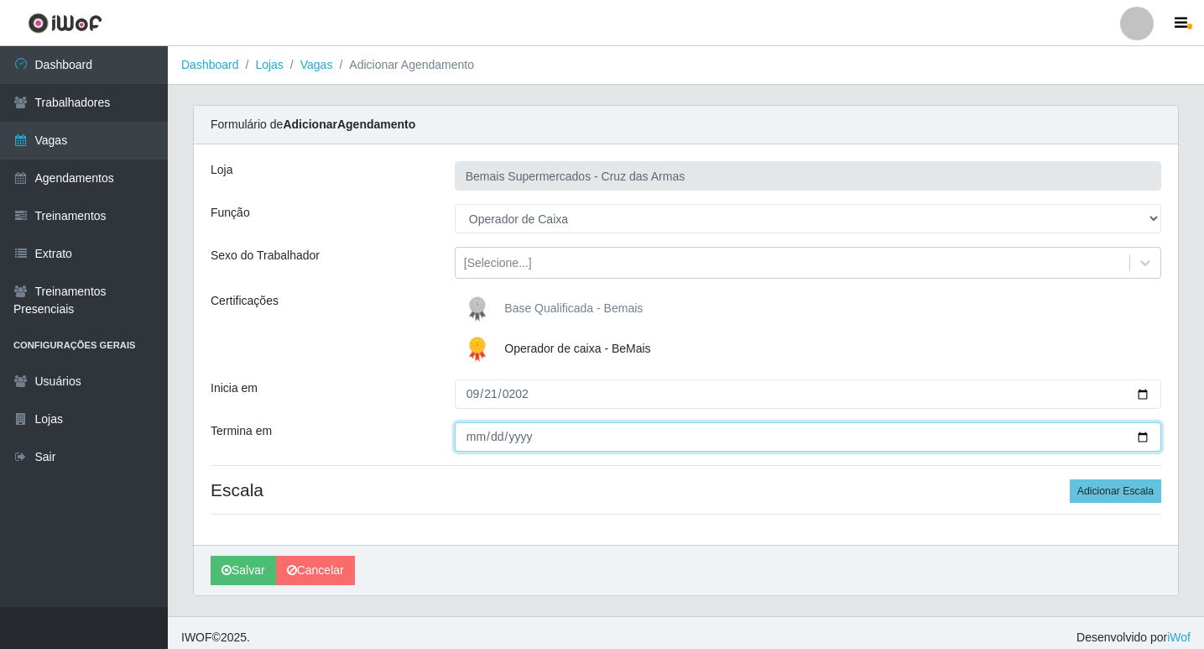
click at [466, 444] on input "Termina em" at bounding box center [808, 436] width 706 height 29
type input "2025-09-21"
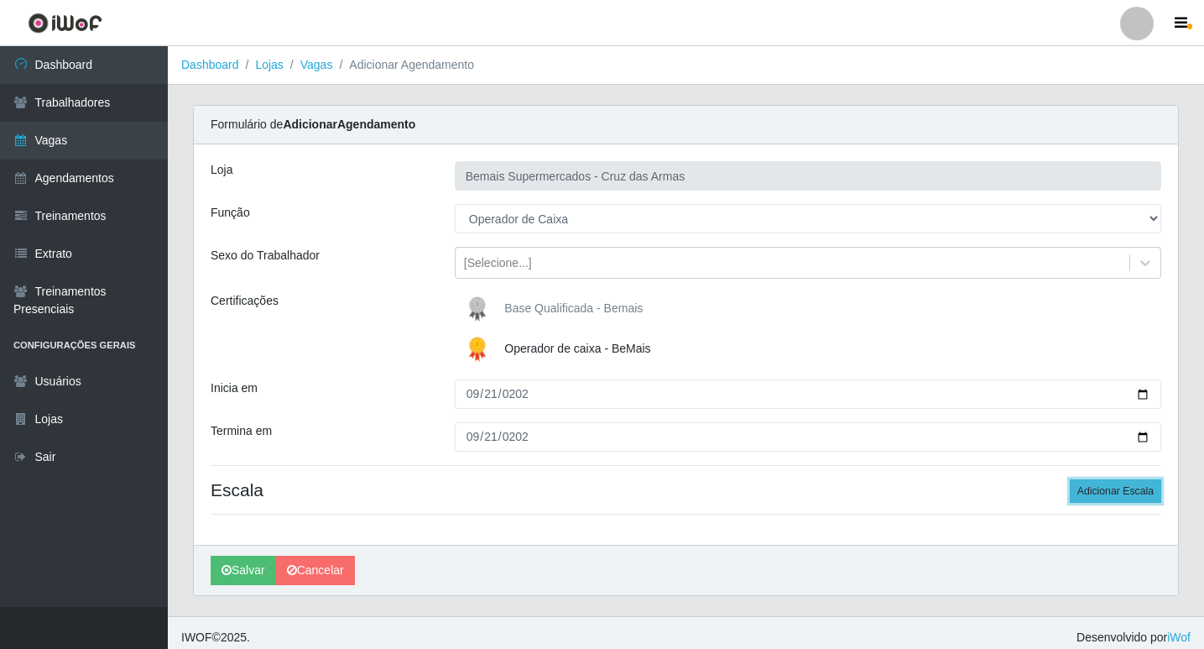
click at [1089, 495] on button "Adicionar Escala" at bounding box center [1115, 490] width 91 height 23
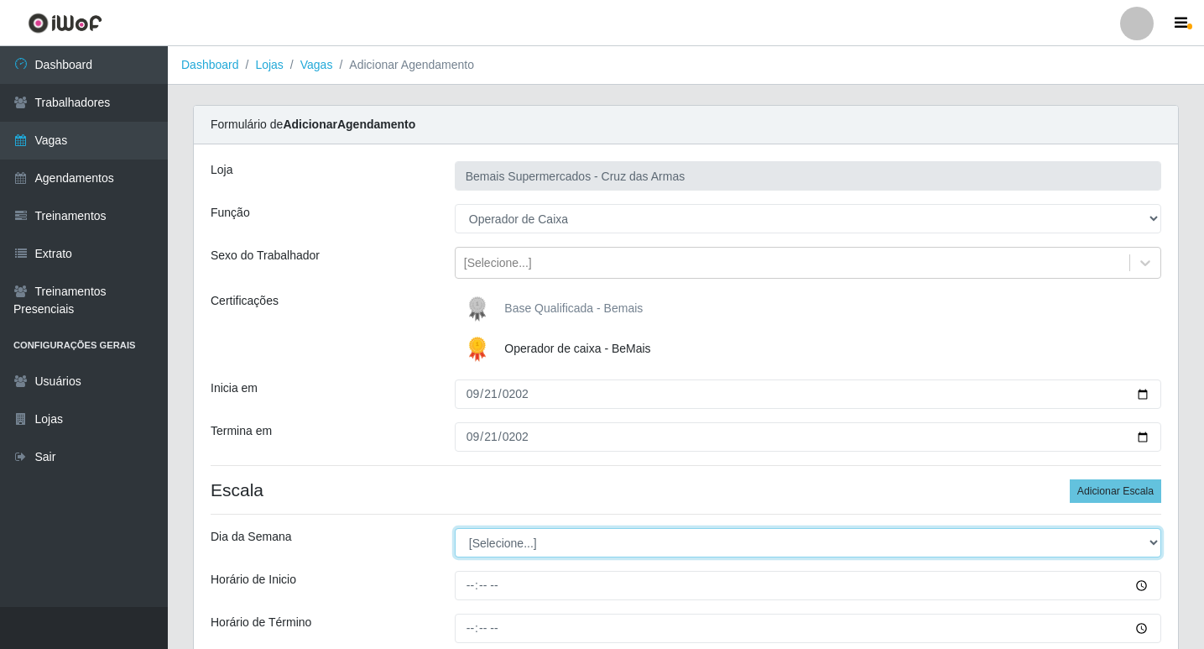
click at [487, 549] on select "[Selecione...] Segunda Terça Quarta Quinta Sexta Sábado Domingo" at bounding box center [808, 542] width 706 height 29
select select "0"
click at [455, 528] on select "[Selecione...] Segunda Terça Quarta Quinta Sexta Sábado Domingo" at bounding box center [808, 542] width 706 height 29
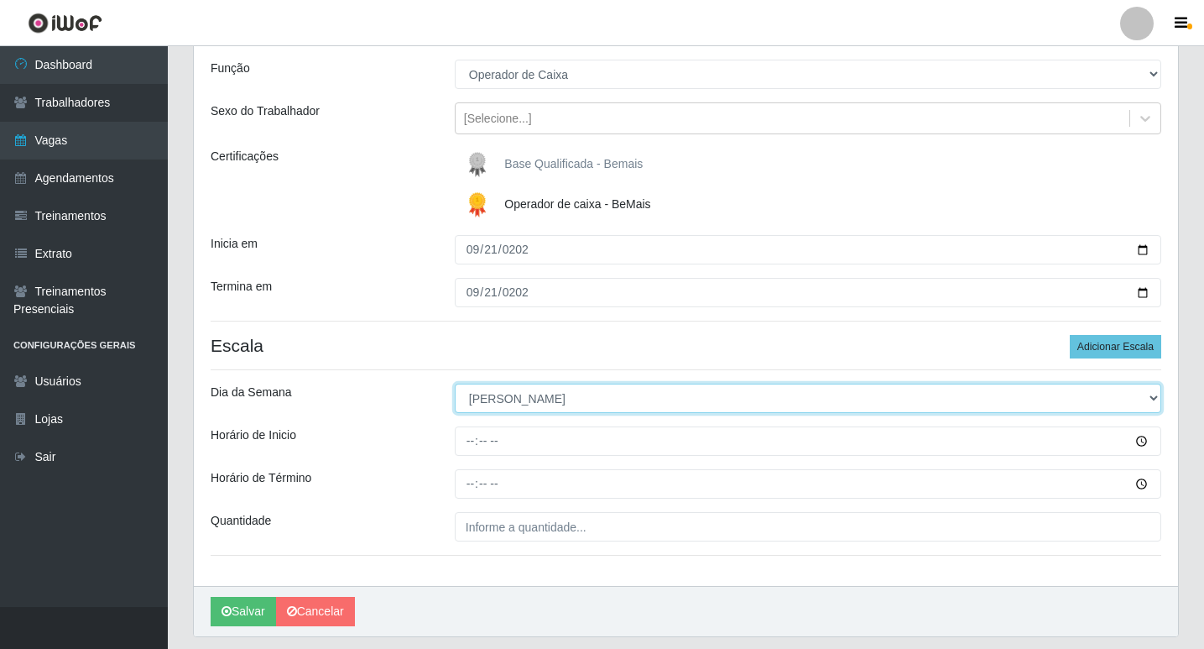
scroll to position [168, 0]
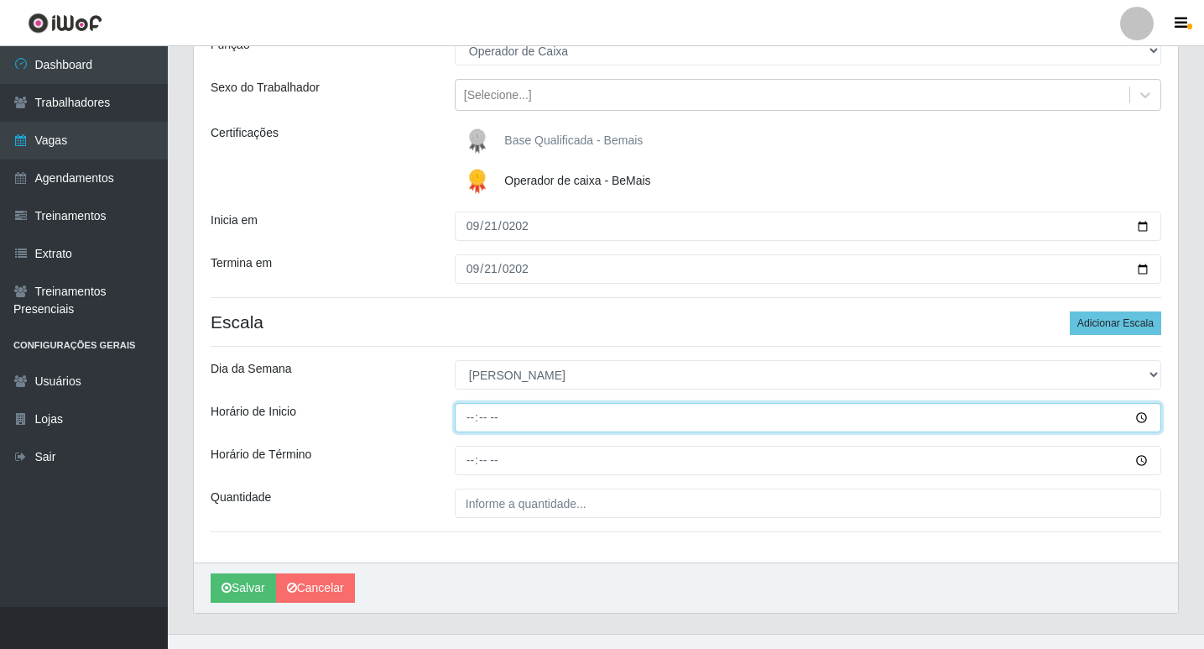
click at [478, 425] on input "Horário de Inicio" at bounding box center [808, 417] width 706 height 29
type input "08:15"
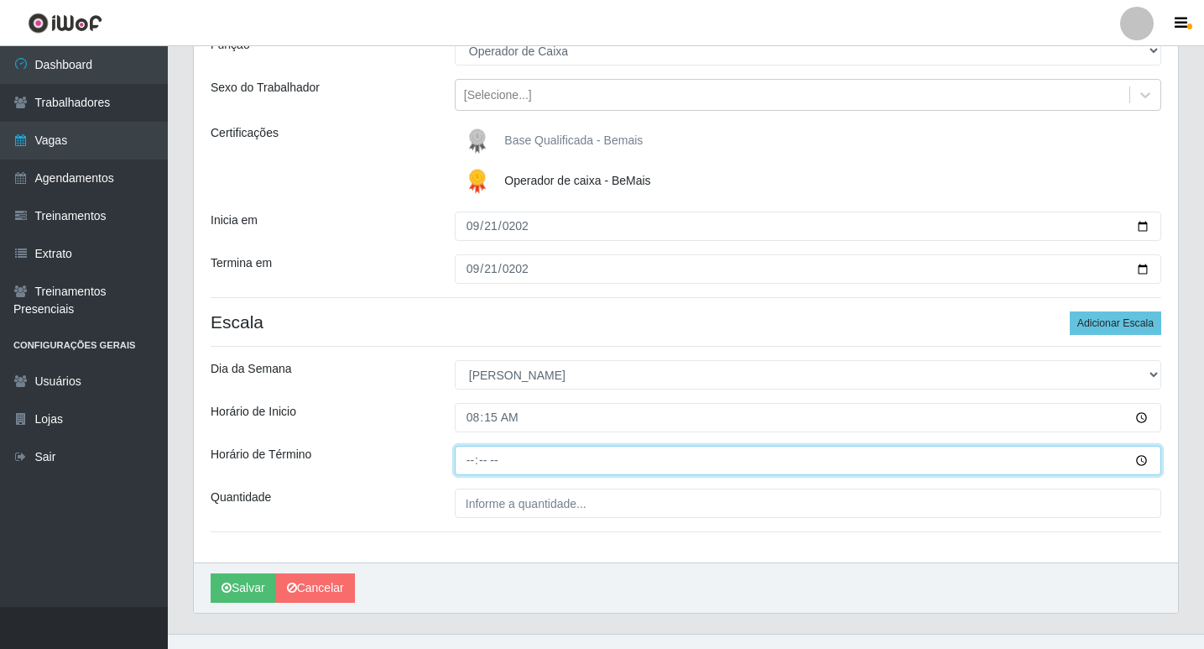
click at [468, 467] on input "Horário de Término" at bounding box center [808, 459] width 706 height 29
type input "14:15"
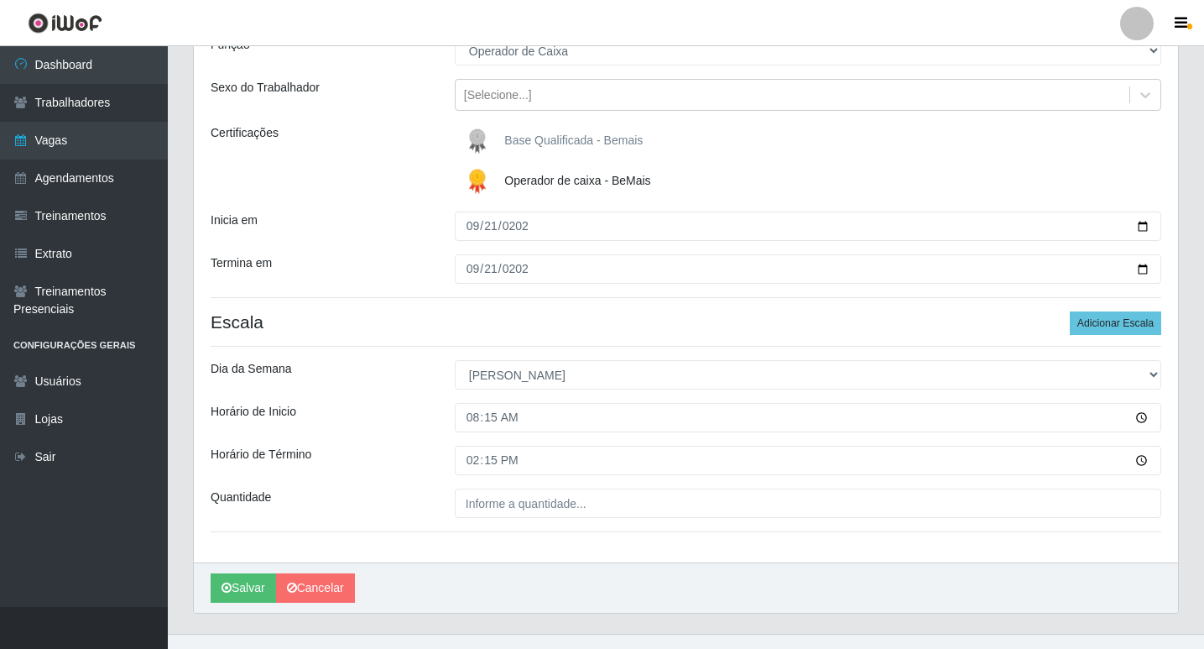
click at [488, 518] on div "Loja Bemais Supermercados - Cruz das Armas Função [Selecione...] ASG ASG + ASG …" at bounding box center [686, 270] width 984 height 586
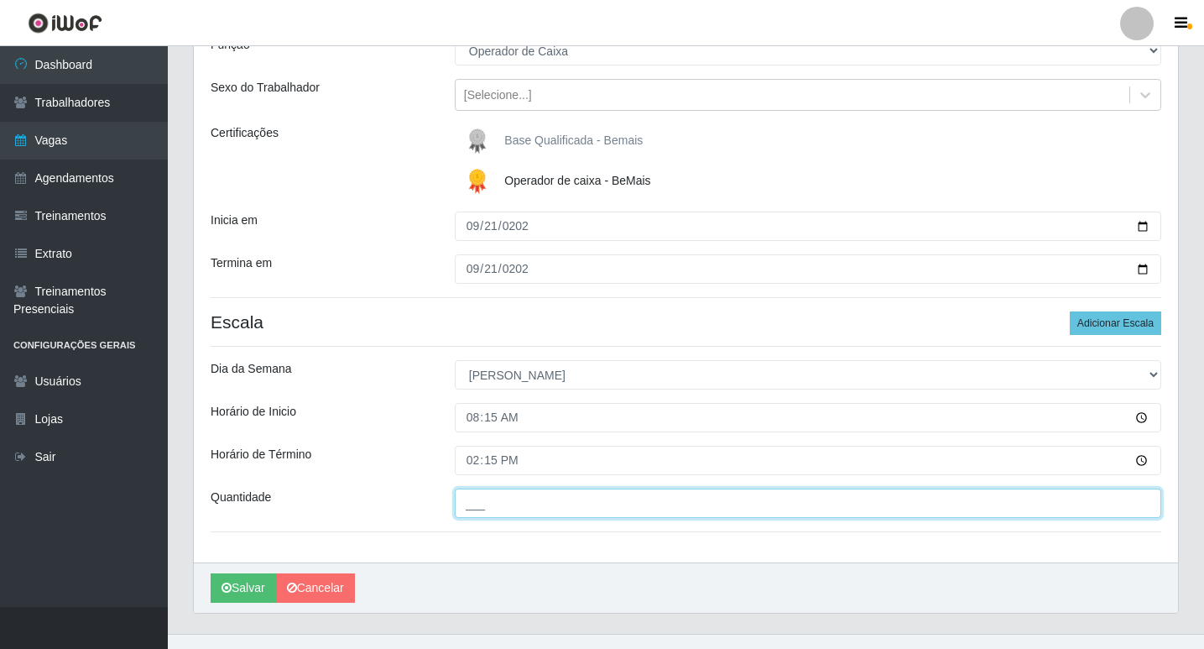
click at [487, 505] on input "___" at bounding box center [808, 502] width 706 height 29
type input "01_"
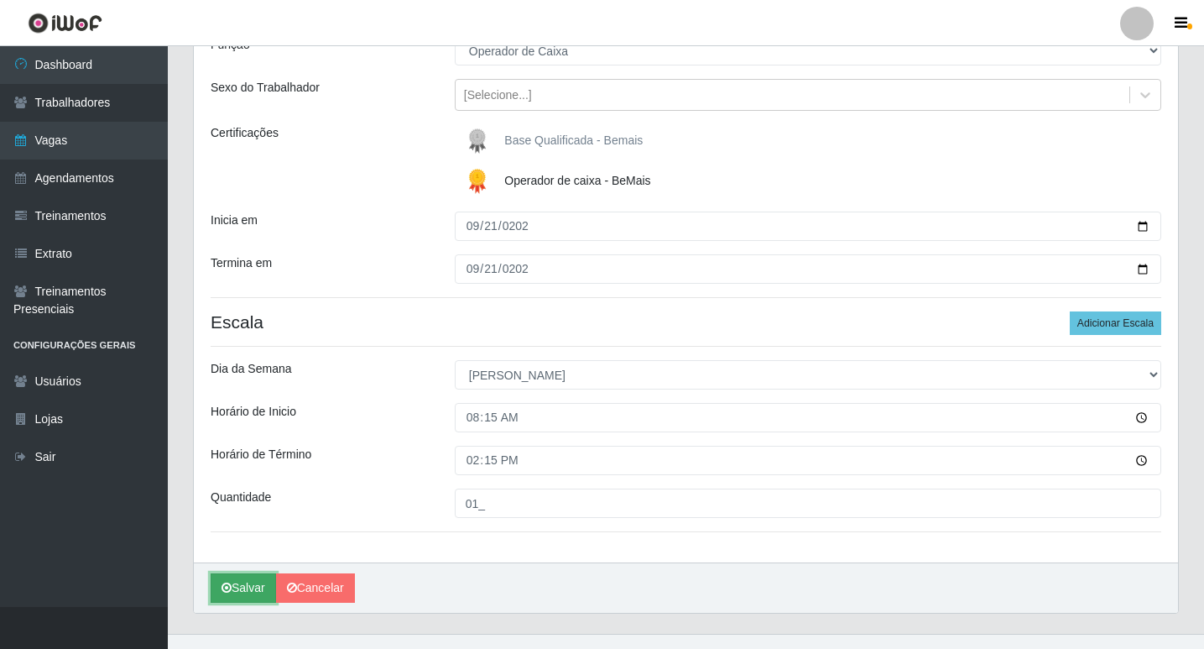
click at [258, 589] on button "Salvar" at bounding box center [243, 587] width 65 height 29
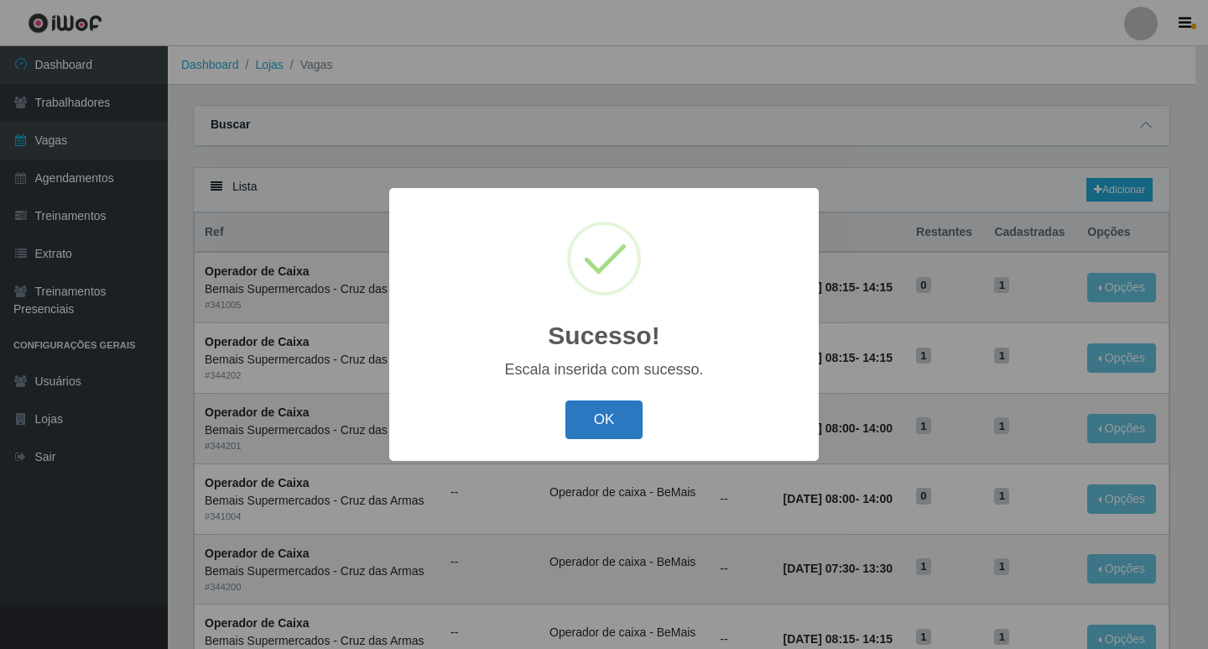
click at [617, 421] on button "OK" at bounding box center [604, 419] width 78 height 39
